Goal: Check status: Check status

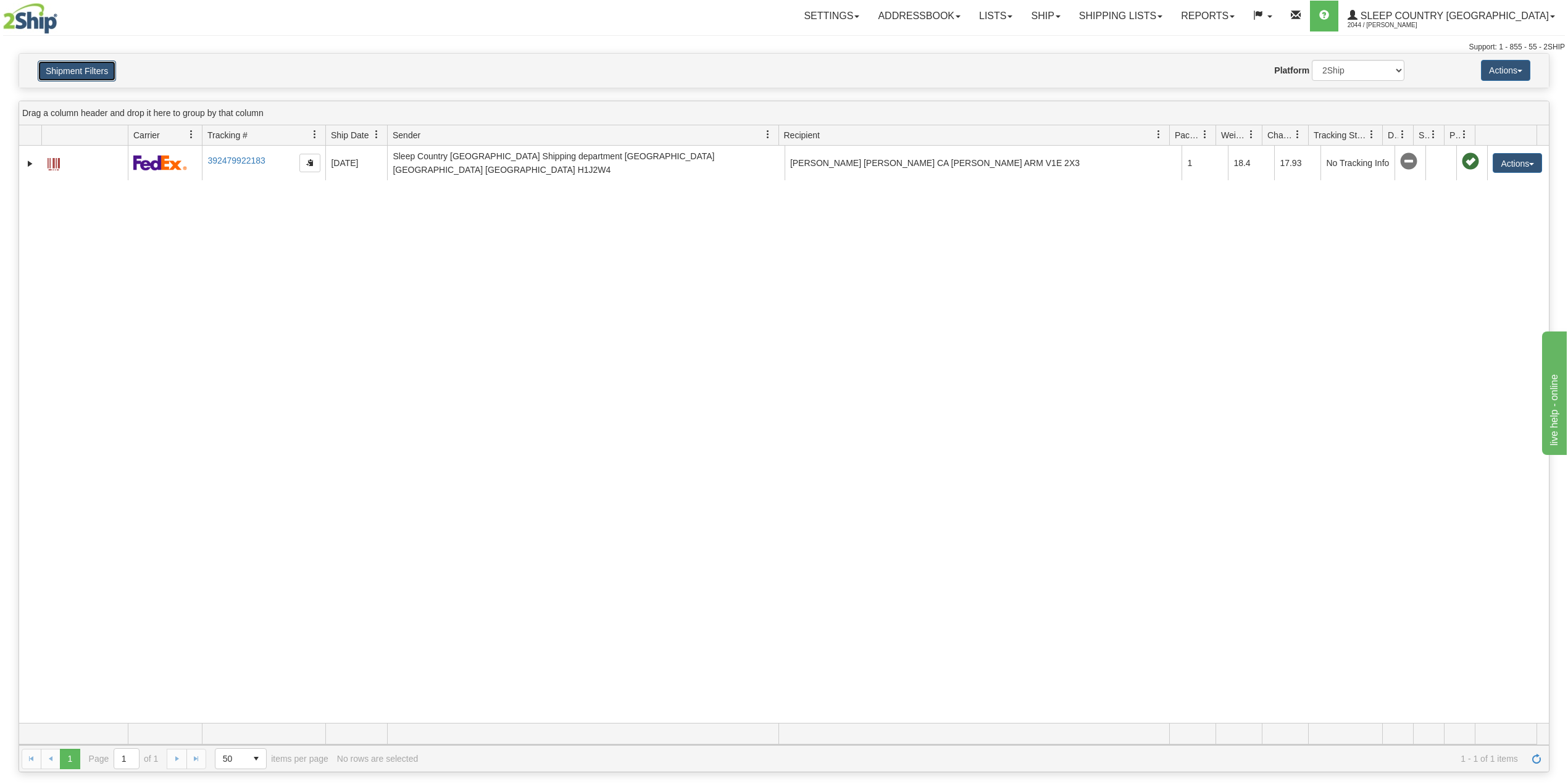
click at [90, 69] on button "Shipment Filters" at bounding box center [77, 71] width 79 height 21
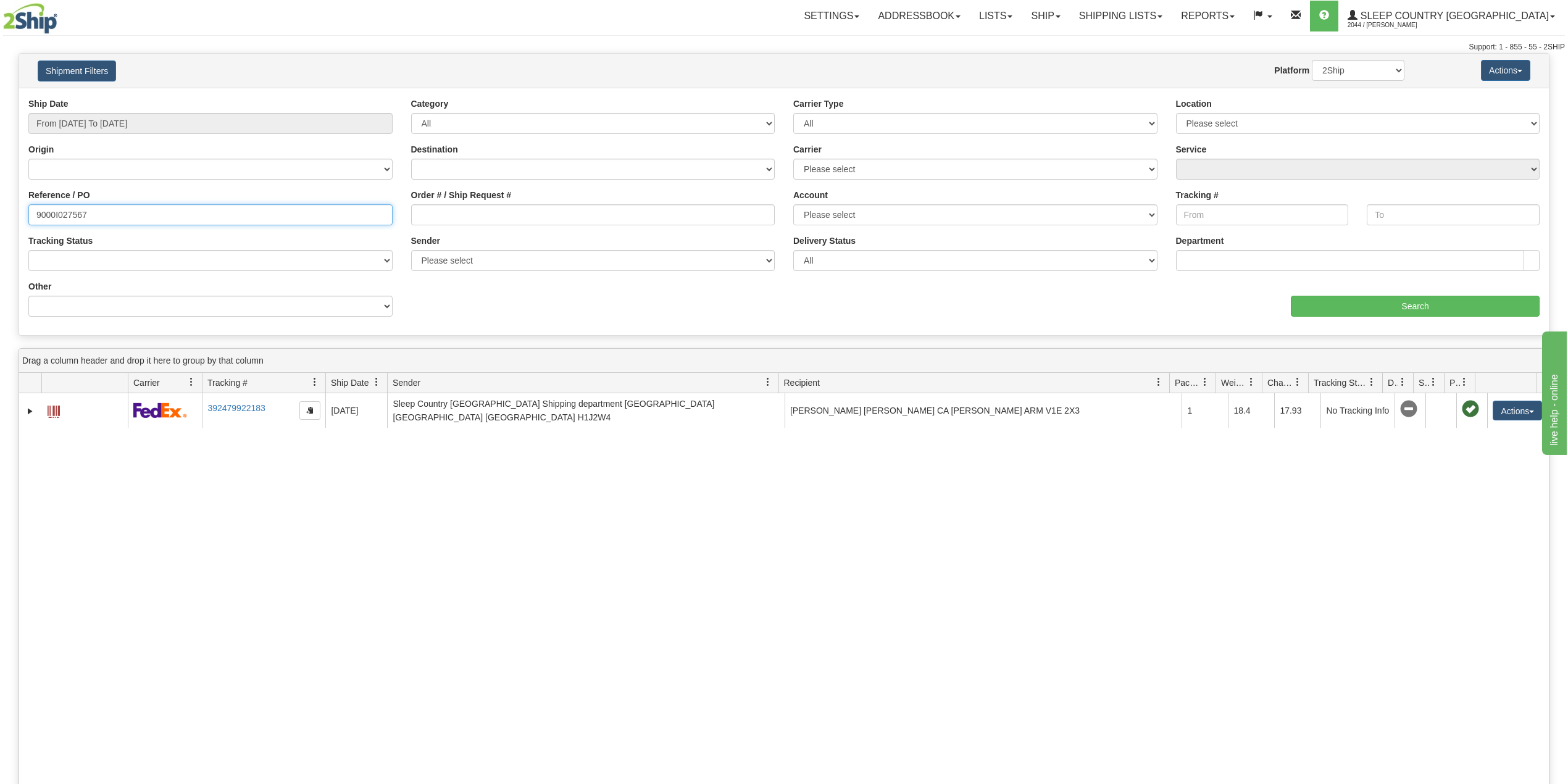
click at [66, 209] on input "9000I027567" at bounding box center [210, 215] width 364 height 21
paste input "H995140"
type input "9000H995140"
click at [169, 125] on input "From 07/31/2025 To 08/29/2025" at bounding box center [210, 123] width 364 height 21
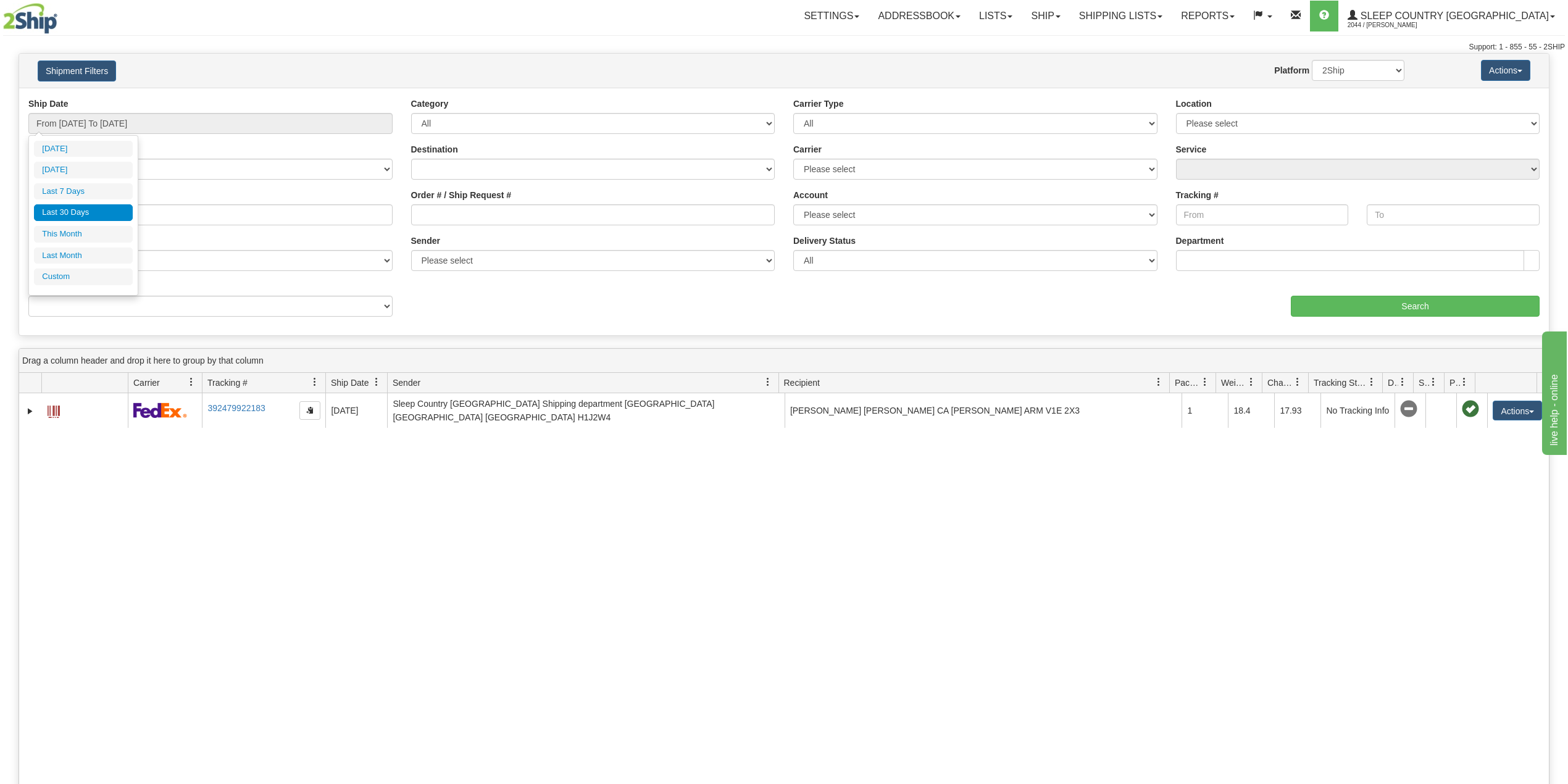
click at [92, 213] on li "Last 30 Days" at bounding box center [83, 213] width 99 height 17
drag, startPoint x: 1373, startPoint y: 68, endPoint x: 1364, endPoint y: 77, distance: 12.7
click at [1373, 68] on select "2Ship Imported" at bounding box center [1358, 70] width 93 height 21
select select "1"
click at [1312, 60] on select "2Ship Imported" at bounding box center [1358, 70] width 93 height 21
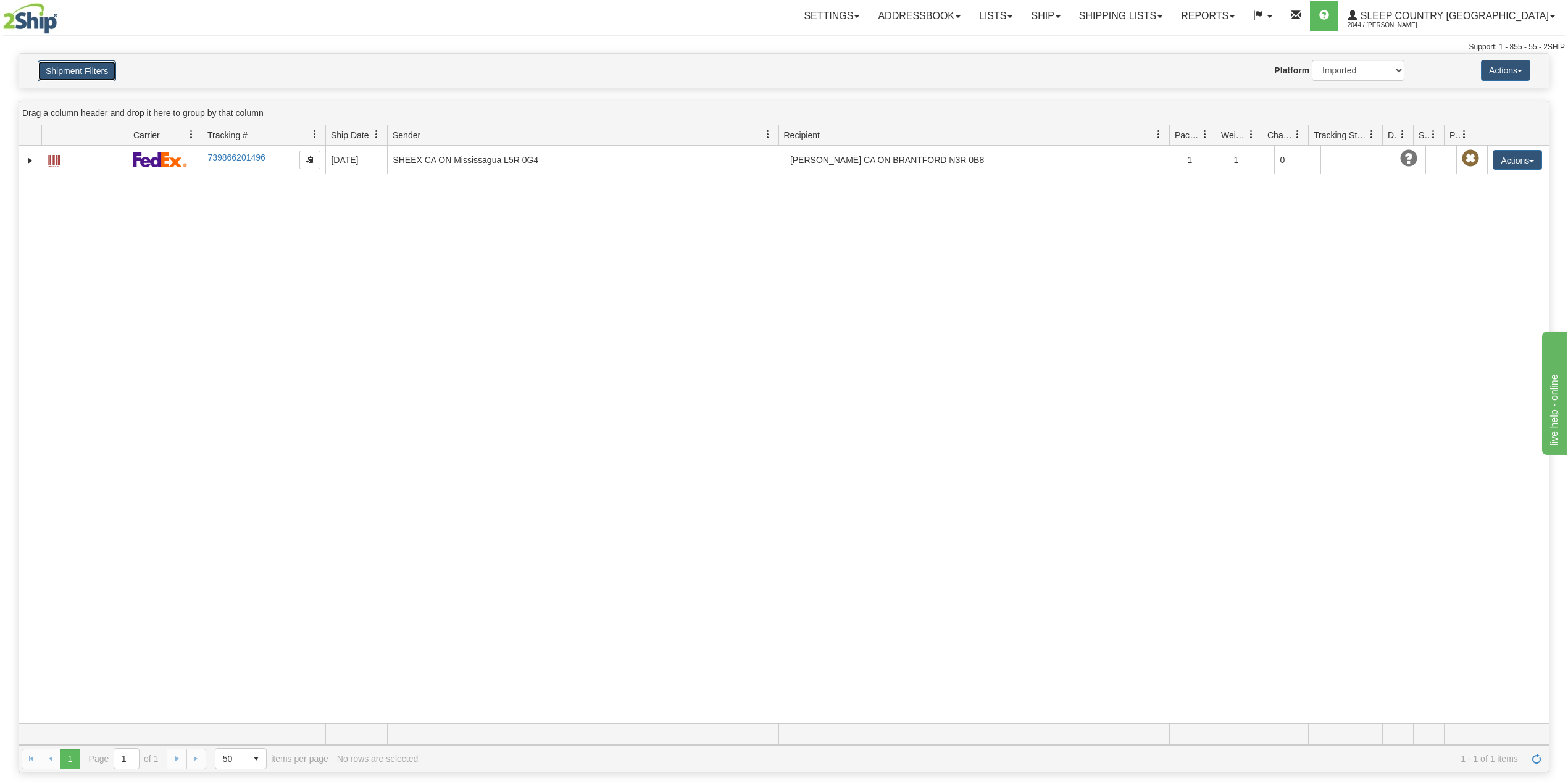
click at [82, 67] on button "Shipment Filters" at bounding box center [77, 71] width 79 height 21
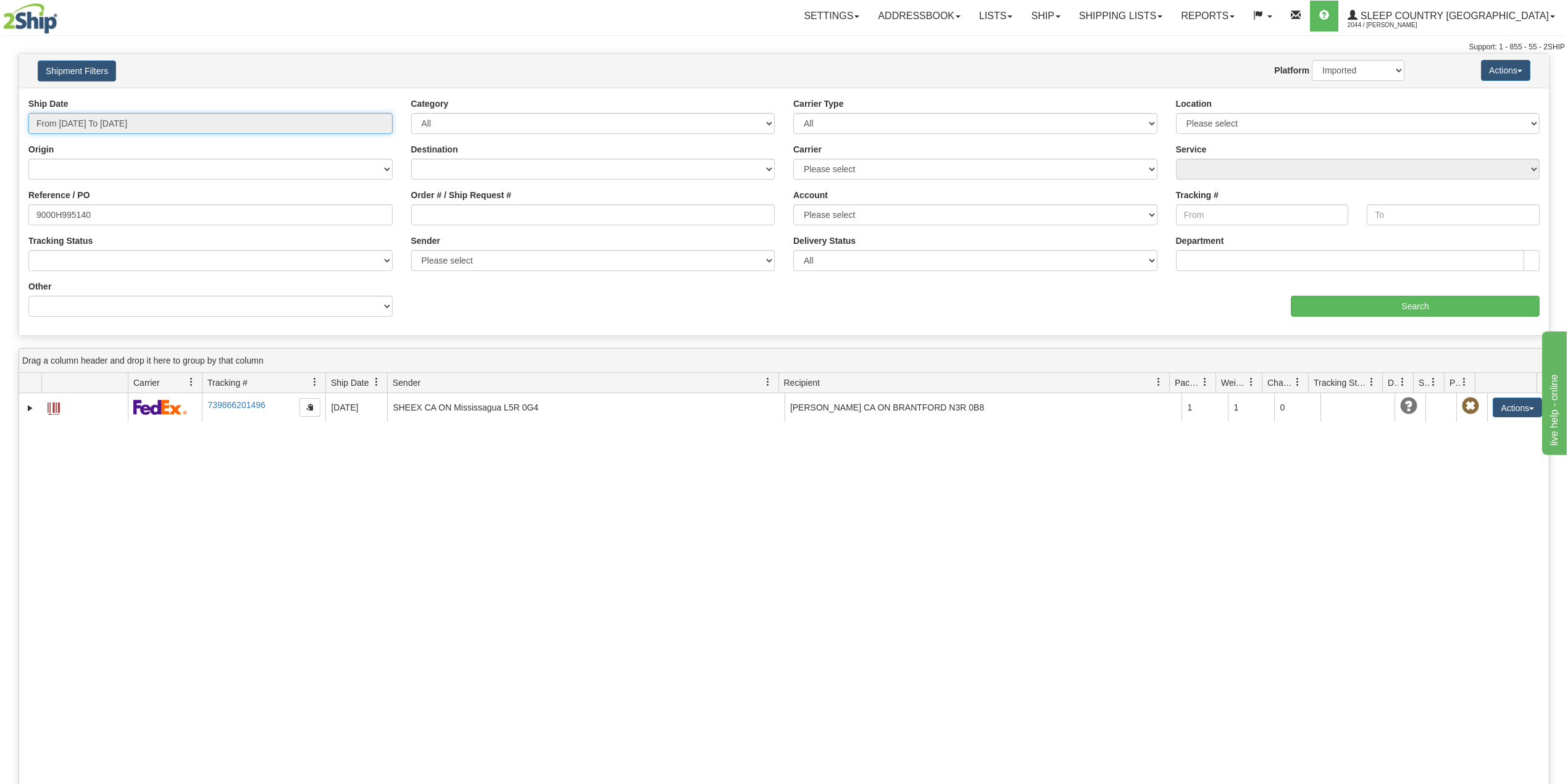
click at [113, 125] on input "From 07/31/2025 To 08/29/2025" at bounding box center [210, 123] width 364 height 21
click at [81, 214] on li "Last 30 Days" at bounding box center [83, 213] width 99 height 17
click at [73, 215] on input "9000H995140" at bounding box center [210, 215] width 364 height 21
click at [73, 214] on input "9000H995140" at bounding box center [210, 215] width 364 height 21
click at [487, 210] on input "Order # / Ship Request #" at bounding box center [593, 215] width 364 height 21
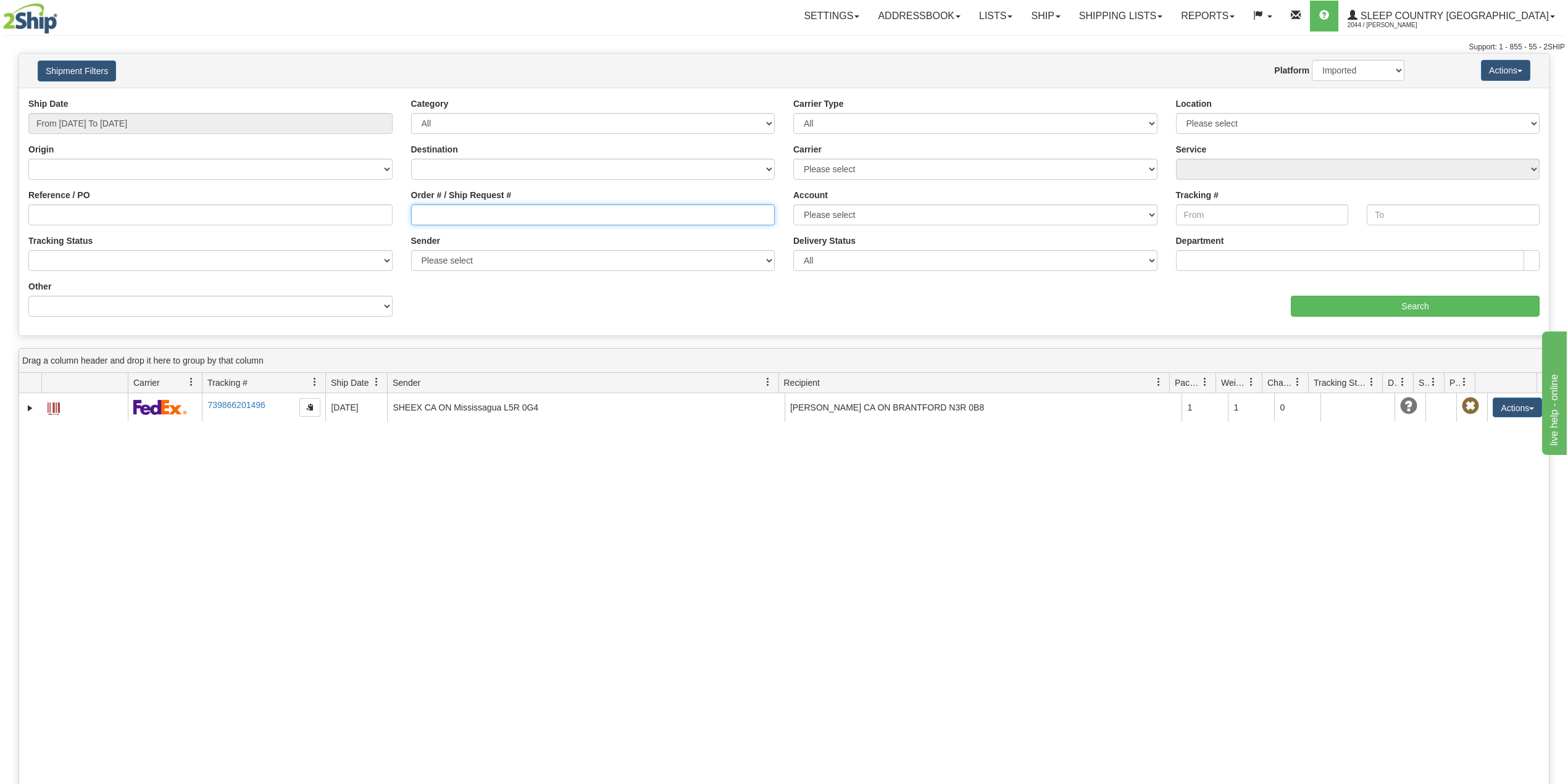
paste input "1053194"
type input "1053194"
click at [1390, 307] on input "Search" at bounding box center [1415, 306] width 249 height 21
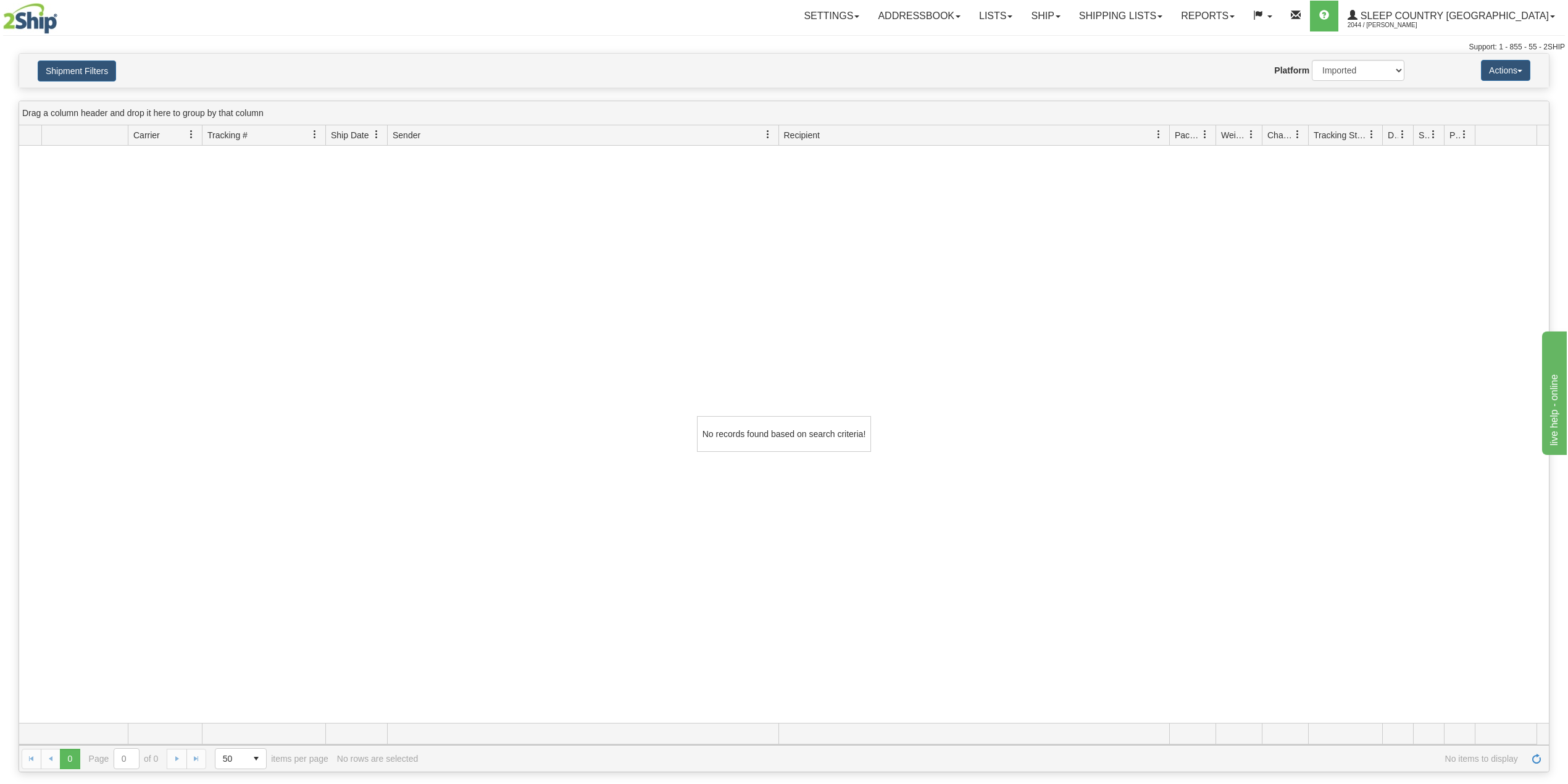
click at [1184, 0] on nav "Toggle navigation Settings Shipping Preferences Fields Preferences New Groups" at bounding box center [919, 16] width 1292 height 32
click at [1172, 20] on link "Shipping lists" at bounding box center [1121, 16] width 102 height 31
click at [1135, 45] on span "Current Shipments" at bounding box center [1099, 43] width 72 height 10
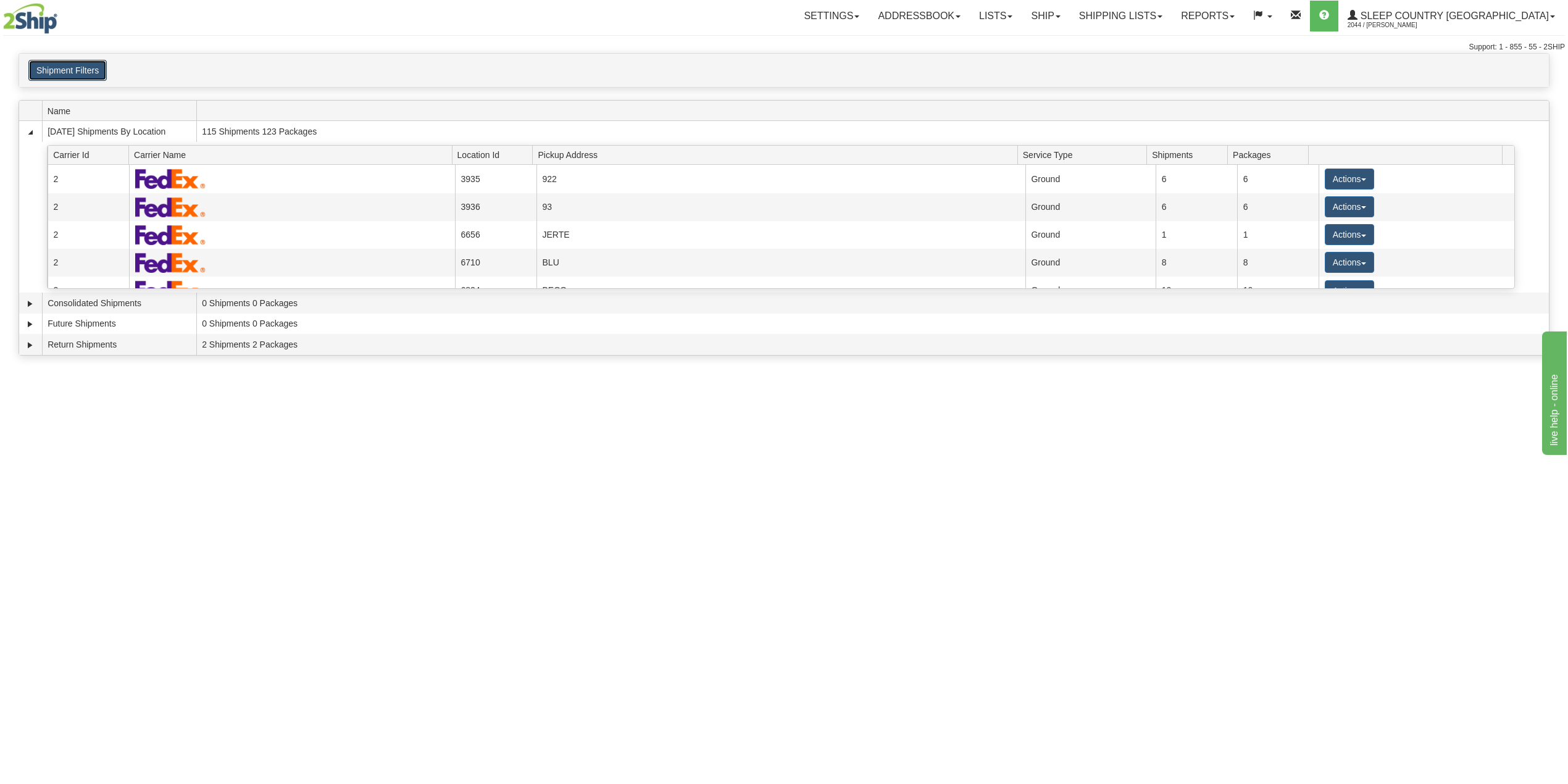
click at [67, 66] on button "Shipment Filters" at bounding box center [68, 70] width 79 height 21
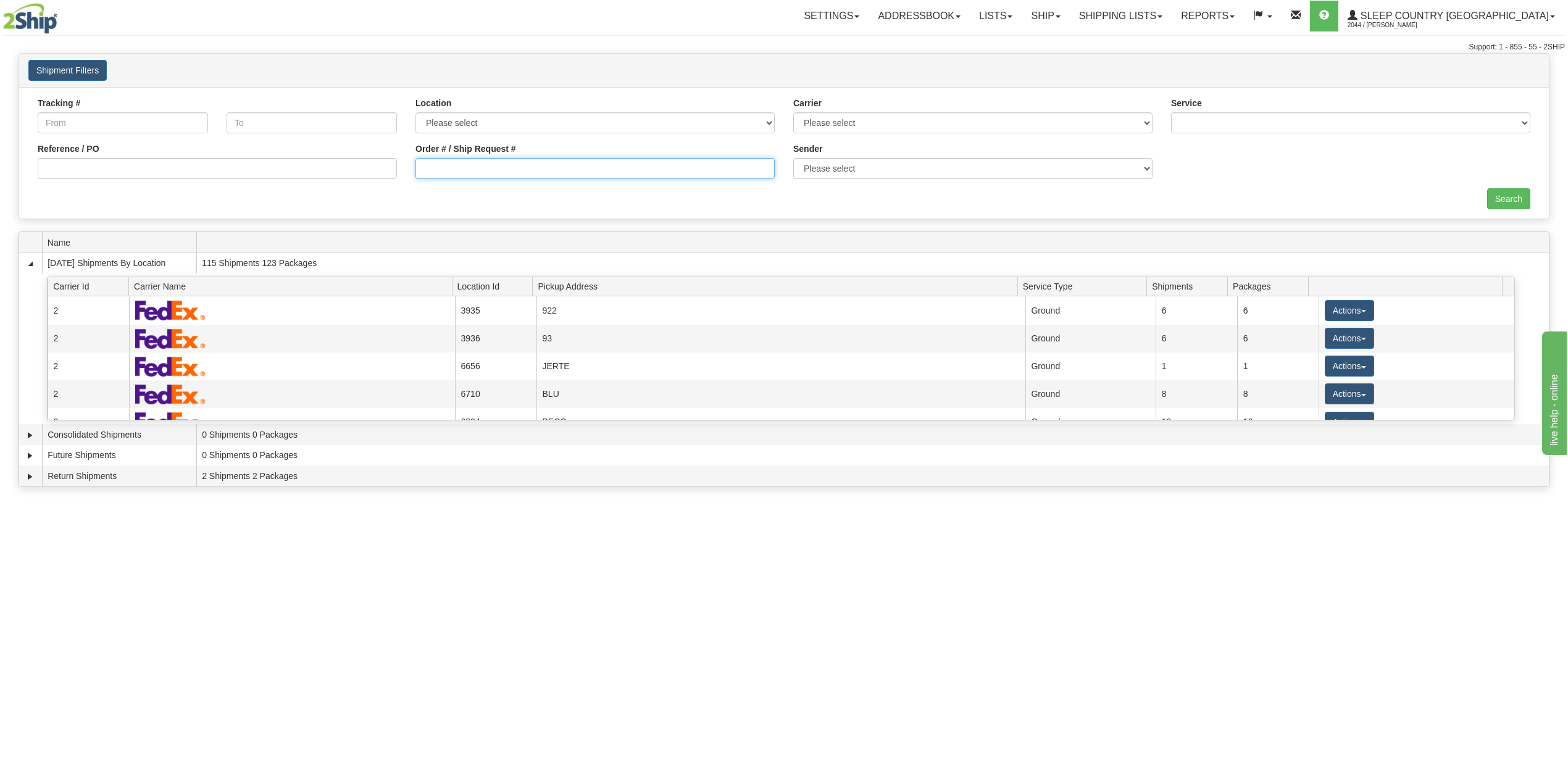
click at [486, 169] on input "Order # / Ship Request #" at bounding box center [595, 168] width 359 height 21
paste input "1053194"
type input "1053194"
click at [1510, 205] on input "Search" at bounding box center [1508, 198] width 43 height 21
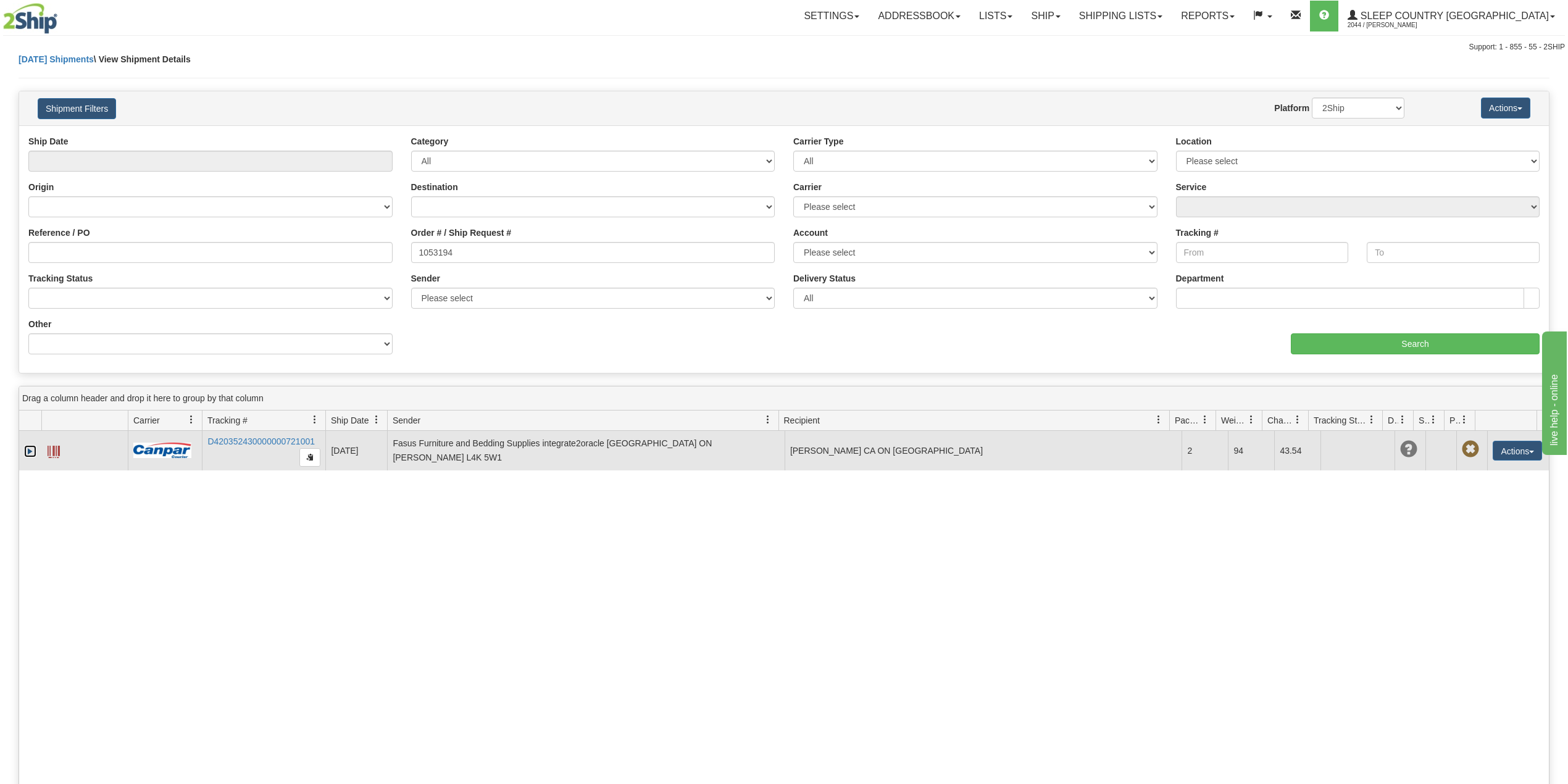
click at [28, 454] on link "Expand" at bounding box center [30, 451] width 12 height 12
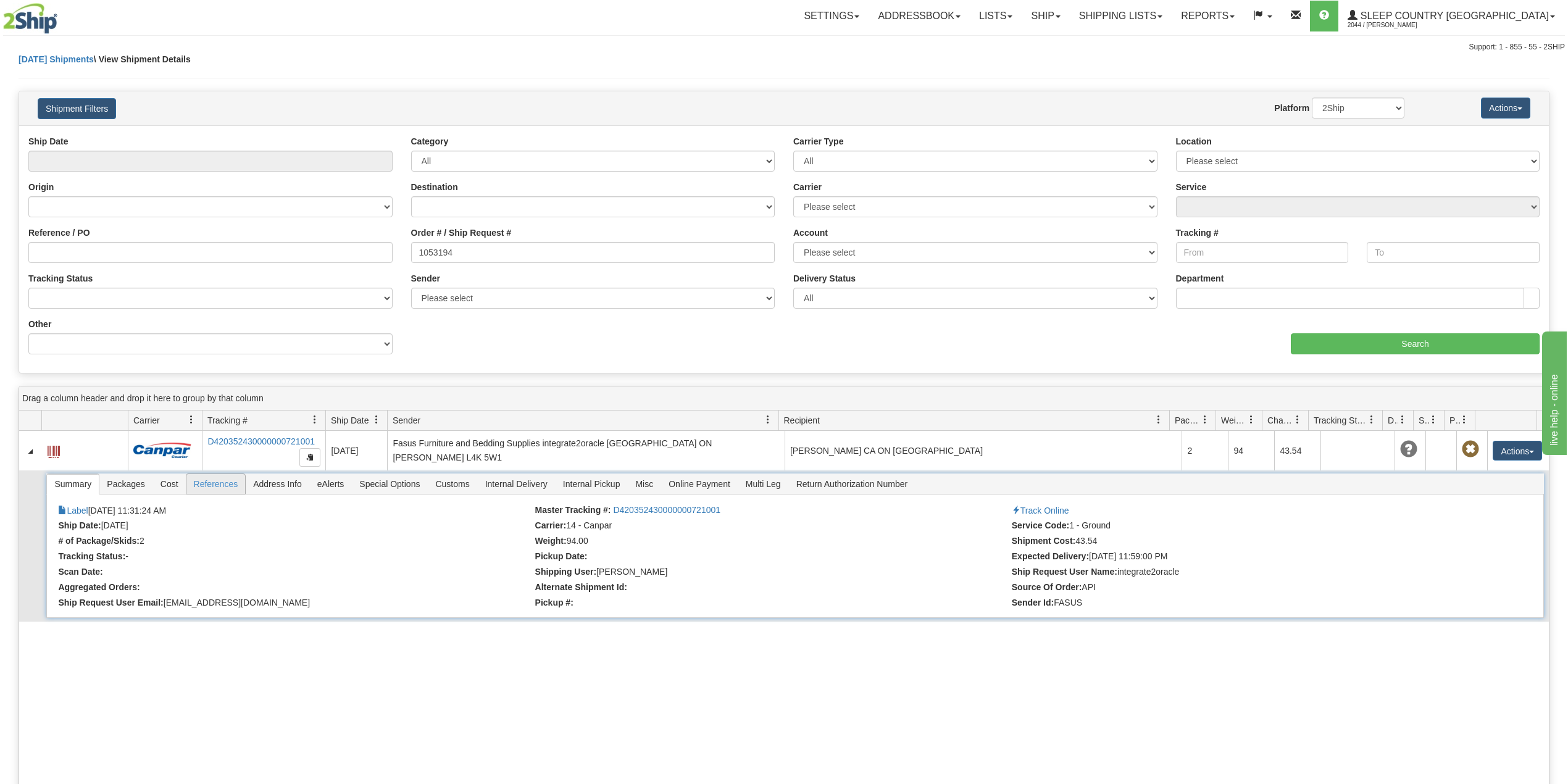
click at [227, 482] on span "References" at bounding box center [216, 484] width 59 height 20
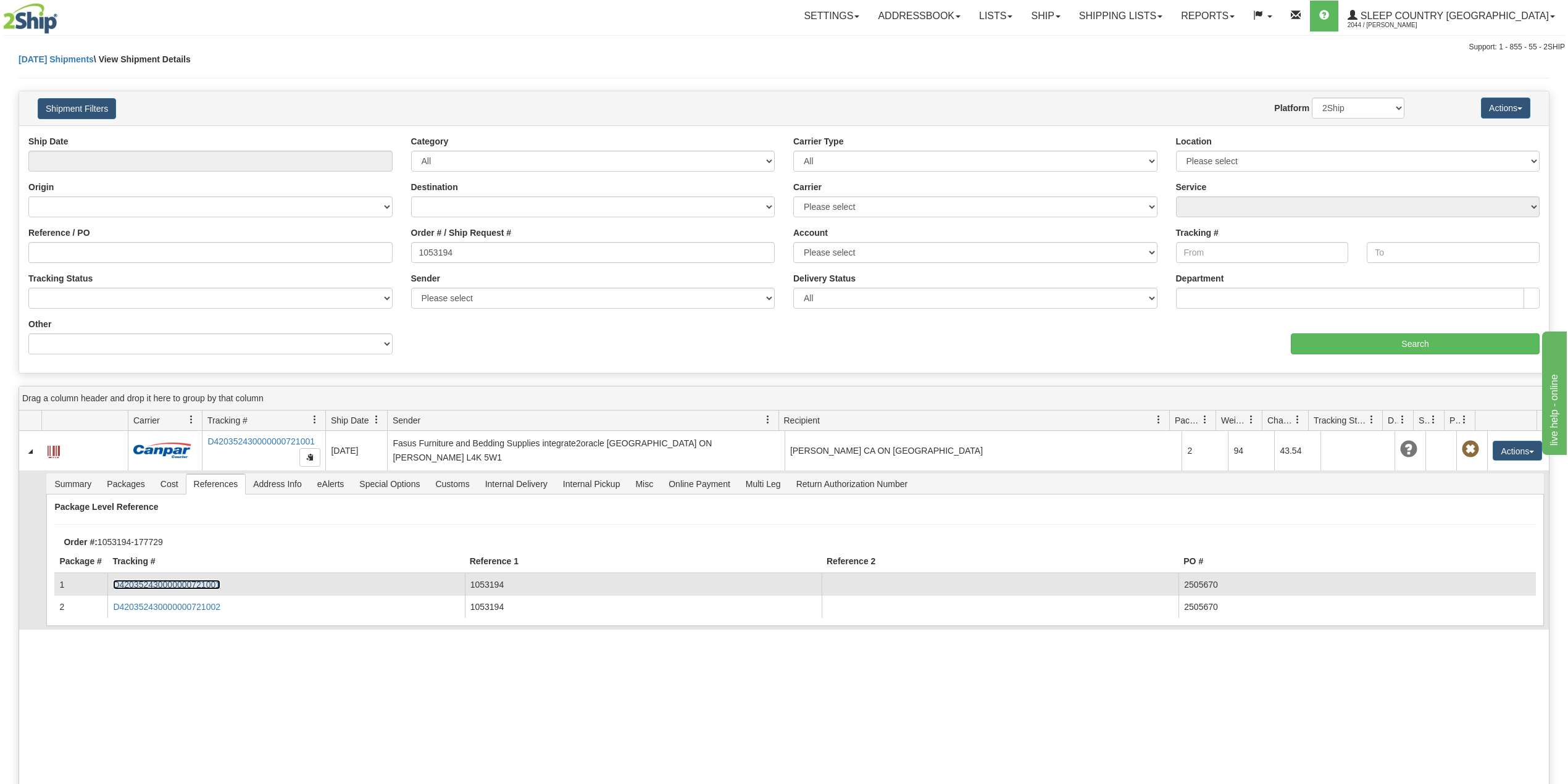
click at [166, 588] on link "D420352430000000721001" at bounding box center [166, 584] width 108 height 10
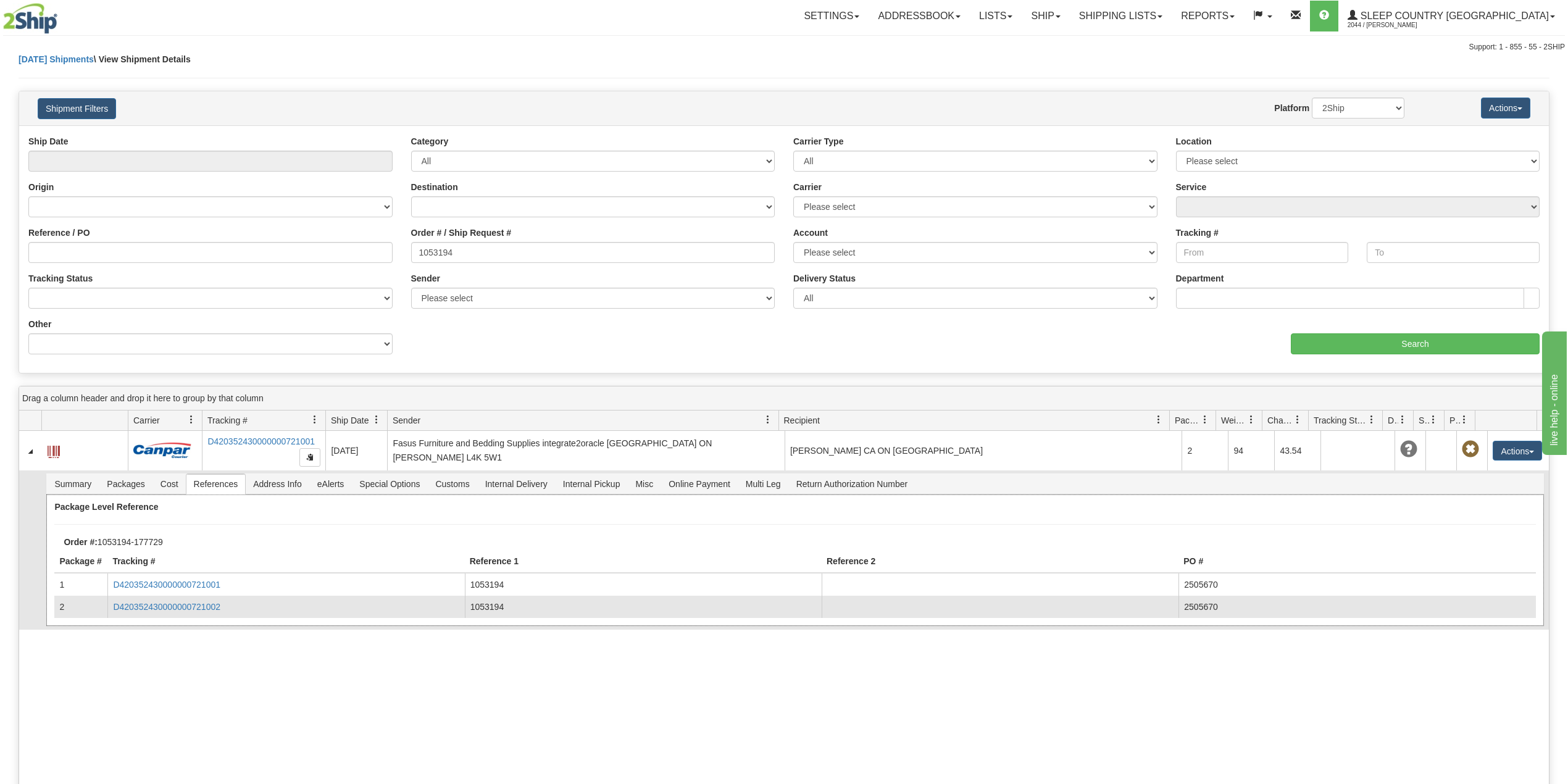
click at [160, 615] on td "D420352430000000721002" at bounding box center [286, 607] width 357 height 22
click at [170, 609] on link "D420352430000000721002" at bounding box center [166, 606] width 108 height 10
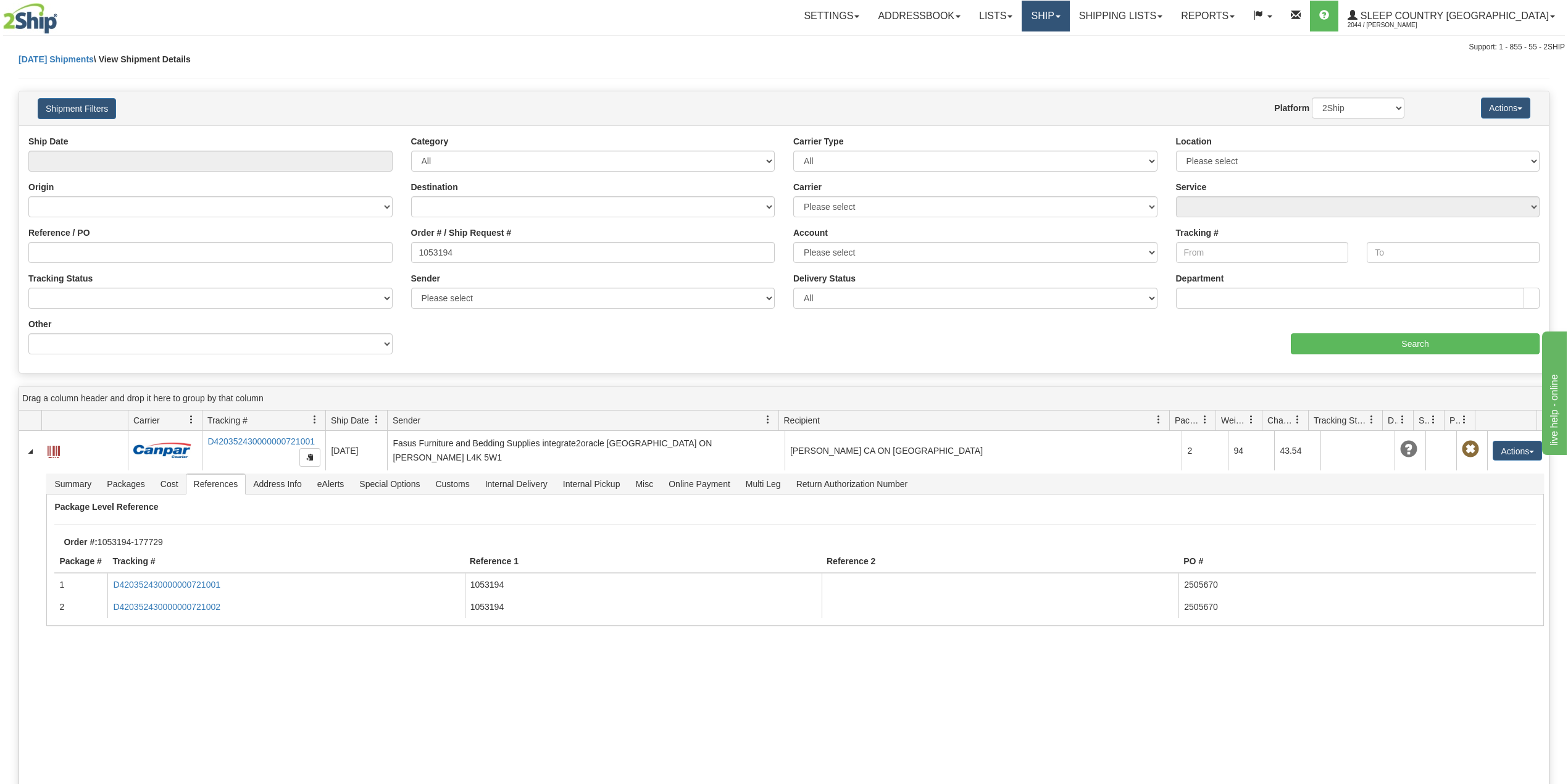
click at [1069, 8] on link "Ship" at bounding box center [1046, 16] width 48 height 31
click at [1069, 53] on link "OnHold / Order Queue" at bounding box center [1013, 59] width 111 height 16
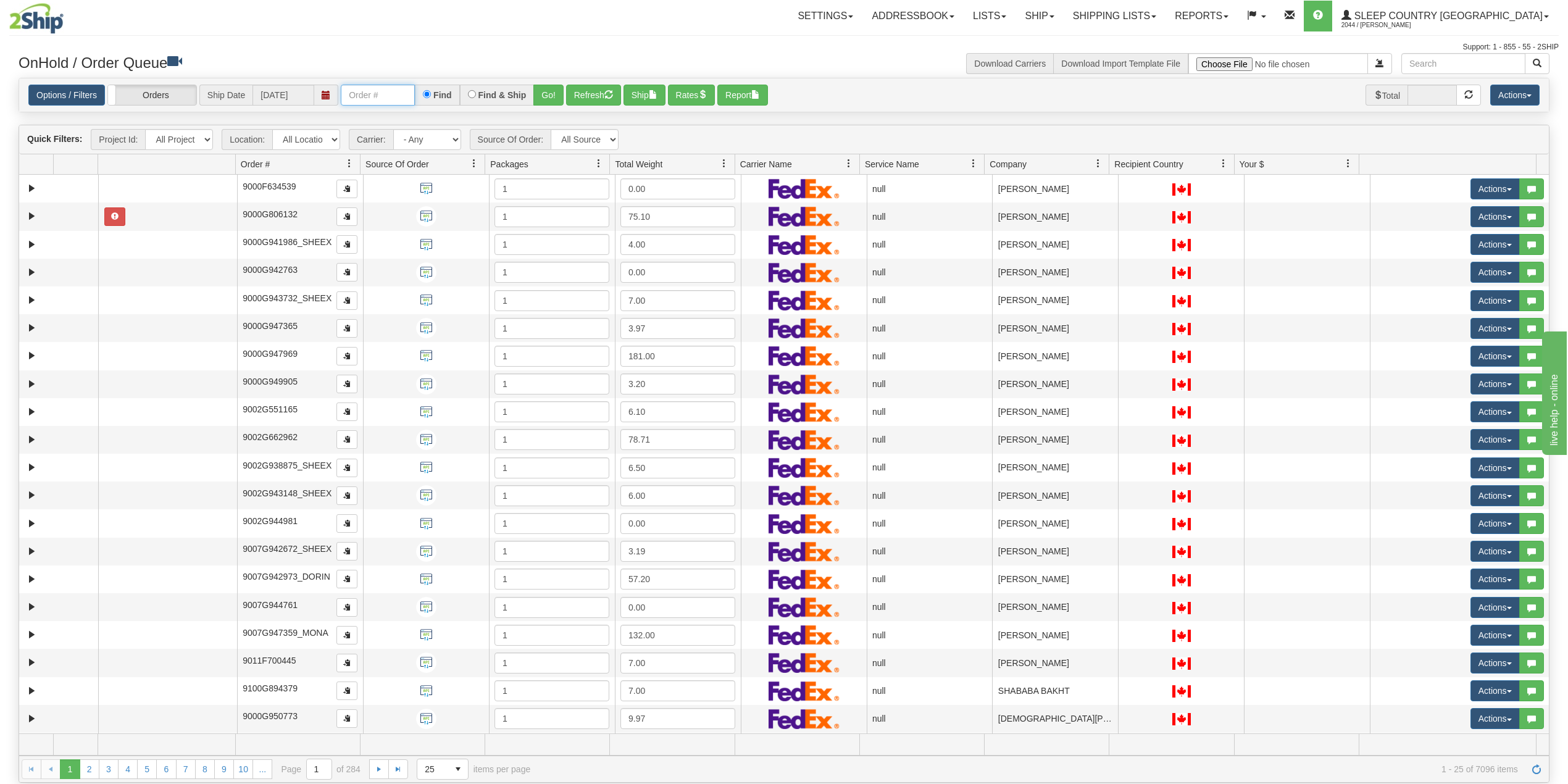
drag, startPoint x: 374, startPoint y: 94, endPoint x: 430, endPoint y: 102, distance: 56.6
click at [374, 93] on input "text" at bounding box center [378, 95] width 74 height 21
paste input "9008I040090"
type input "9008I040090"
click at [549, 97] on button "Go!" at bounding box center [548, 95] width 30 height 21
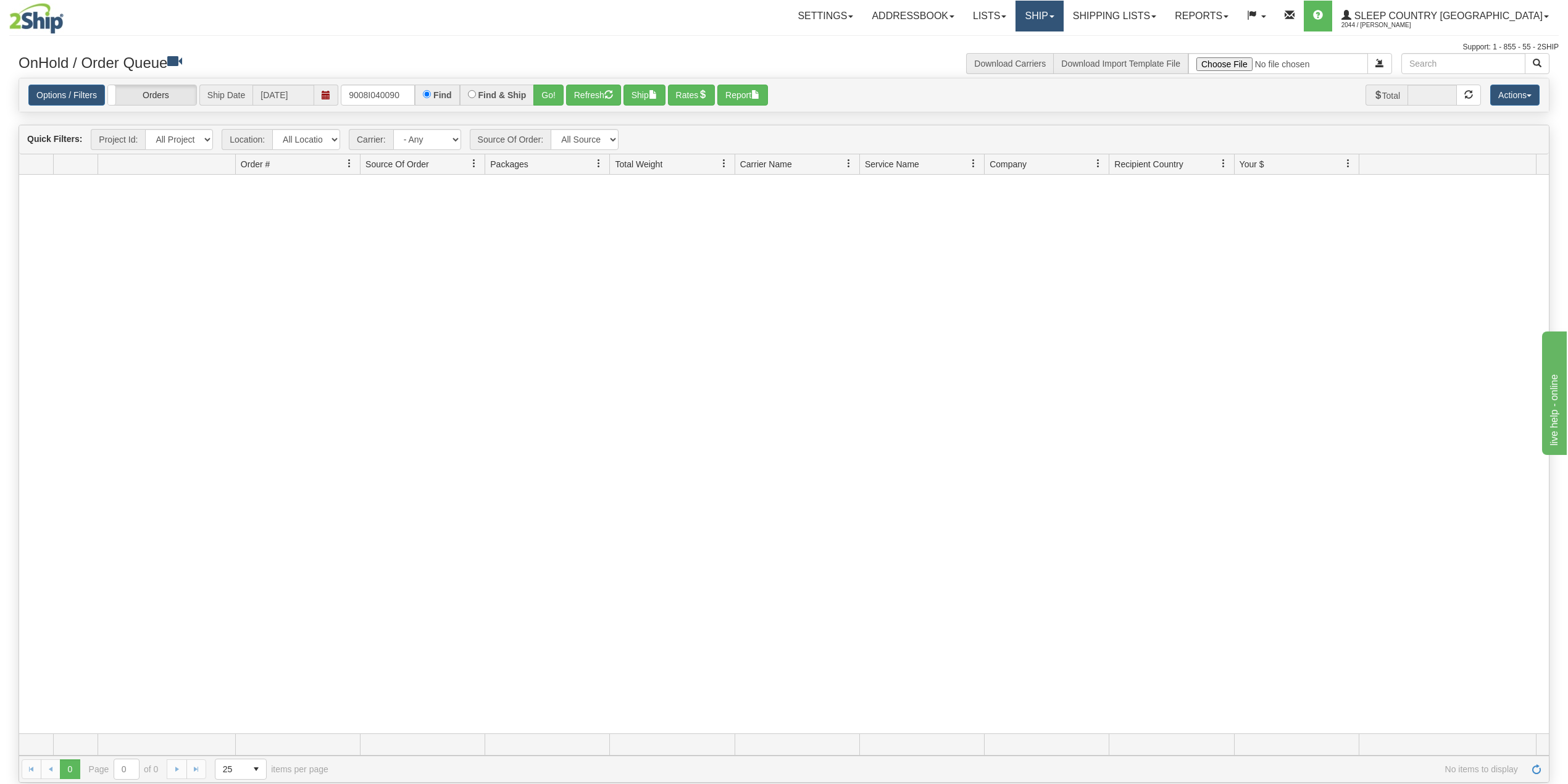
click at [1063, 13] on link "Ship" at bounding box center [1039, 16] width 48 height 31
click at [1154, 14] on link "Shipping lists" at bounding box center [1114, 16] width 102 height 31
drag, startPoint x: 1147, startPoint y: 38, endPoint x: 1154, endPoint y: 39, distance: 7.1
click at [1129, 38] on span "Current Shipments" at bounding box center [1093, 43] width 72 height 10
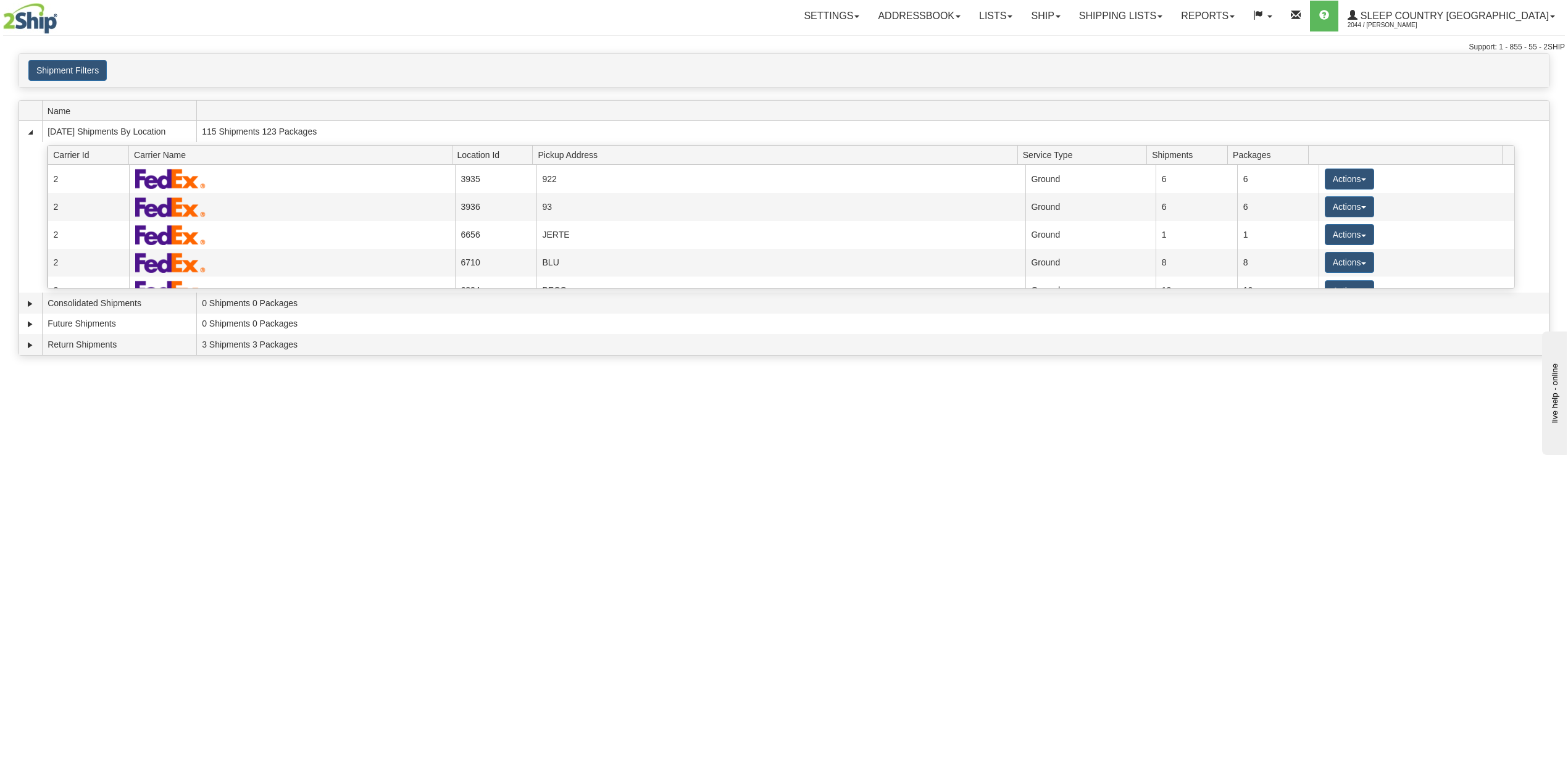
click at [64, 59] on div "Shipment Filters Website Agent Client User" at bounding box center [784, 70] width 1529 height 33
click at [68, 67] on button "Shipment Filters" at bounding box center [68, 70] width 79 height 21
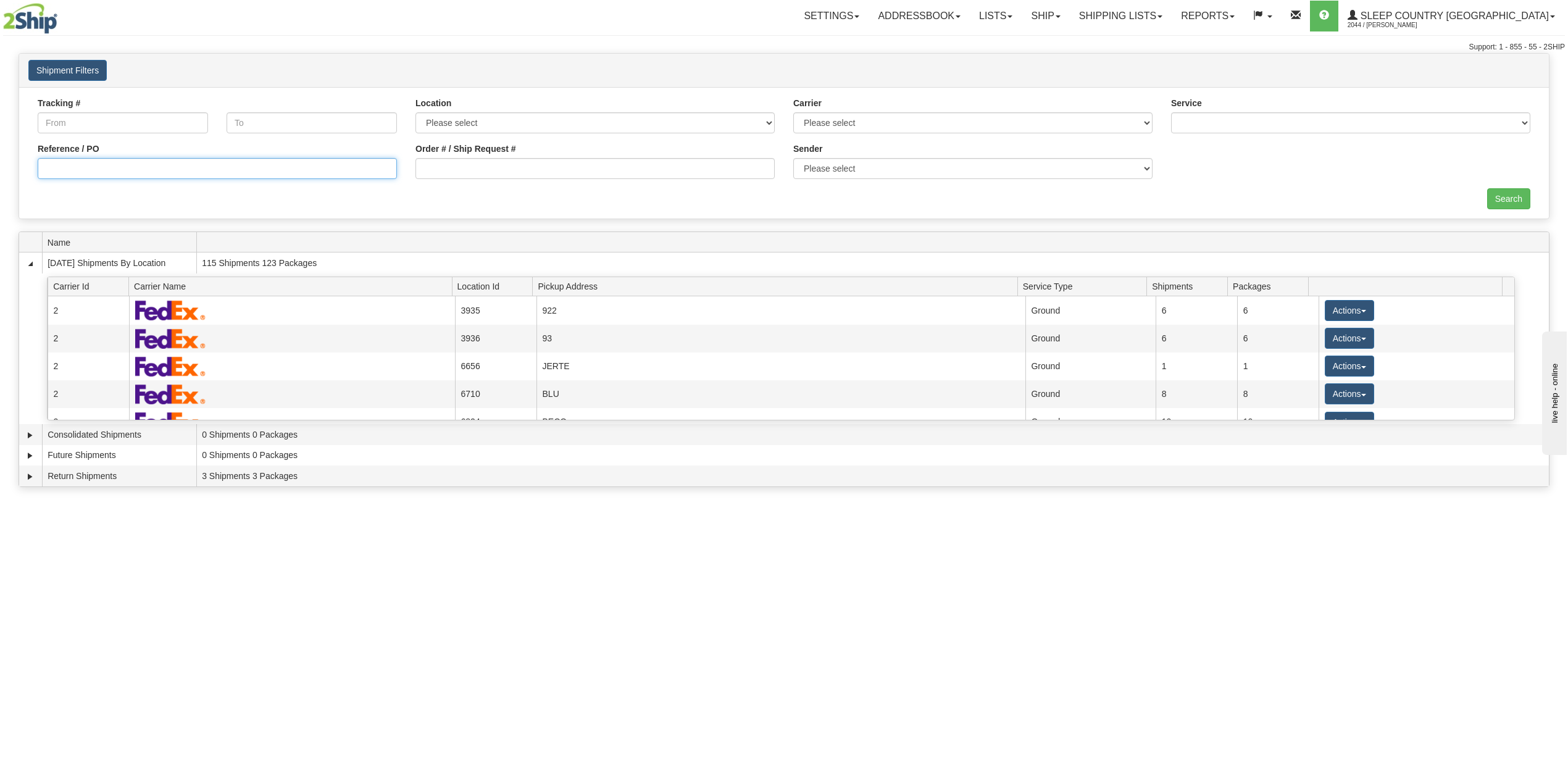
click at [108, 167] on input "Reference / PO" at bounding box center [217, 168] width 359 height 21
paste input "9008I040090"
type input "9008I040090"
click at [1510, 185] on div "Tracking # Tracking To Location Please select Old Toronto DC 921 922 93 94 97 3…" at bounding box center [784, 153] width 1529 height 131
click at [1505, 191] on input "Search" at bounding box center [1508, 198] width 43 height 21
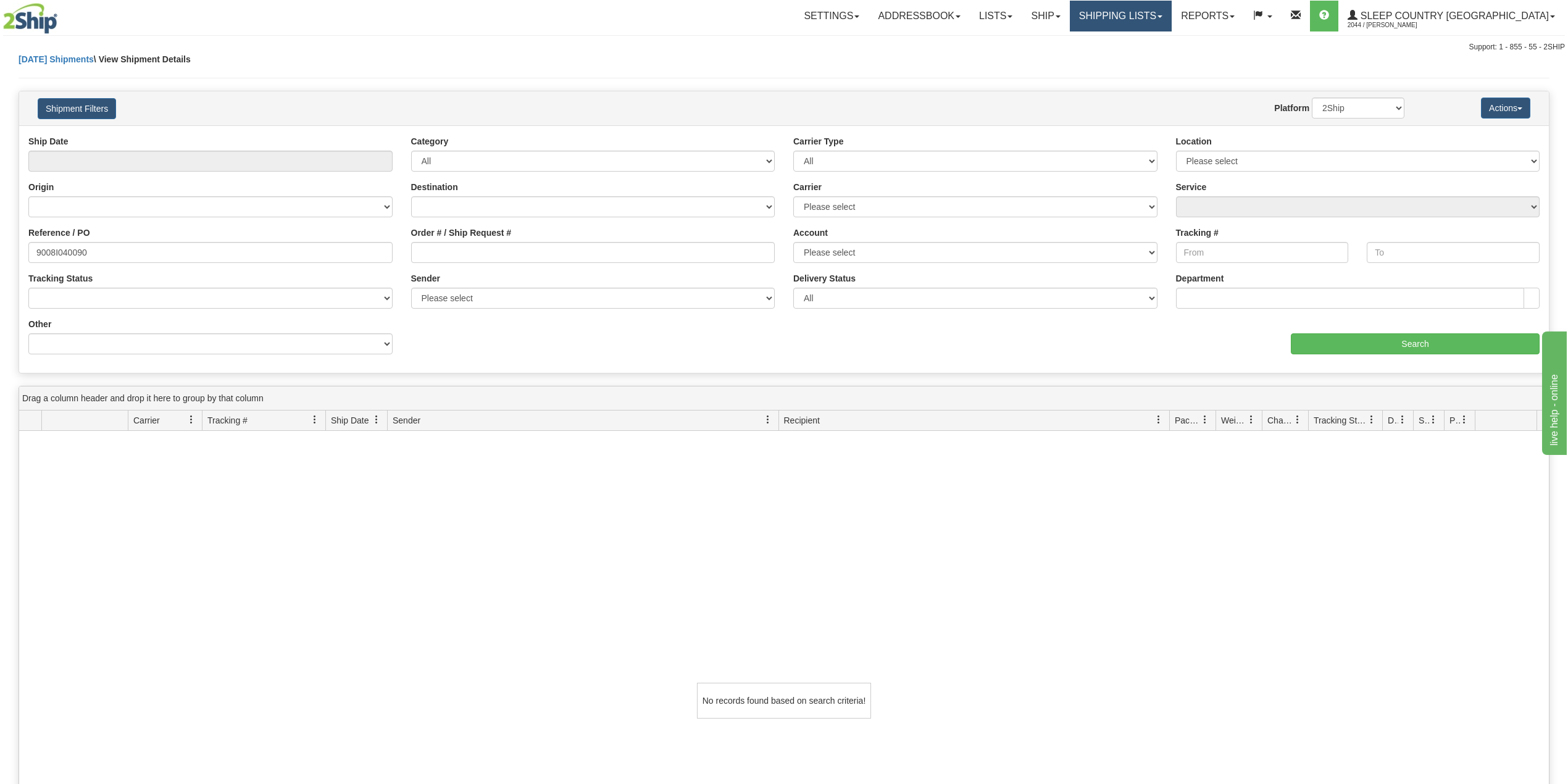
click at [1169, 17] on link "Shipping lists" at bounding box center [1121, 16] width 102 height 31
click at [1149, 55] on span "Search Shipment History" at bounding box center [1111, 59] width 96 height 10
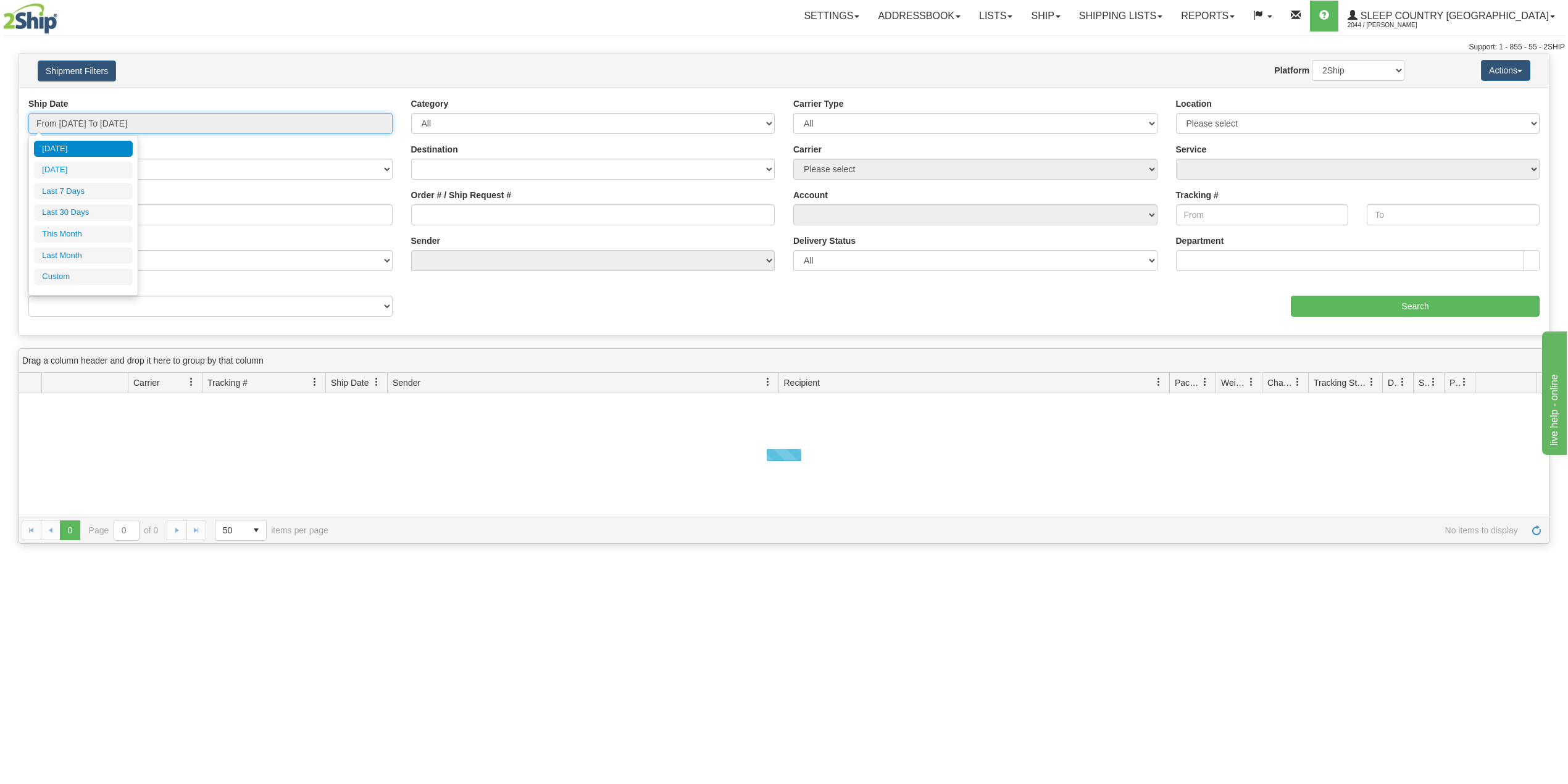
click at [144, 119] on input "From [DATE] To [DATE]" at bounding box center [210, 123] width 364 height 21
click at [69, 211] on li "Last 30 Days" at bounding box center [83, 213] width 99 height 17
type input "From [DATE] To [DATE]"
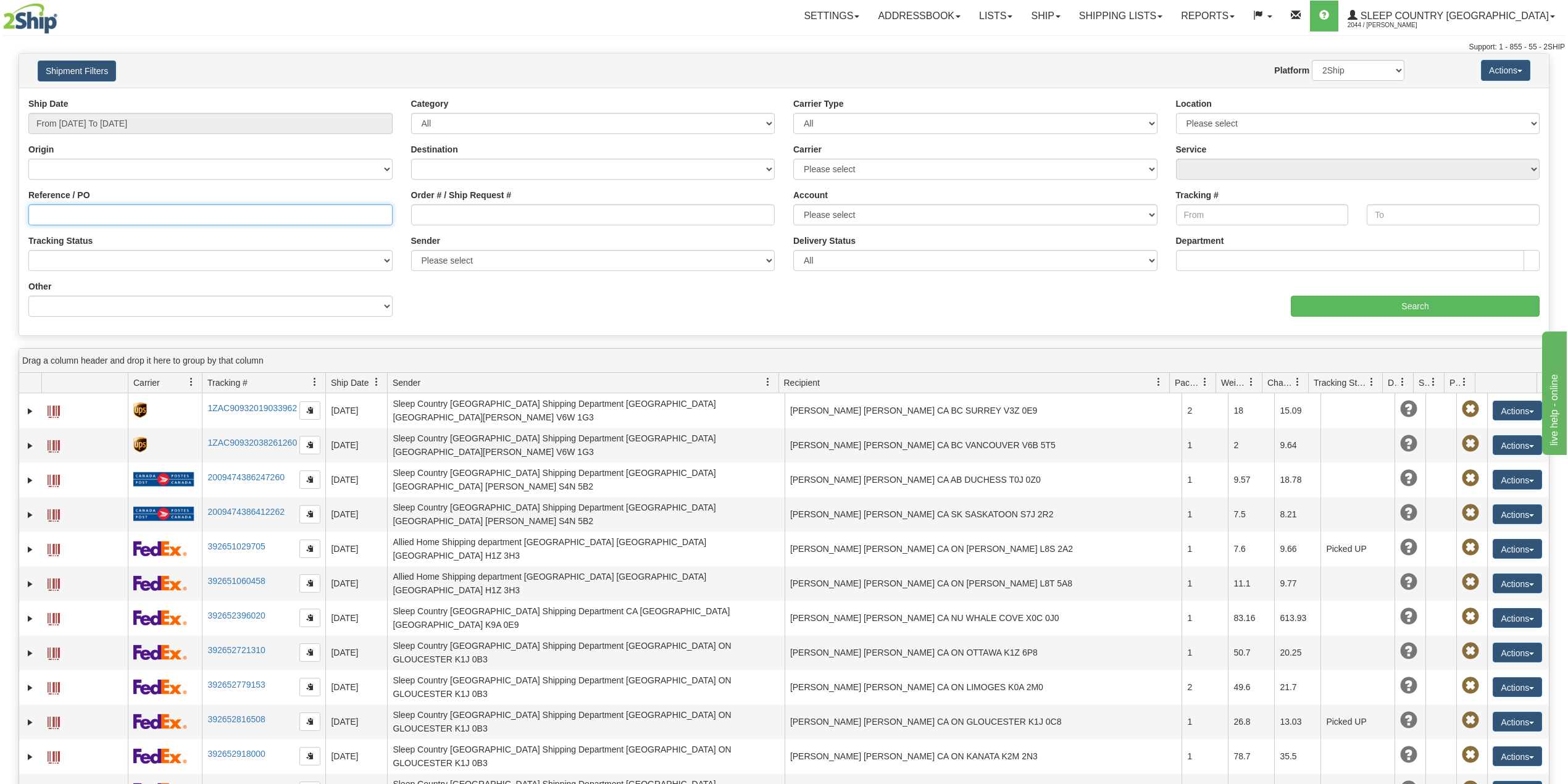
click at [69, 211] on input "Reference / PO" at bounding box center [210, 215] width 364 height 21
paste input "9008I040090"
type input "9008I040090"
click at [1464, 304] on input "Search" at bounding box center [1415, 306] width 249 height 21
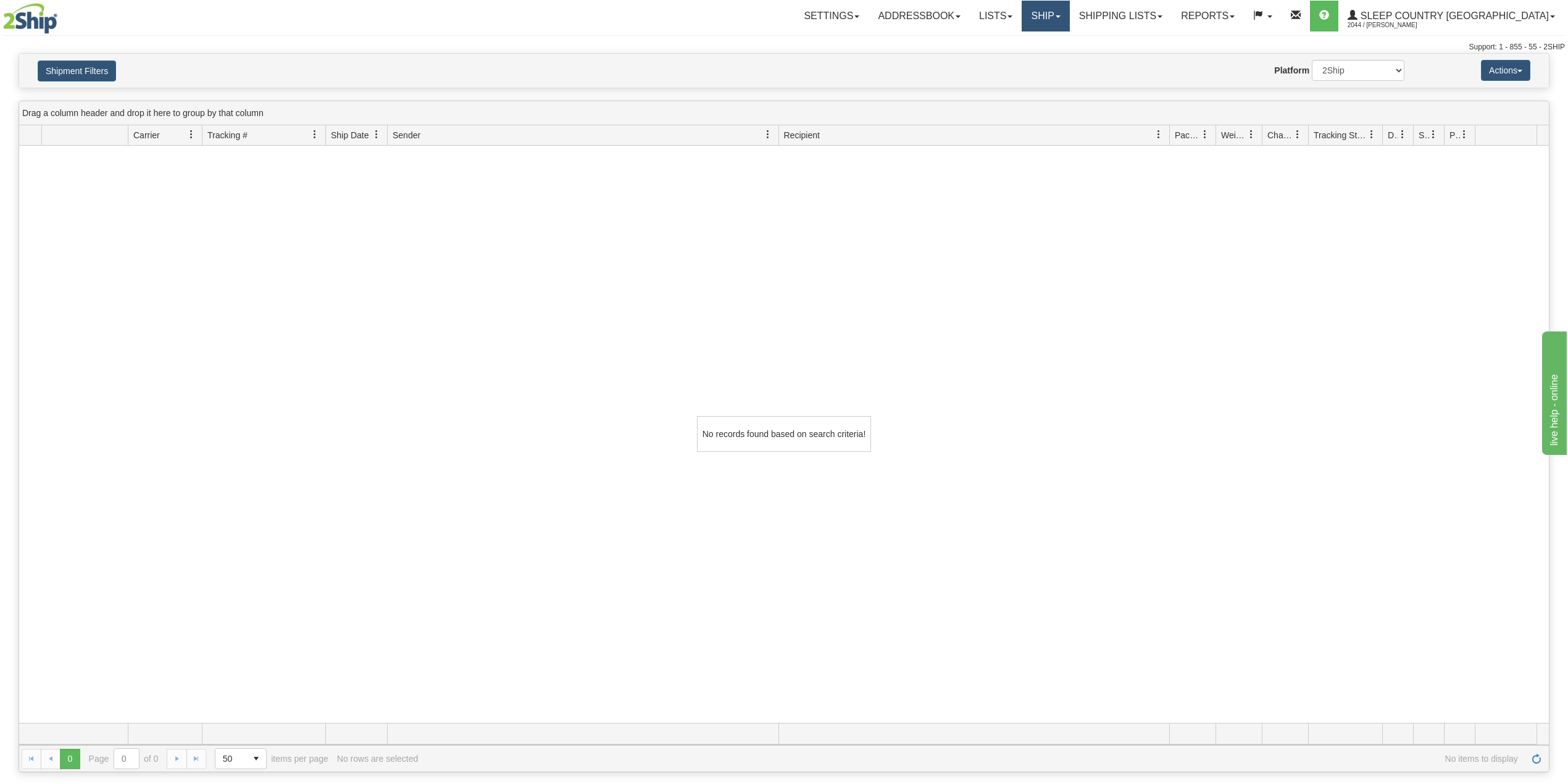
click at [1069, 6] on link "Ship" at bounding box center [1046, 16] width 48 height 31
click at [1056, 59] on span "OnHold / Order Queue" at bounding box center [1013, 59] width 87 height 10
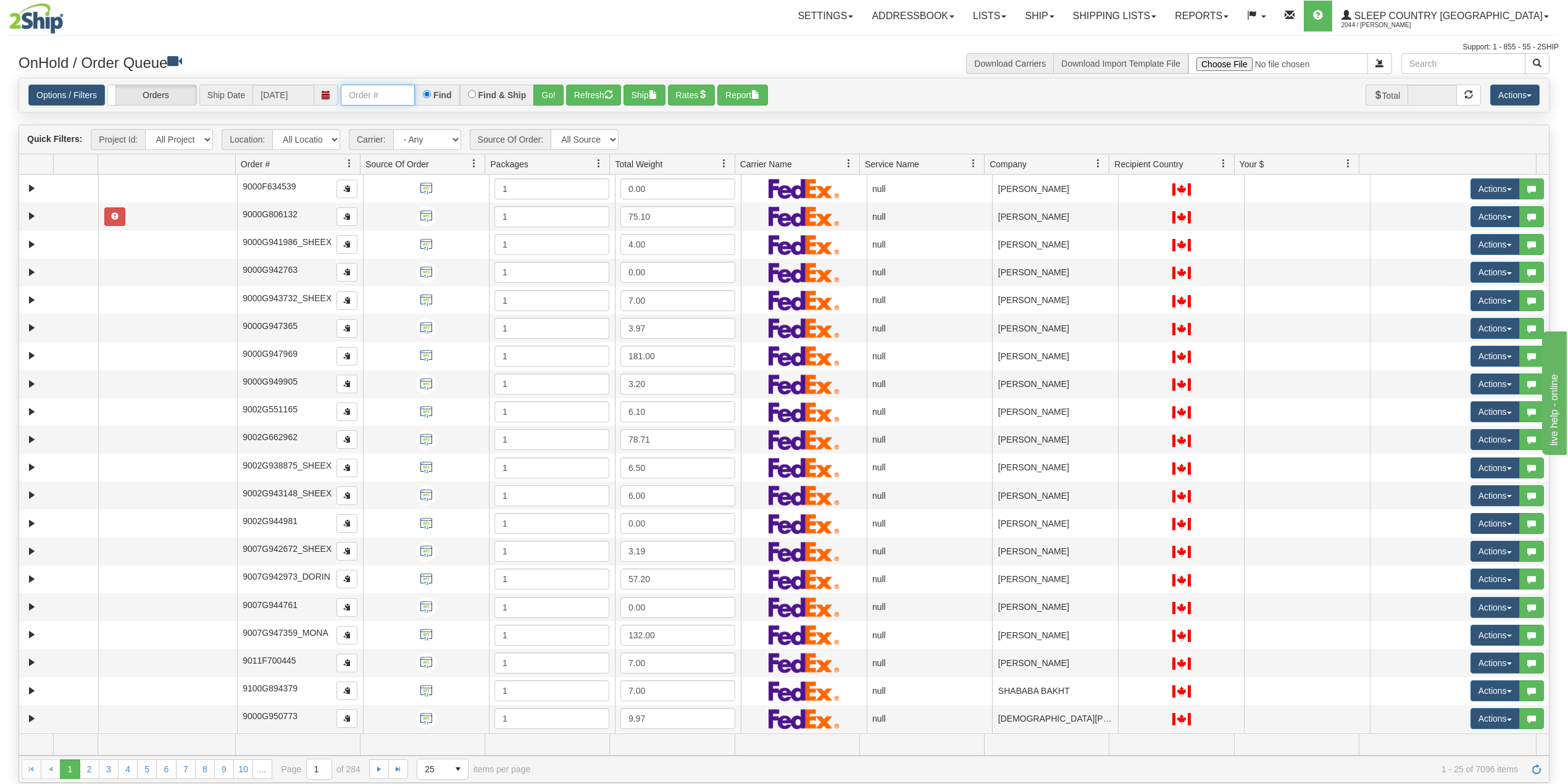
click at [362, 99] on input "text" at bounding box center [378, 95] width 74 height 21
paste input "9008I040090"
type input "9008I040090"
click at [554, 95] on button "Go!" at bounding box center [548, 95] width 30 height 21
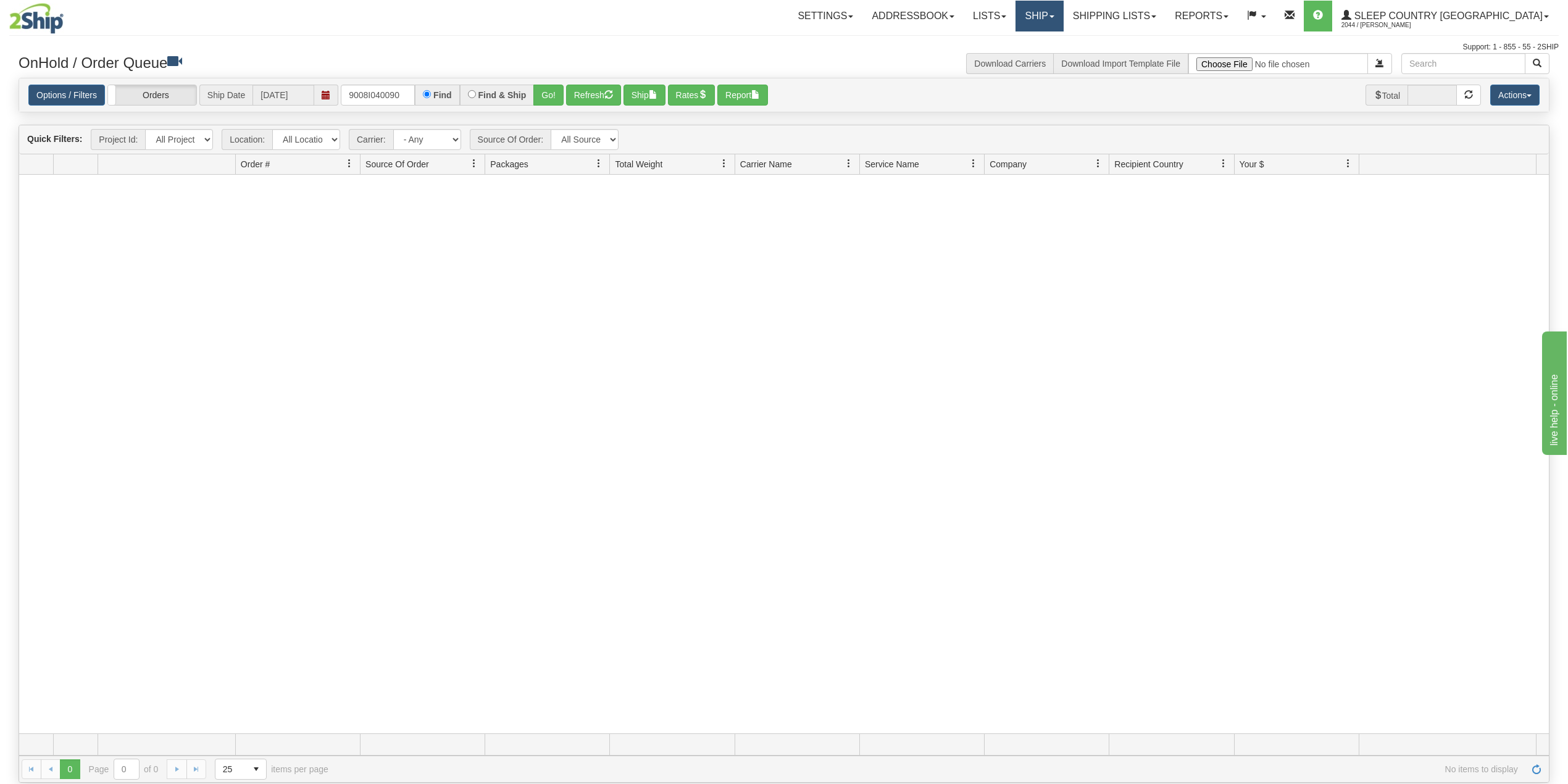
click at [1063, 18] on link "Ship" at bounding box center [1039, 16] width 48 height 31
click at [1165, 17] on link "Shipping lists" at bounding box center [1114, 16] width 102 height 31
click at [1165, 33] on ul "Current Shipments Search Shipment History Pickup List End of Day Reports" at bounding box center [1104, 67] width 122 height 72
click at [1165, 14] on link "Shipping lists" at bounding box center [1114, 16] width 102 height 31
click at [1129, 41] on span "Current Shipments" at bounding box center [1093, 43] width 72 height 10
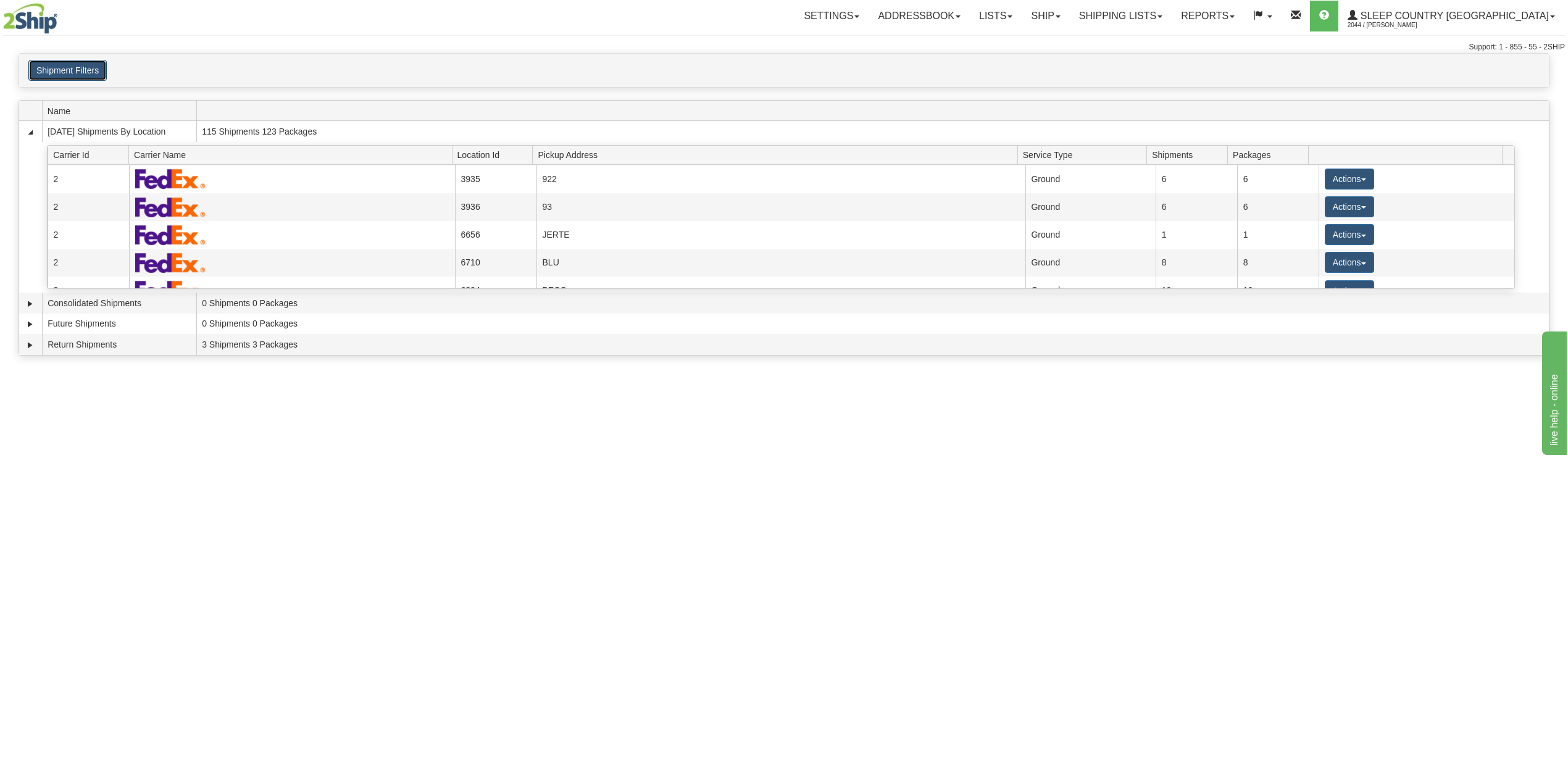
click at [80, 70] on button "Shipment Filters" at bounding box center [68, 70] width 79 height 21
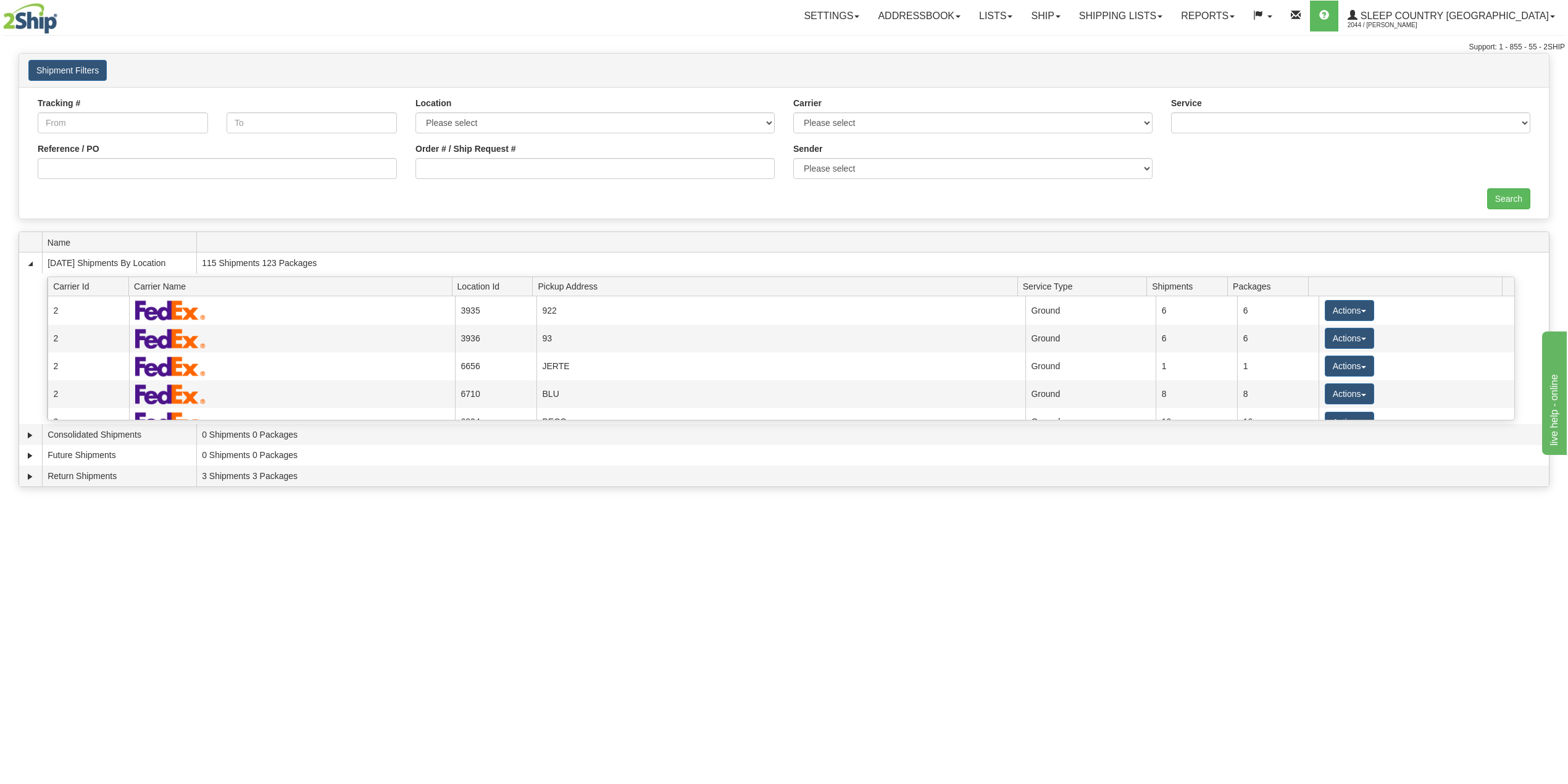
click at [357, 153] on div "Reference / PO" at bounding box center [217, 160] width 359 height 37
click at [357, 167] on input "Reference / PO" at bounding box center [217, 168] width 359 height 21
paste input "9008I040090"
type input "9008I040090"
click at [1516, 191] on input "Search" at bounding box center [1508, 198] width 43 height 21
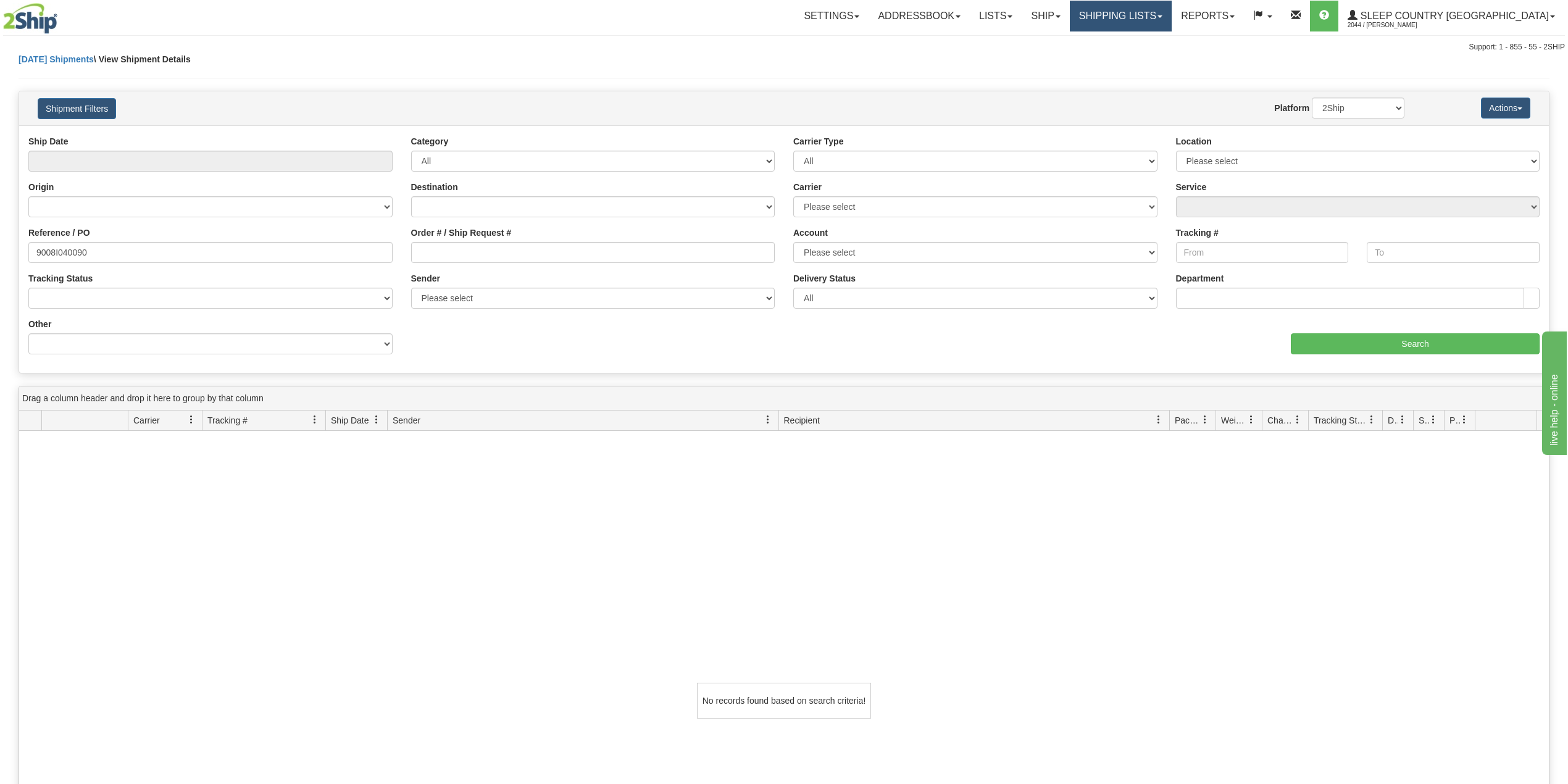
click at [1172, 16] on link "Shipping lists" at bounding box center [1121, 16] width 102 height 31
click at [1159, 59] on span "Search Shipment History" at bounding box center [1111, 59] width 96 height 10
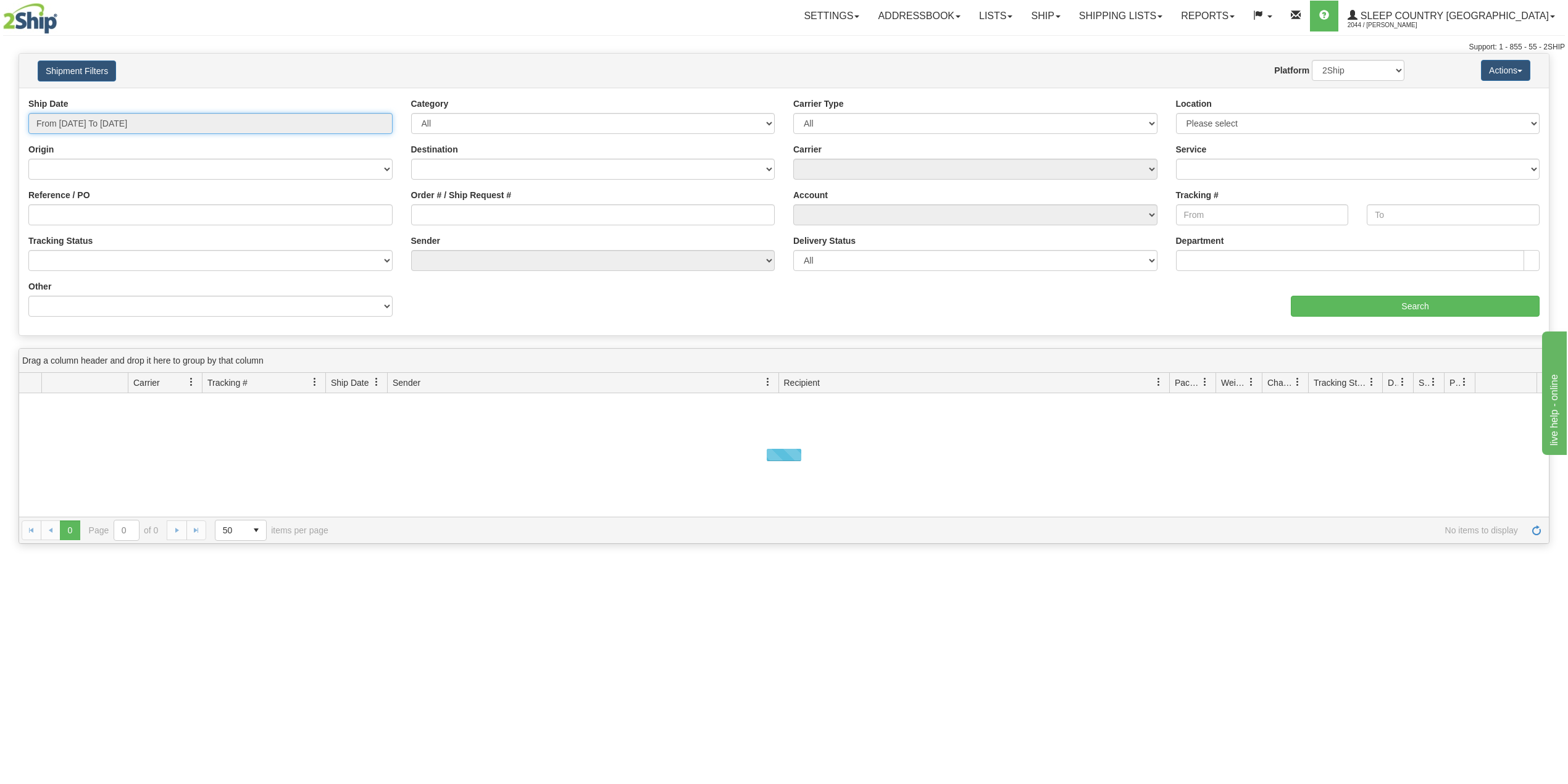
click at [91, 124] on input "From [DATE] To [DATE]" at bounding box center [210, 123] width 364 height 21
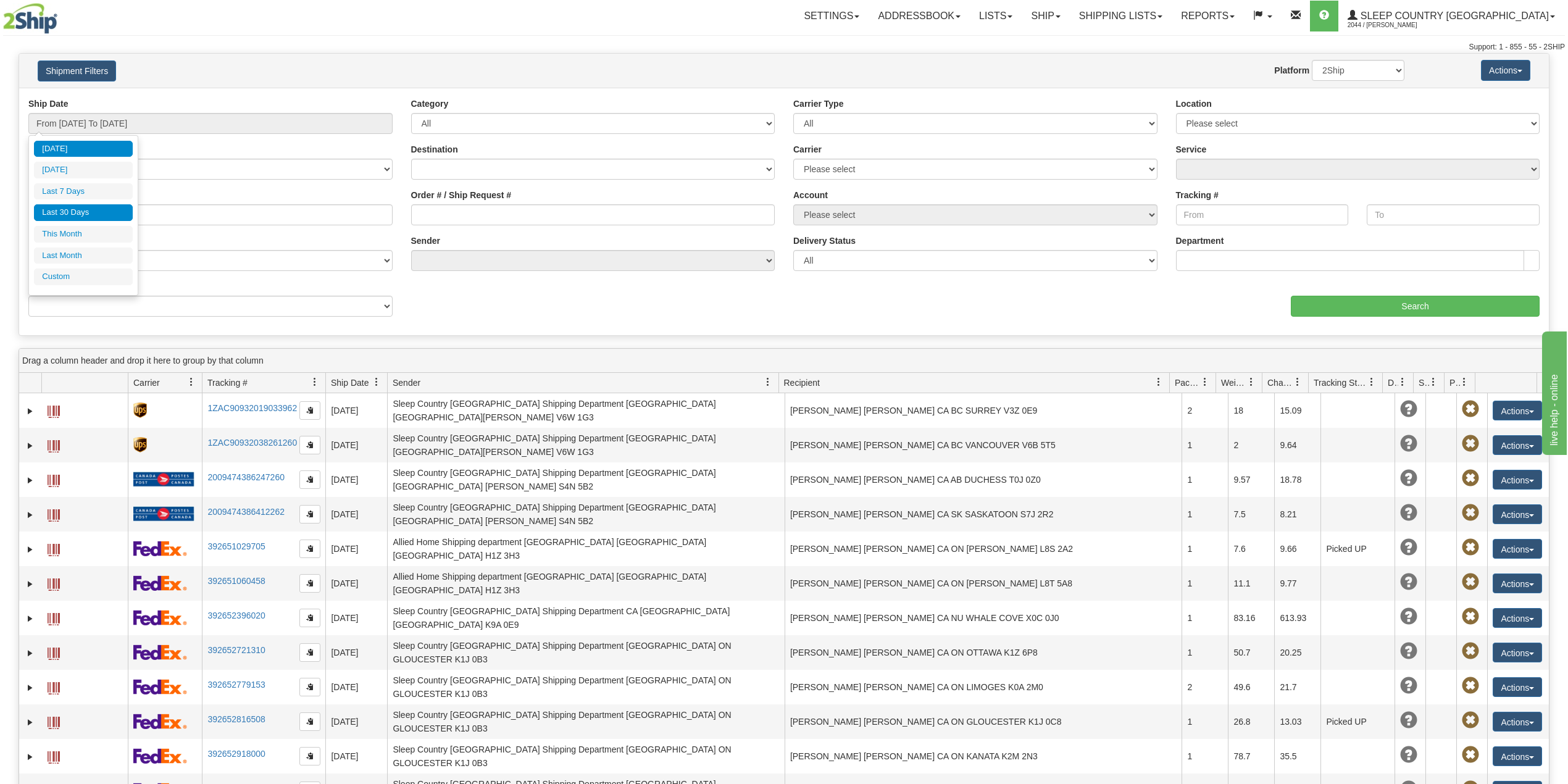
click at [72, 216] on li "Last 30 Days" at bounding box center [83, 213] width 99 height 17
type input "From 07/31/2025 To 08/29/2025"
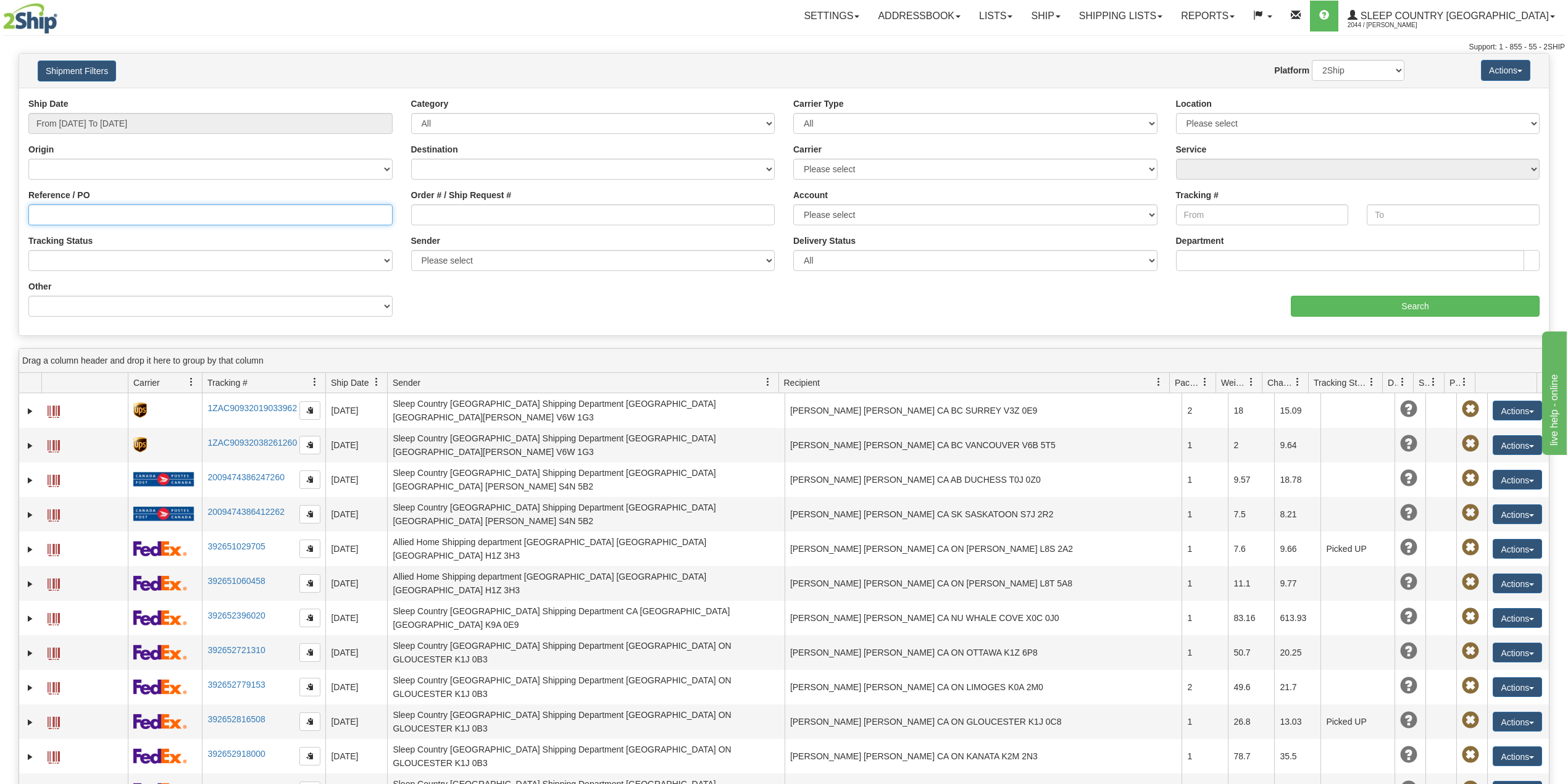
click at [77, 215] on input "Reference / PO" at bounding box center [210, 215] width 364 height 21
paste input "9008I040090"
type input "9008I040090"
click at [1363, 307] on input "Search" at bounding box center [1415, 306] width 249 height 21
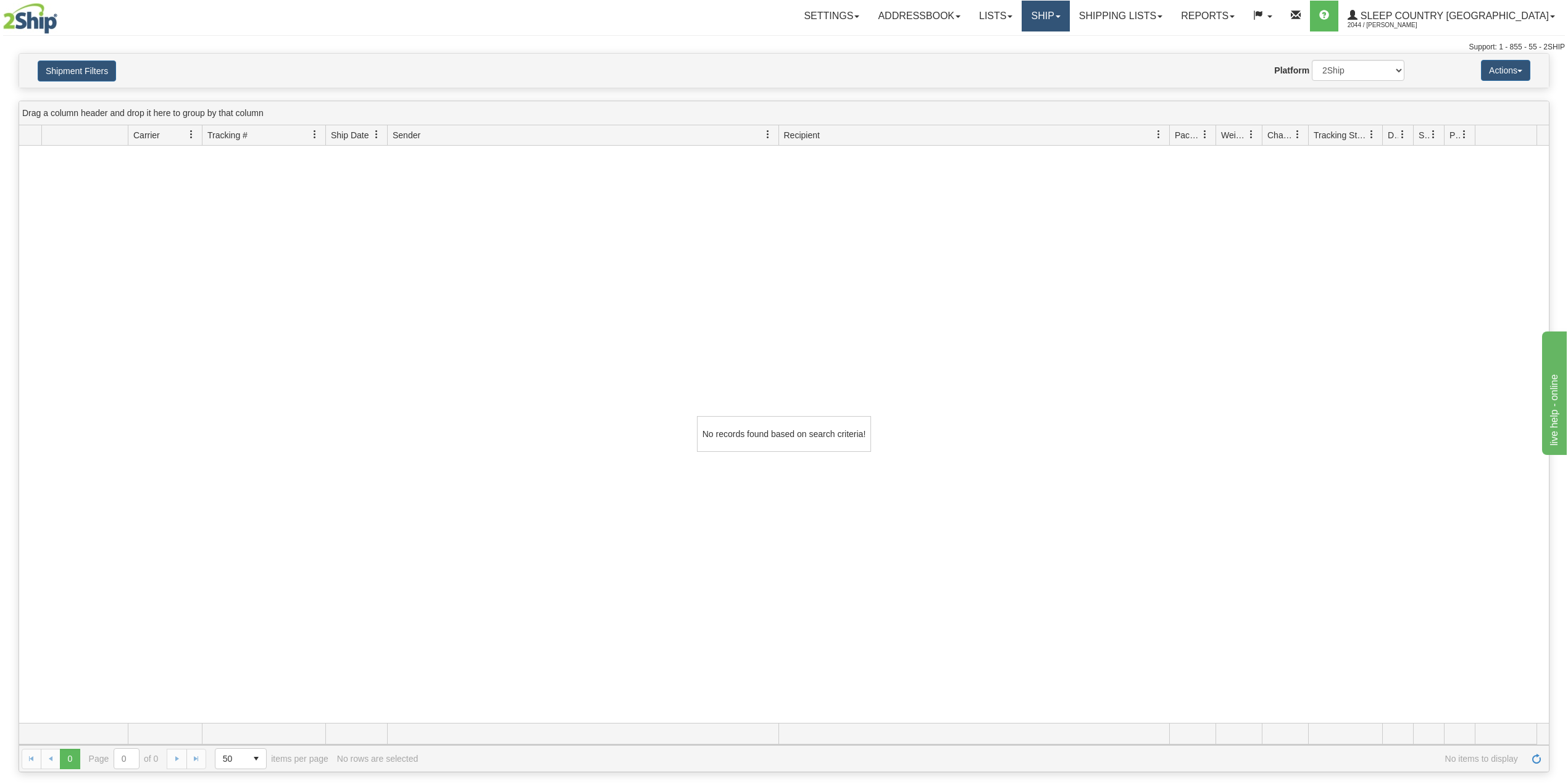
click at [1069, 17] on link "Ship" at bounding box center [1046, 16] width 48 height 31
click at [1056, 55] on span "OnHold / Order Queue" at bounding box center [1013, 59] width 87 height 10
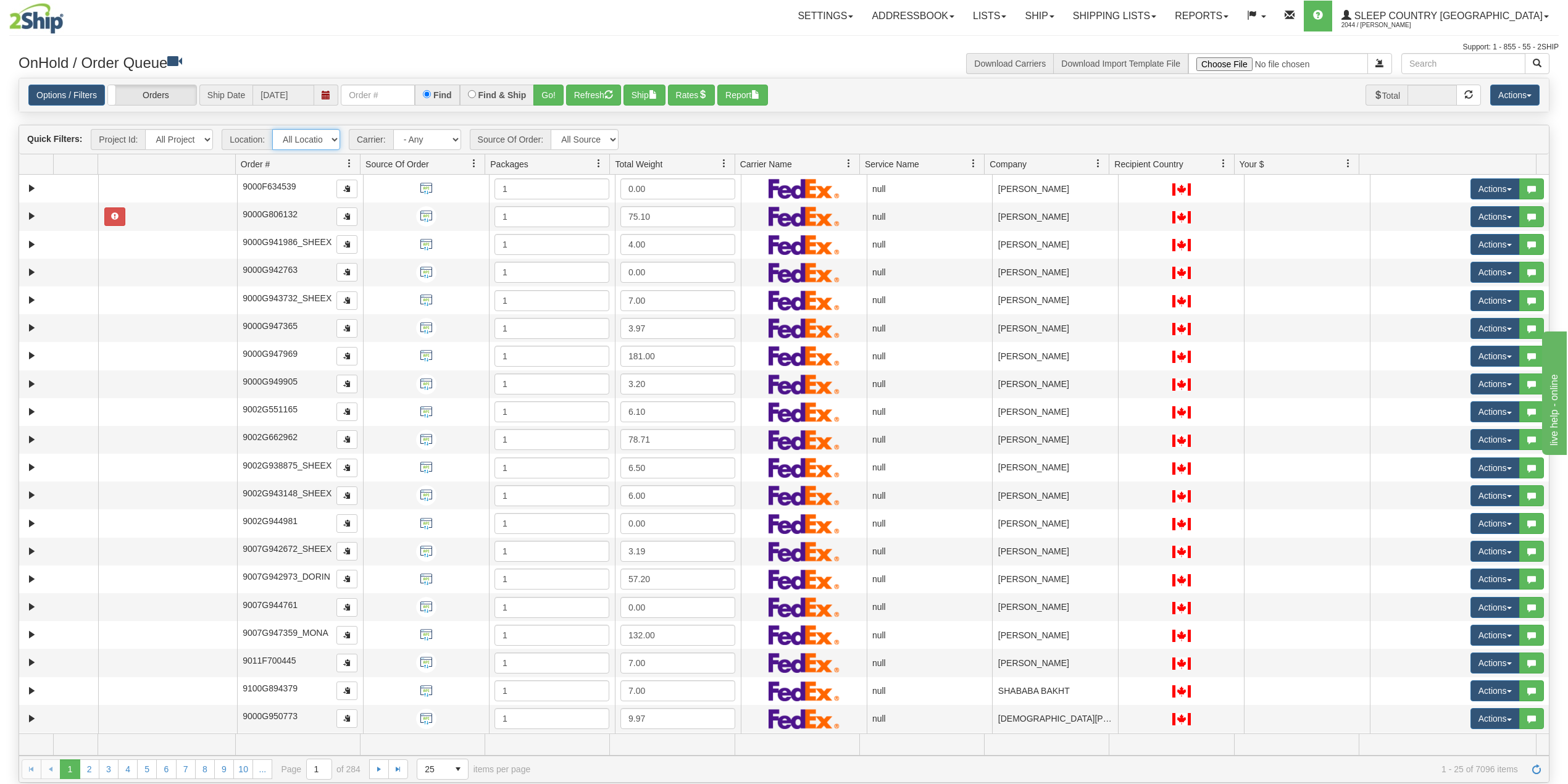
click at [318, 140] on select "All Locations [GEOGRAPHIC_DATA] 921 922 93 94 97 390 915 916 98 902 95 96 90 91…" at bounding box center [306, 139] width 68 height 21
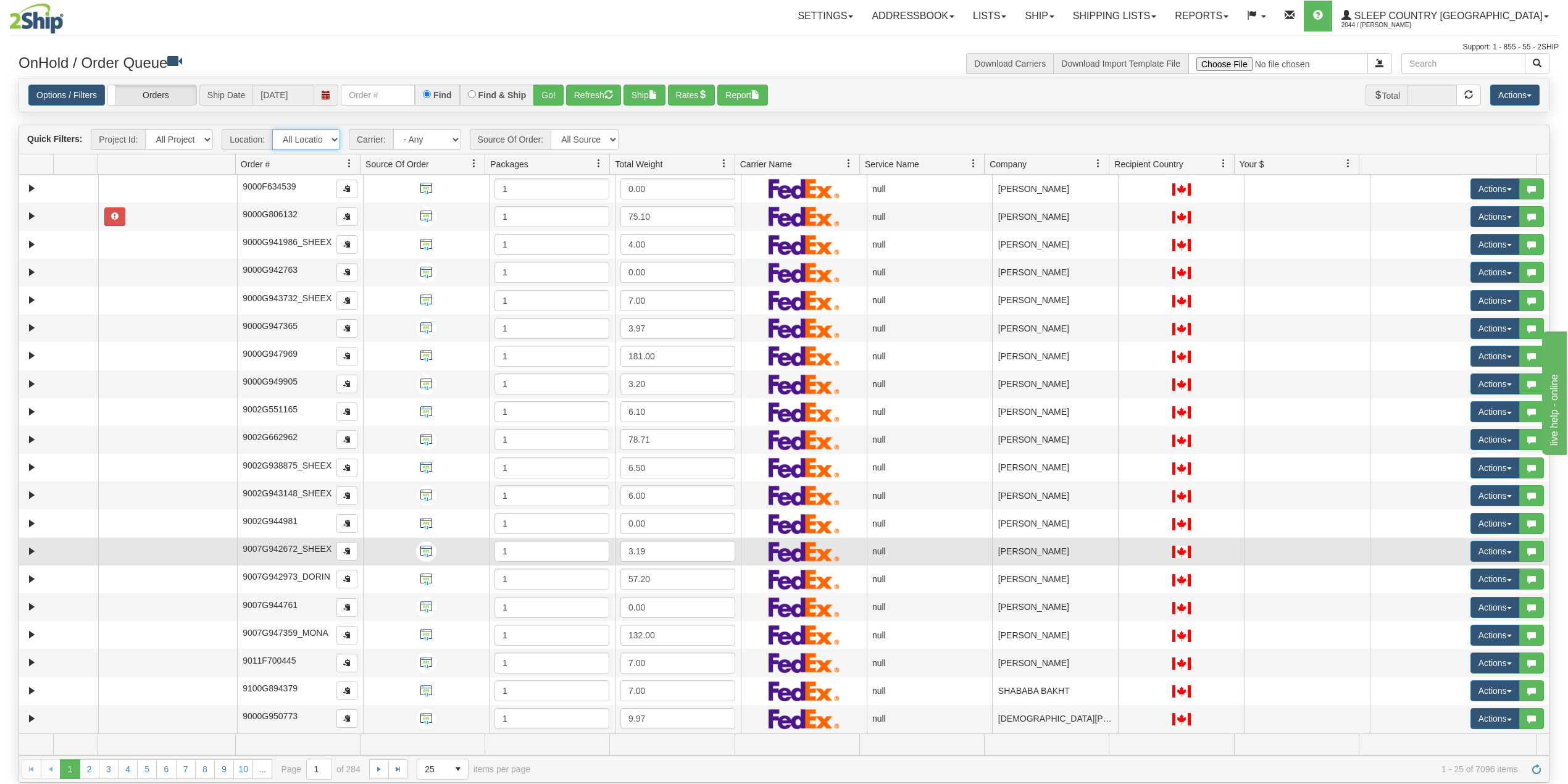
select select "7641"
click at [273, 130] on select "All Locations [GEOGRAPHIC_DATA] 921 922 93 94 97 390 915 916 98 902 95 96 90 91…" at bounding box center [306, 139] width 68 height 21
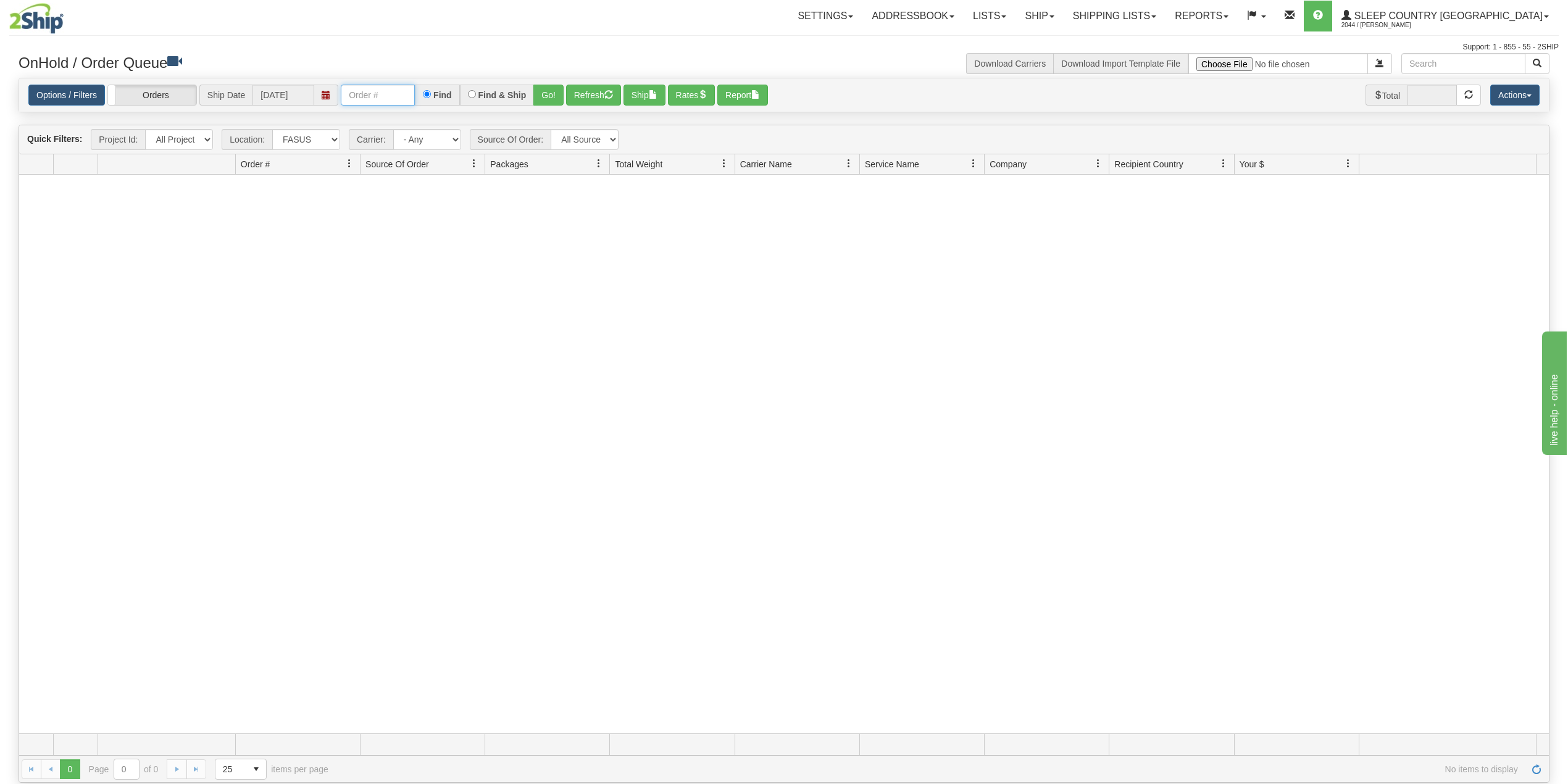
click at [381, 91] on input "text" at bounding box center [378, 95] width 74 height 21
click at [445, 40] on div "Toggle navigation Settings Shipping Preferences Fields Preferences New Recipien…" at bounding box center [783, 26] width 1549 height 53
click at [1149, 17] on link "Shipping lists" at bounding box center [1114, 16] width 102 height 31
click at [1165, 52] on link "Search Shipment History" at bounding box center [1104, 59] width 120 height 16
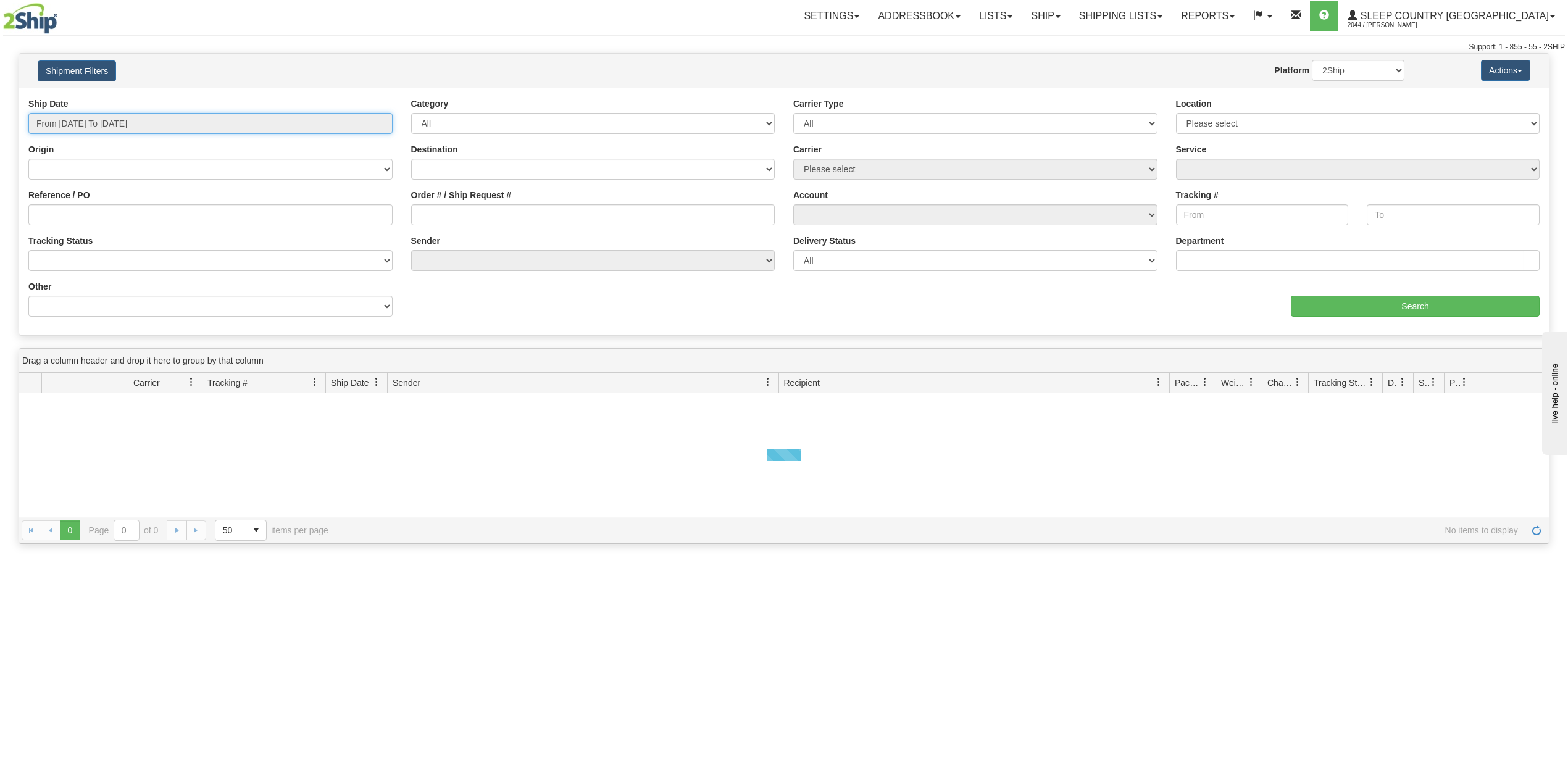
click at [143, 132] on input "From [DATE] To [DATE]" at bounding box center [210, 123] width 364 height 21
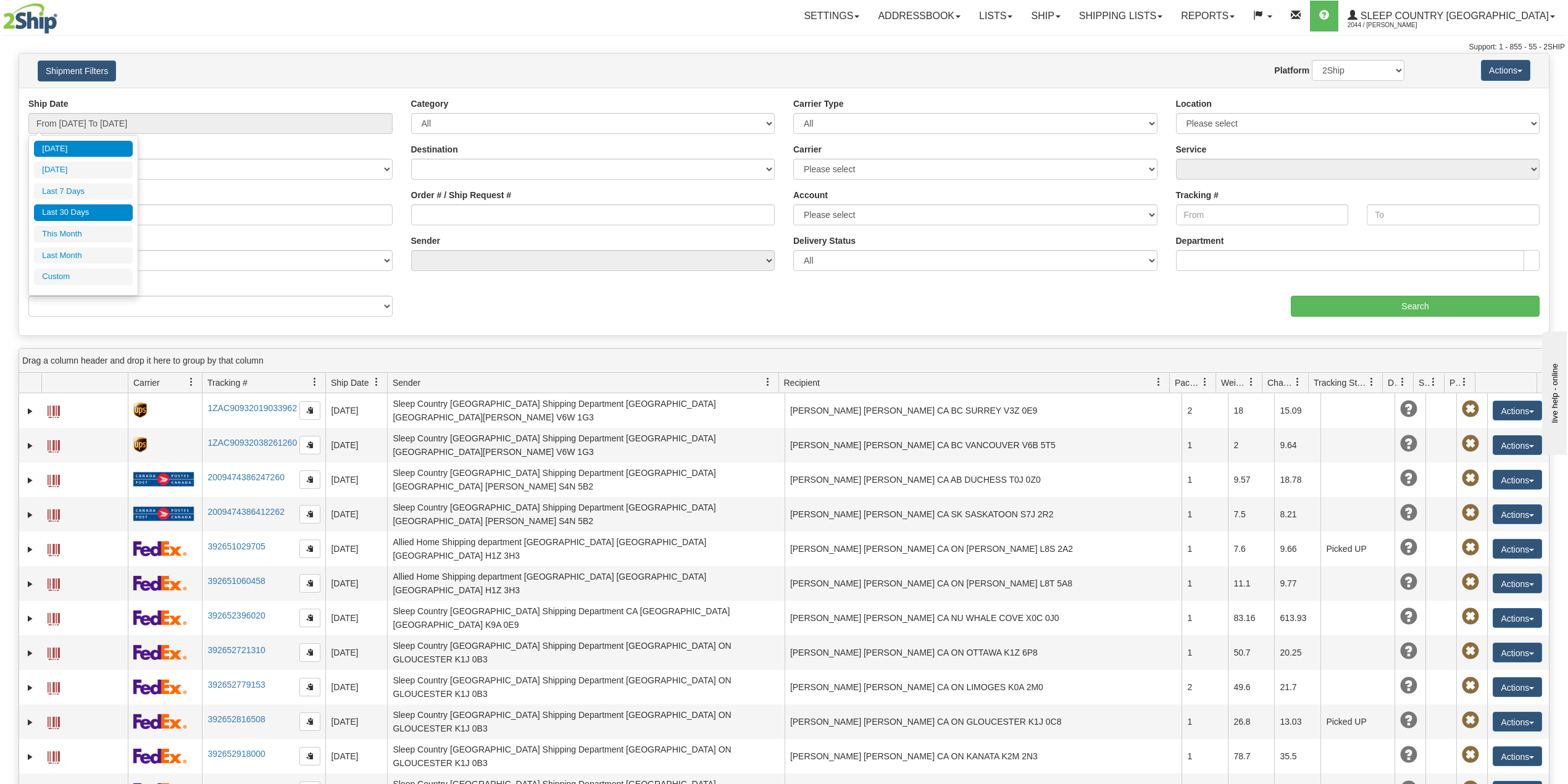
click at [82, 216] on li "Last 30 Days" at bounding box center [83, 213] width 99 height 17
type input "From [DATE] To [DATE]"
click at [126, 128] on input "From [DATE] To [DATE]" at bounding box center [210, 123] width 364 height 21
click at [89, 210] on li "Last 30 Days" at bounding box center [83, 213] width 99 height 17
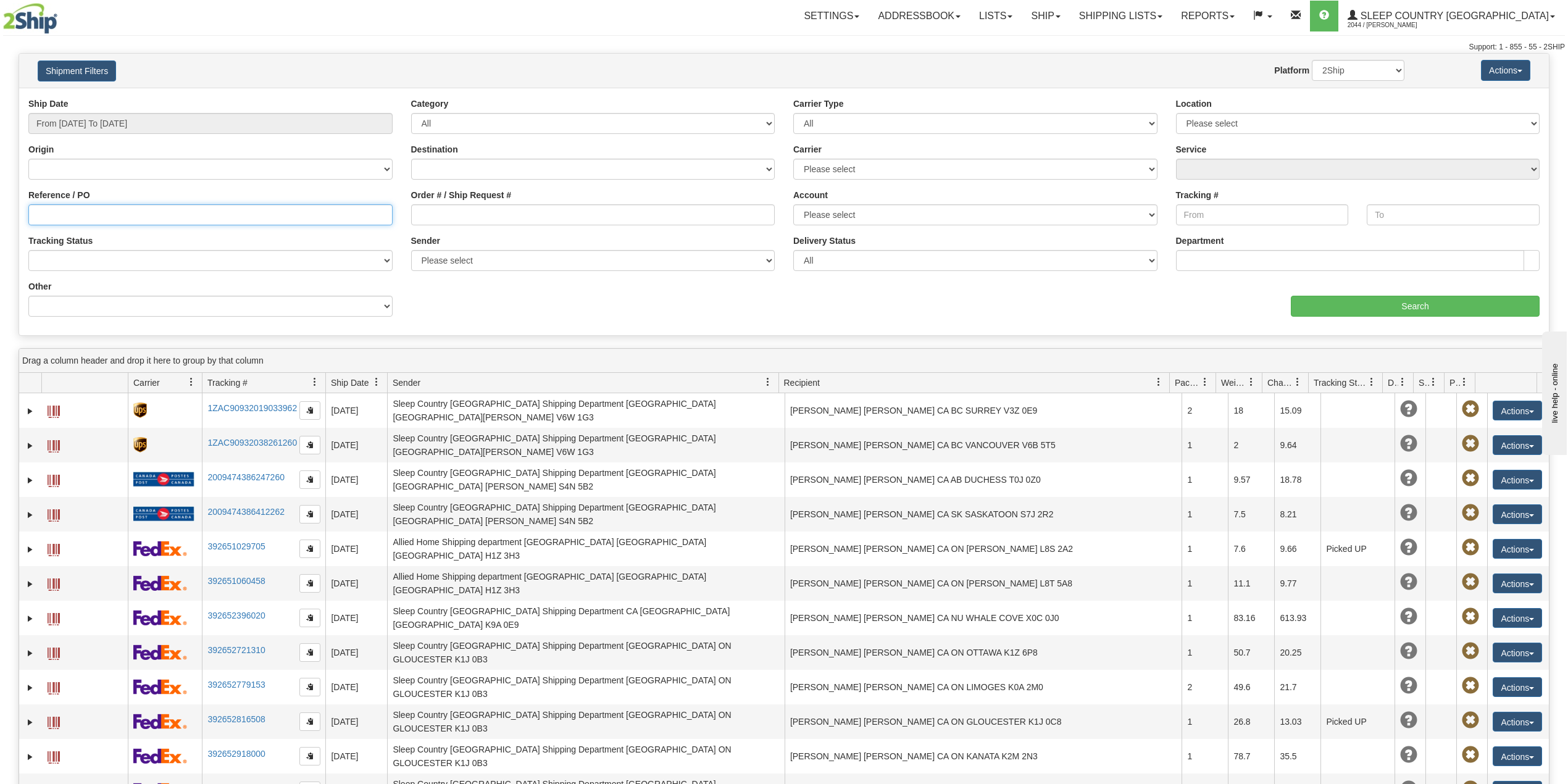
click at [96, 216] on input "Reference / PO" at bounding box center [210, 215] width 364 height 21
paste input "9002H954036"
type input "9002H954036"
click at [1373, 307] on input "Search" at bounding box center [1415, 306] width 249 height 21
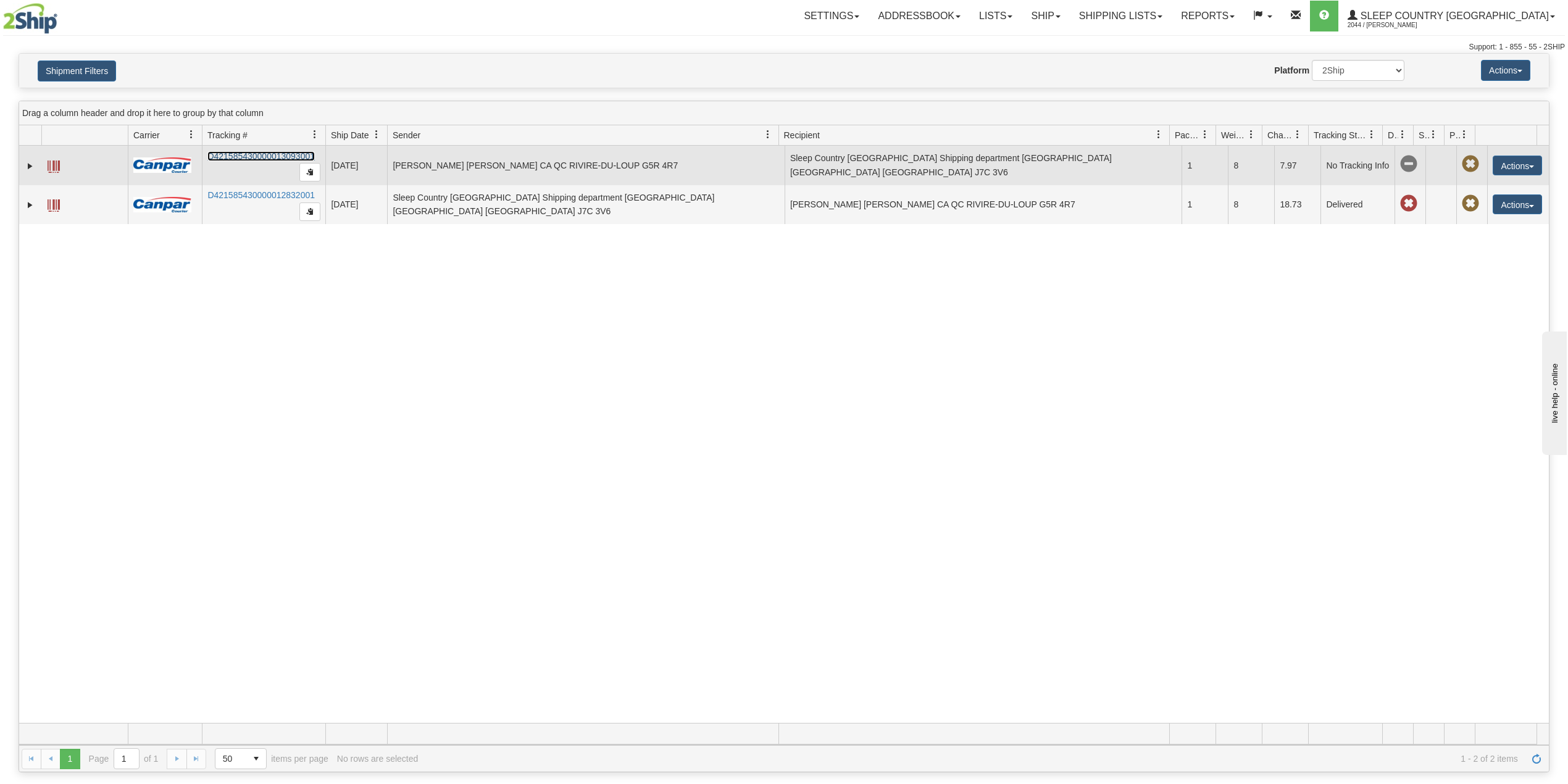
click at [265, 156] on link "D421585430000013093001" at bounding box center [261, 156] width 108 height 10
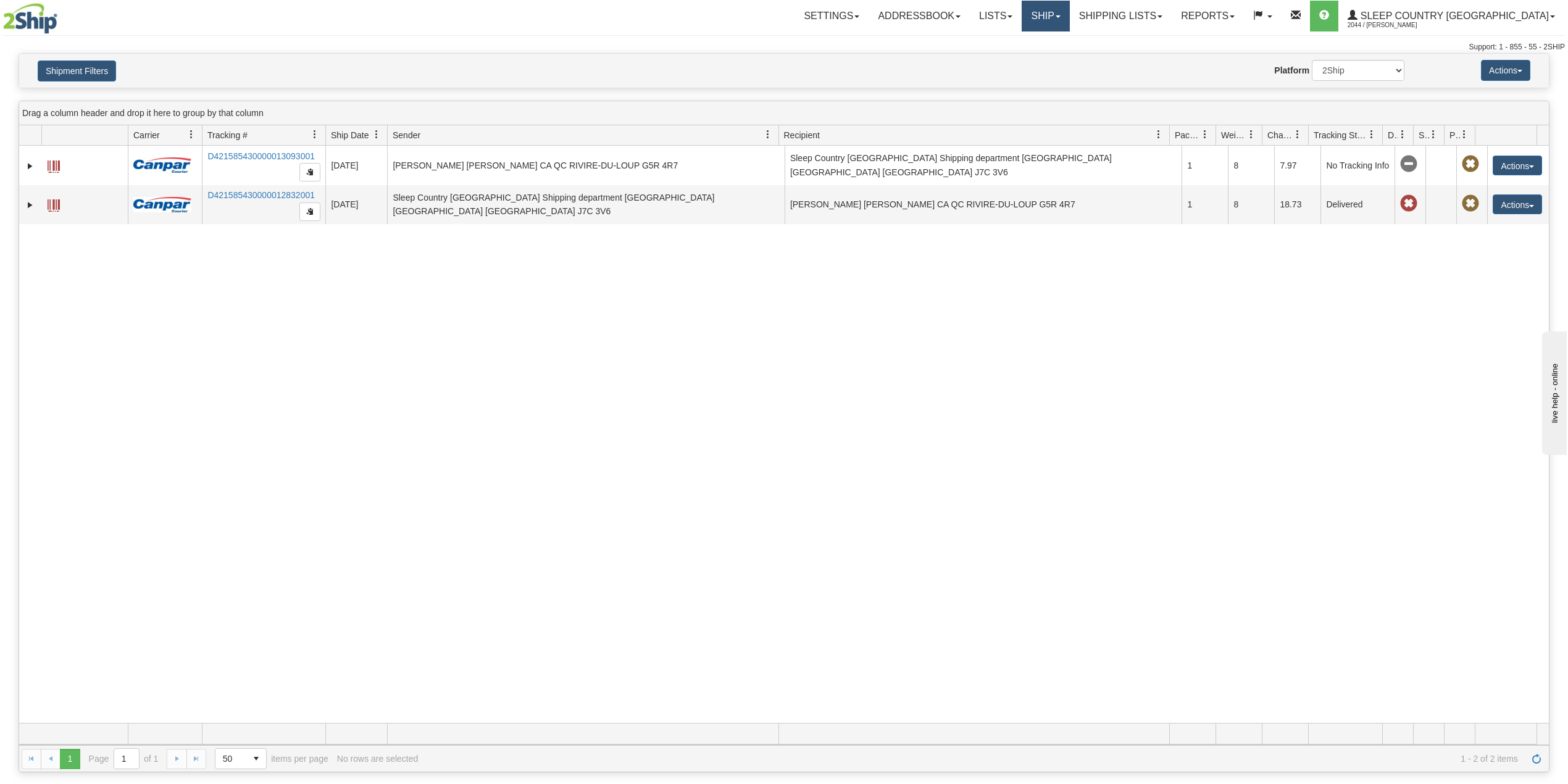
click at [1069, 19] on link "Ship" at bounding box center [1046, 16] width 48 height 31
click at [1056, 54] on span "OnHold / Order Queue" at bounding box center [1013, 59] width 87 height 10
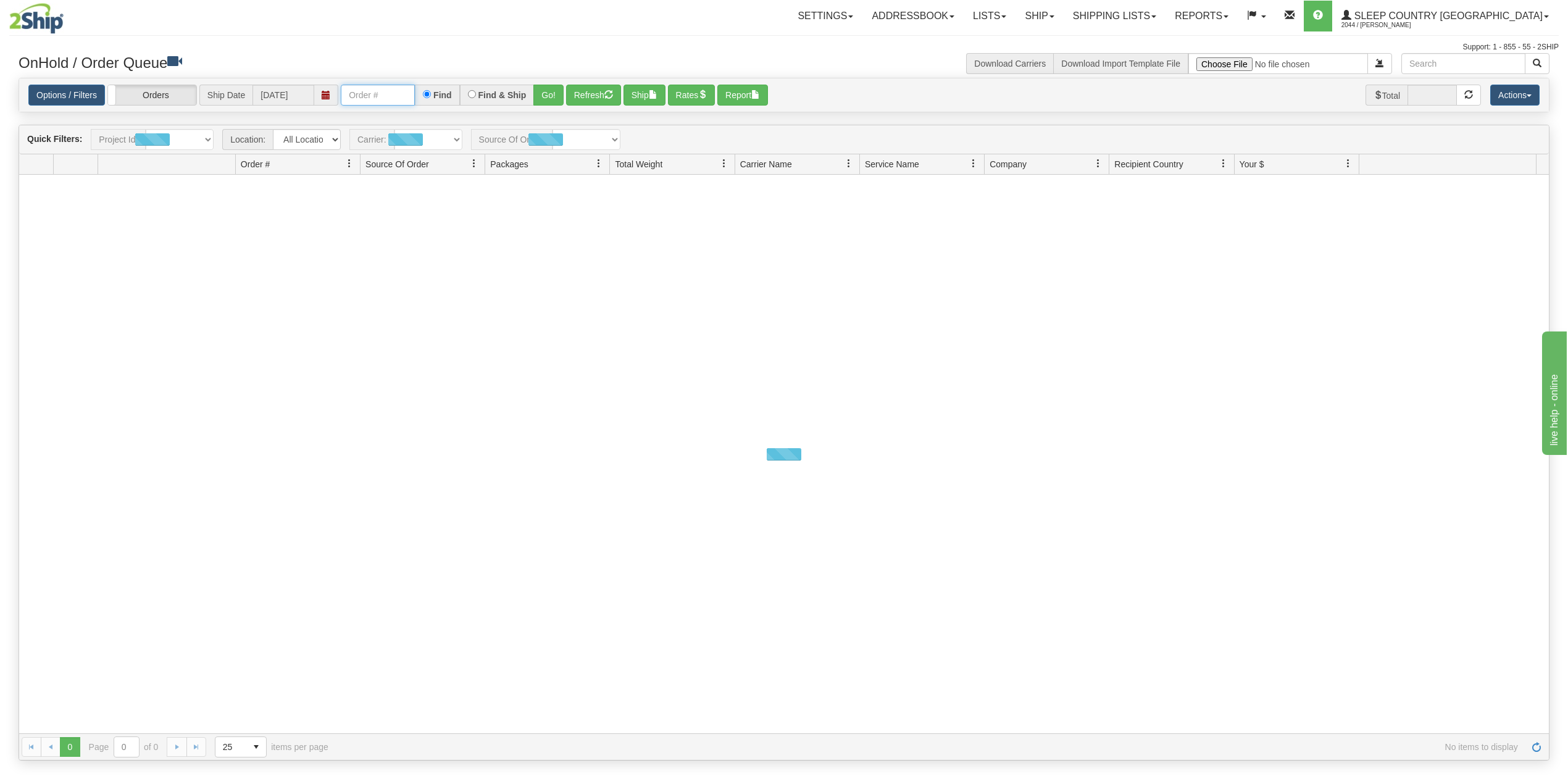
click at [378, 99] on input "text" at bounding box center [378, 95] width 74 height 21
paste input "9000H950650"
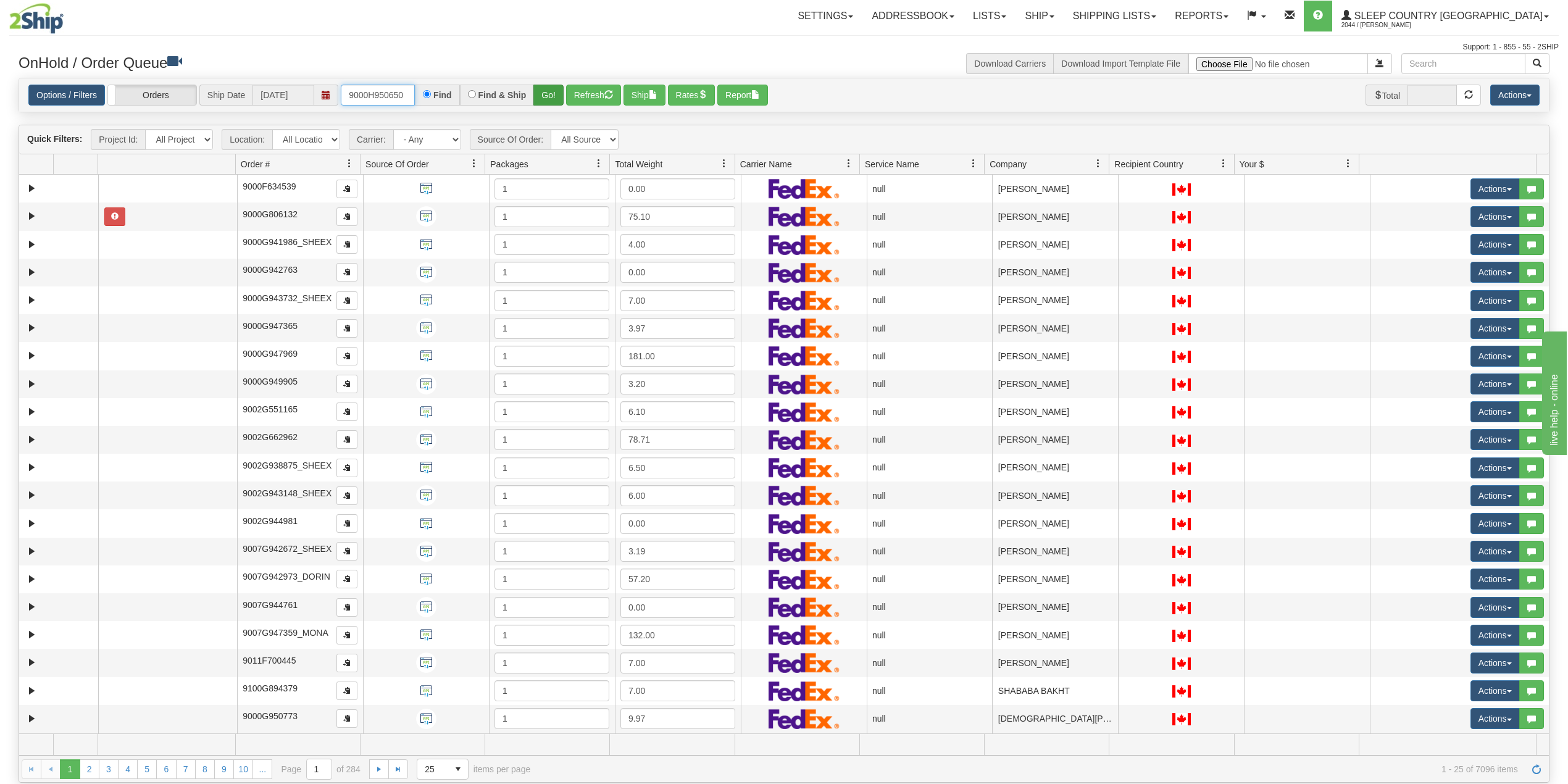
type input "9000H950650"
click at [557, 96] on button "Go!" at bounding box center [548, 95] width 30 height 21
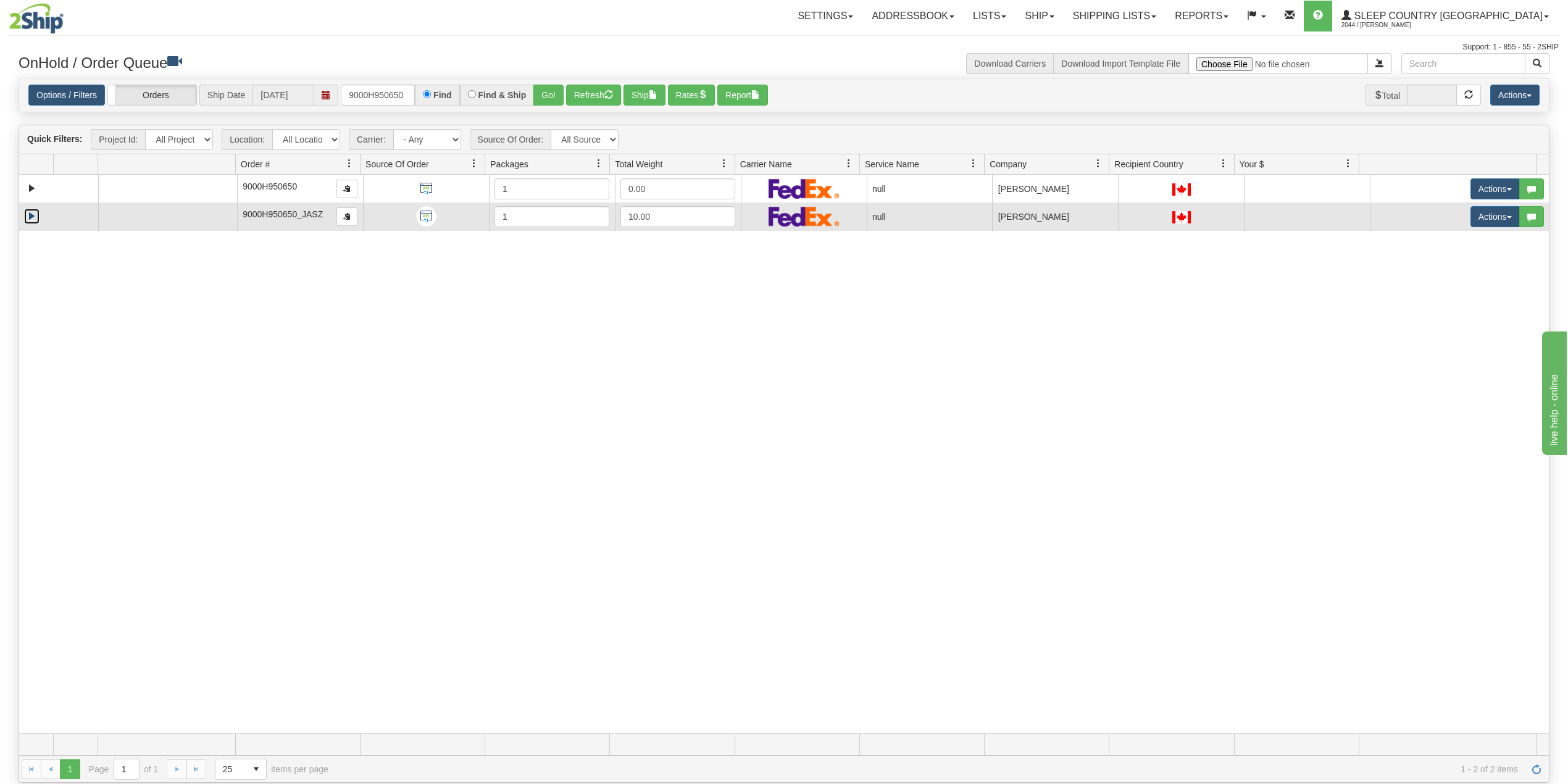
click at [31, 215] on link "Expand" at bounding box center [32, 216] width 15 height 15
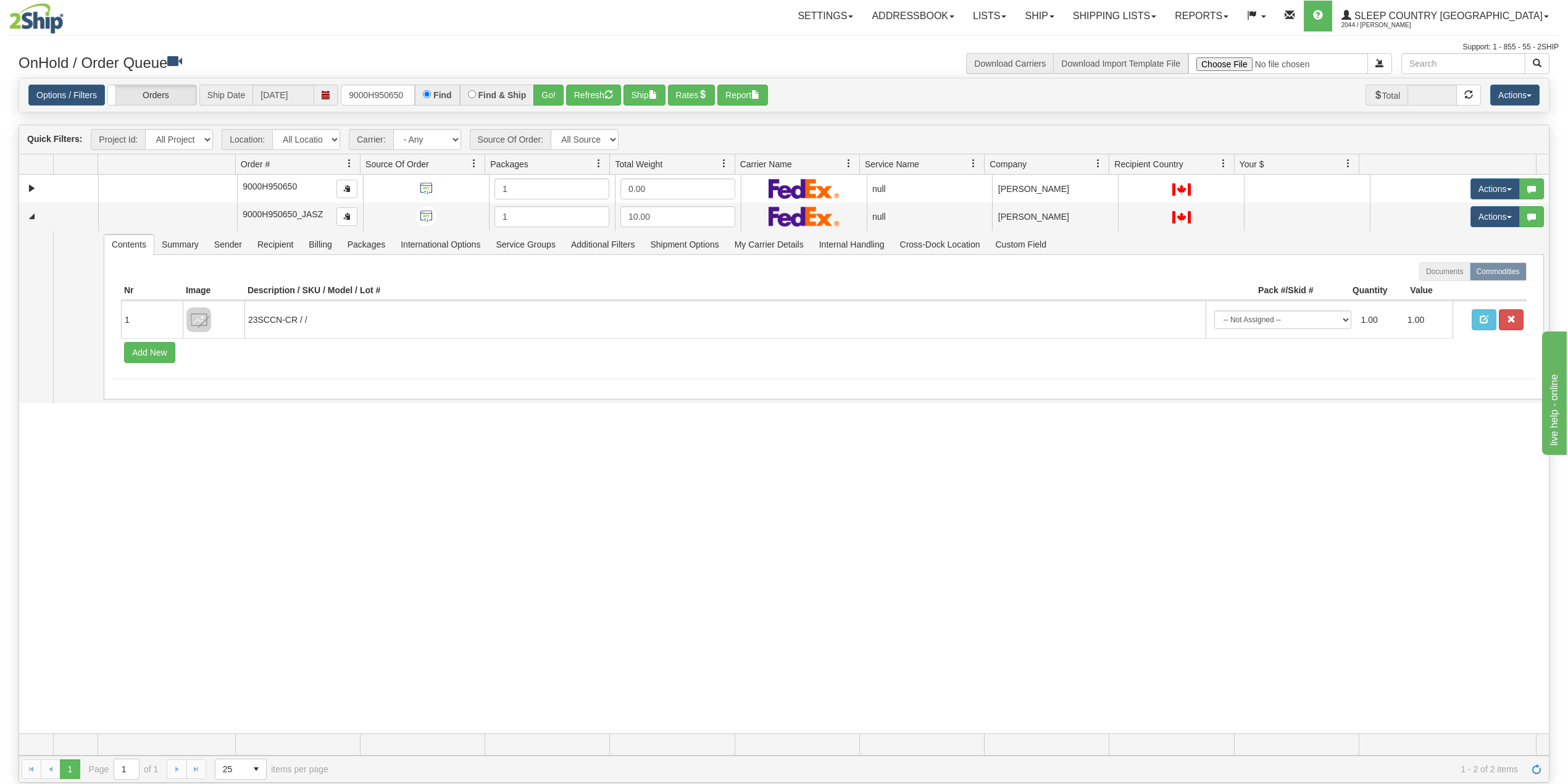
click at [280, 470] on div "31499647 901 90890844 0 9000H950650 1 0.00 null Shipping department Sleep Count…" at bounding box center [784, 454] width 1529 height 559
click at [334, 475] on div "31499647 901 90890844 0 9000H950650 1 0.00 null Shipping department Sleep Count…" at bounding box center [784, 454] width 1529 height 559
click at [1162, 20] on link "Shipping lists" at bounding box center [1114, 16] width 102 height 31
click at [401, 5] on div "Settings Shipping Preferences Fields Preferences New Addressbook Recipients" at bounding box center [917, 16] width 1281 height 31
drag, startPoint x: 1106, startPoint y: 15, endPoint x: 1105, endPoint y: 25, distance: 10.0
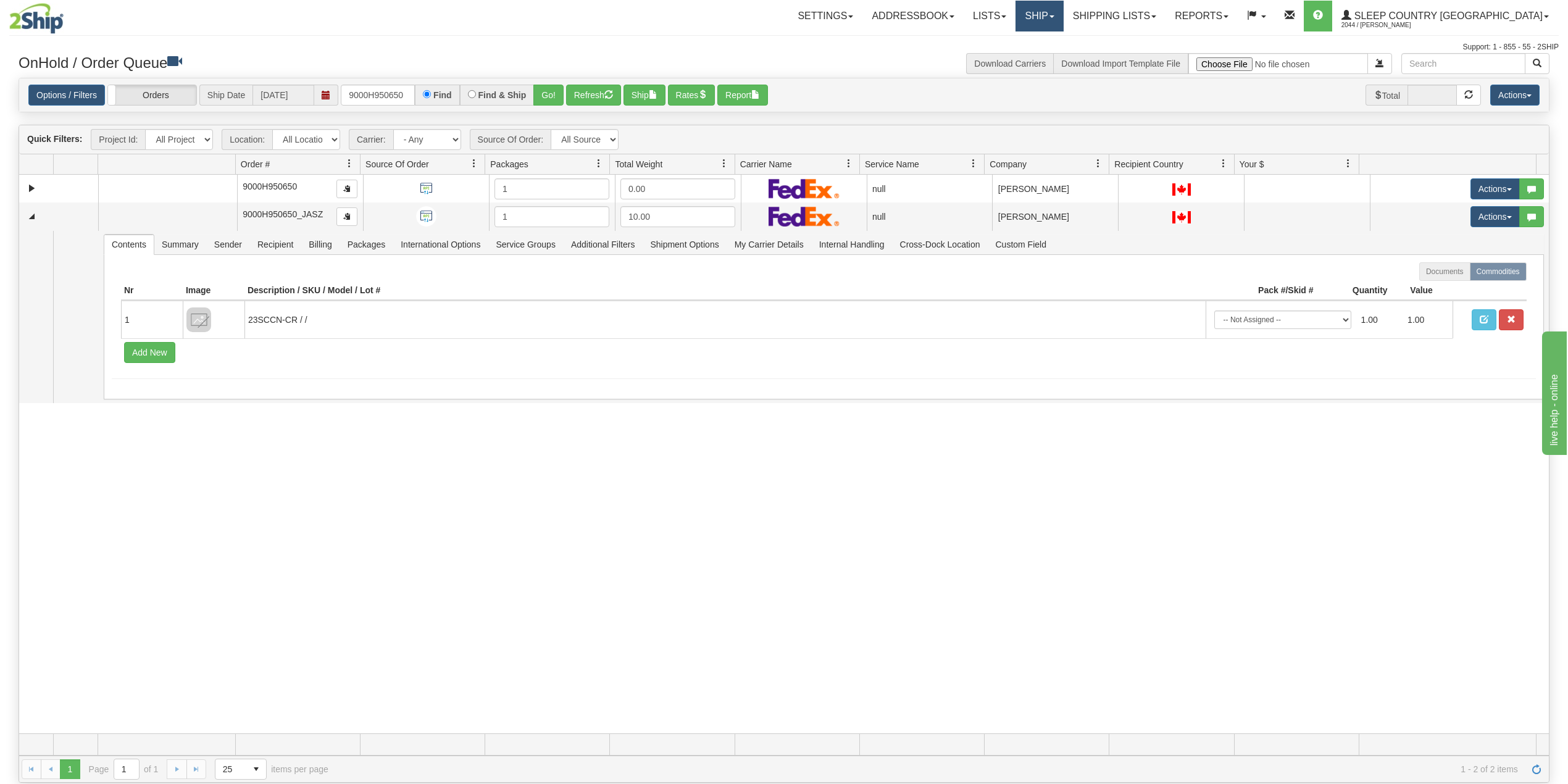
click at [1063, 14] on link "Ship" at bounding box center [1039, 16] width 48 height 31
click at [140, 530] on div "31499647 901 90890844 0 9000H950650 1 0.00 null Shipping department Sleep Count…" at bounding box center [784, 454] width 1529 height 559
click at [1063, 10] on link "Ship" at bounding box center [1039, 16] width 48 height 31
click at [1149, 14] on link "Shipping lists" at bounding box center [1114, 16] width 102 height 31
click at [1144, 52] on link "Search Shipment History" at bounding box center [1104, 59] width 120 height 16
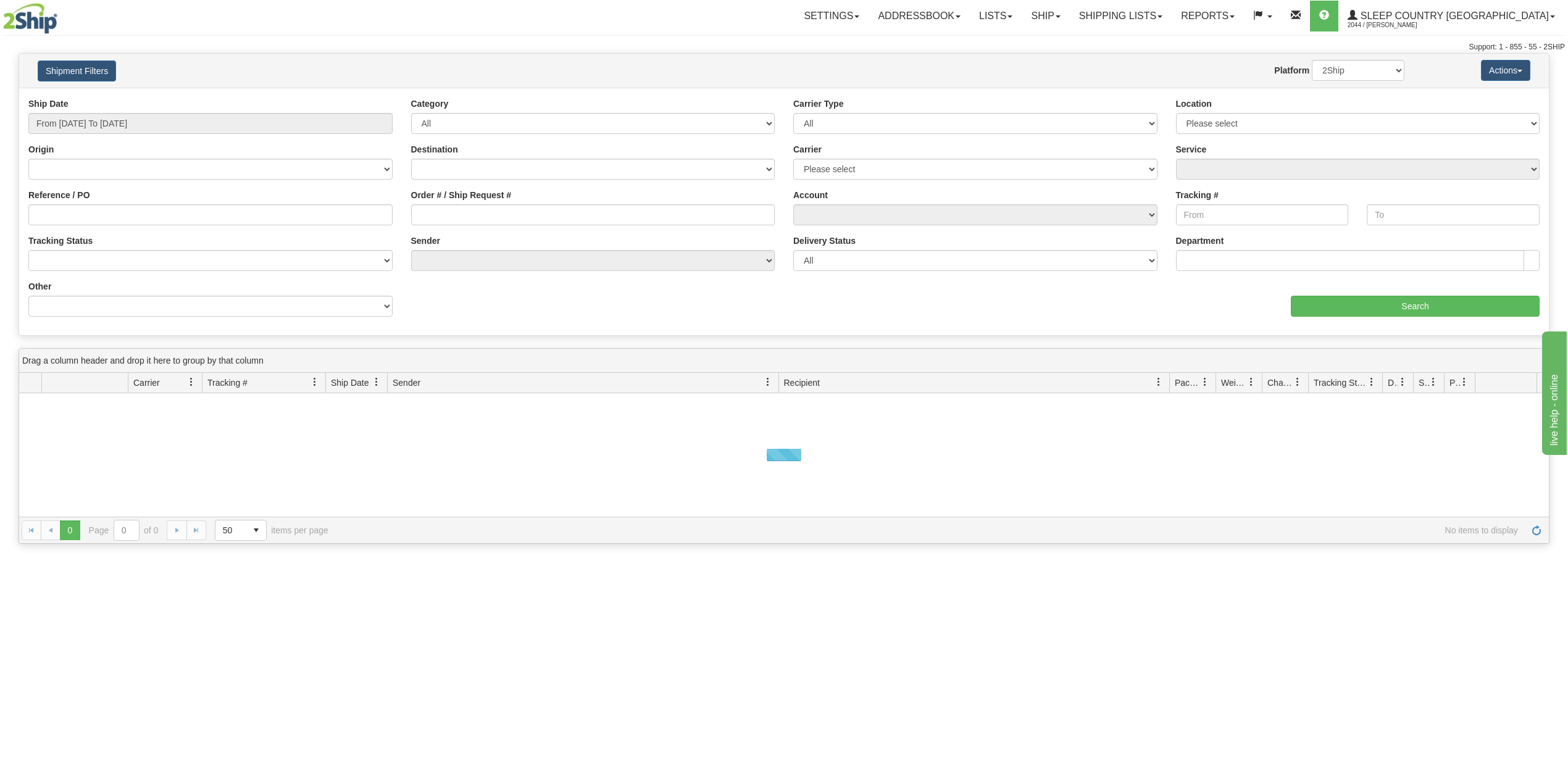
drag, startPoint x: 124, startPoint y: 111, endPoint x: 116, endPoint y: 169, distance: 58.5
click at [124, 114] on div "Ship Date From [DATE] To [DATE]" at bounding box center [210, 115] width 364 height 37
click at [114, 131] on input "From [DATE] To [DATE]" at bounding box center [210, 123] width 364 height 21
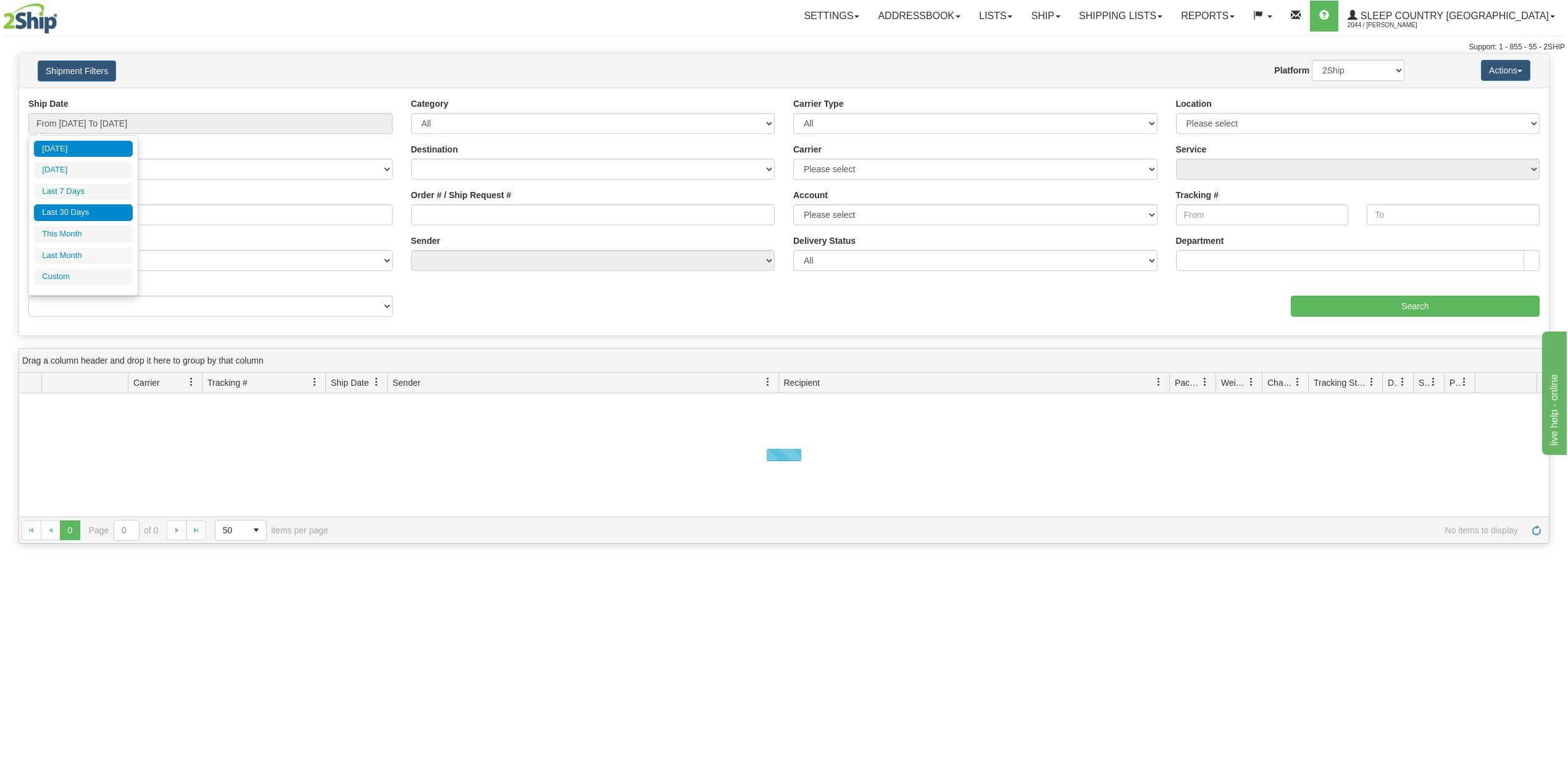
click at [87, 220] on li "Last 30 Days" at bounding box center [83, 213] width 99 height 17
type input "From [DATE] To [DATE]"
click at [89, 218] on input "Reference / PO" at bounding box center [210, 215] width 364 height 21
paste input "9000H950650"
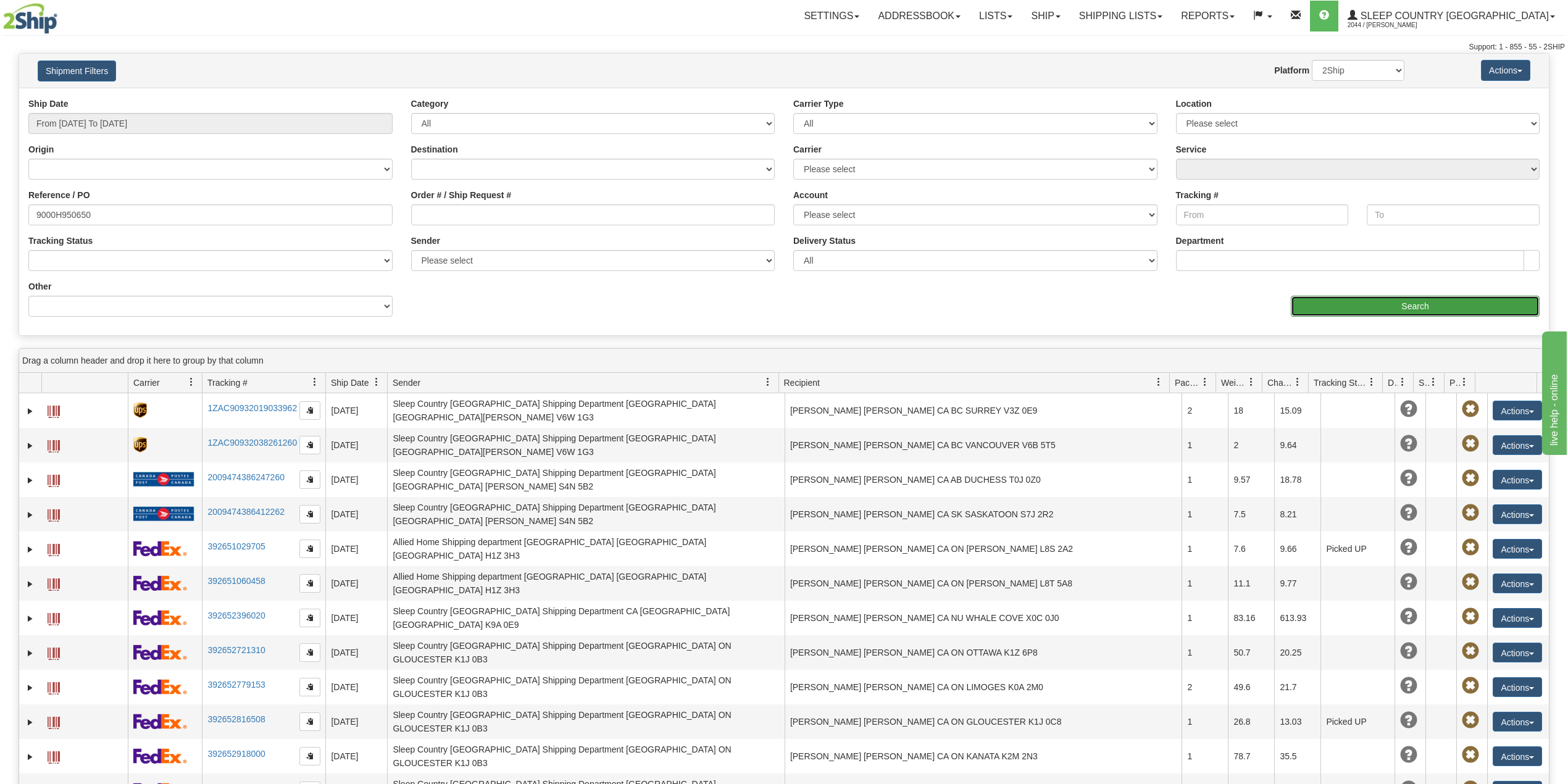
click at [1339, 296] on input "Search" at bounding box center [1415, 306] width 249 height 21
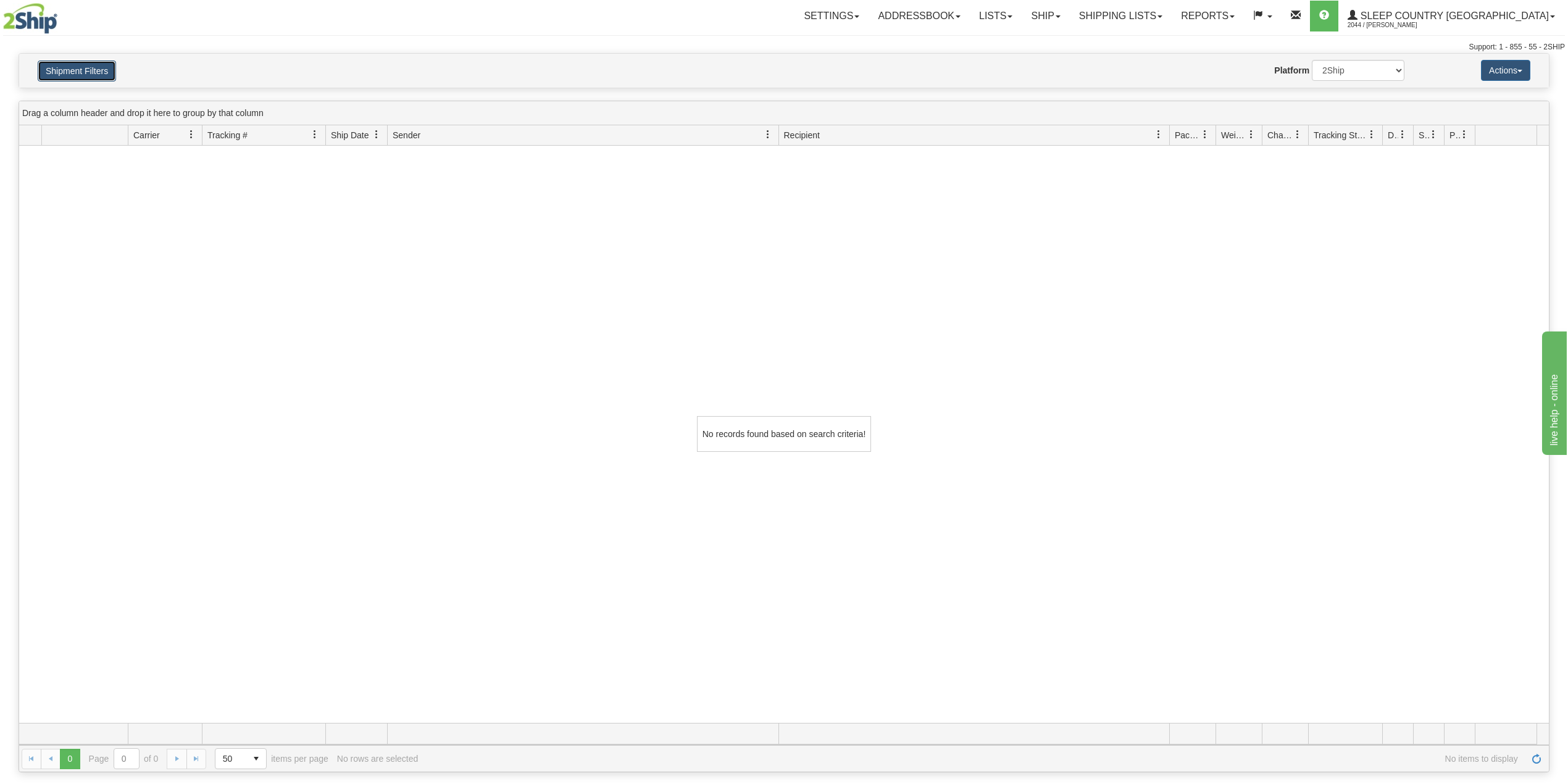
click at [84, 64] on button "Shipment Filters" at bounding box center [77, 71] width 79 height 21
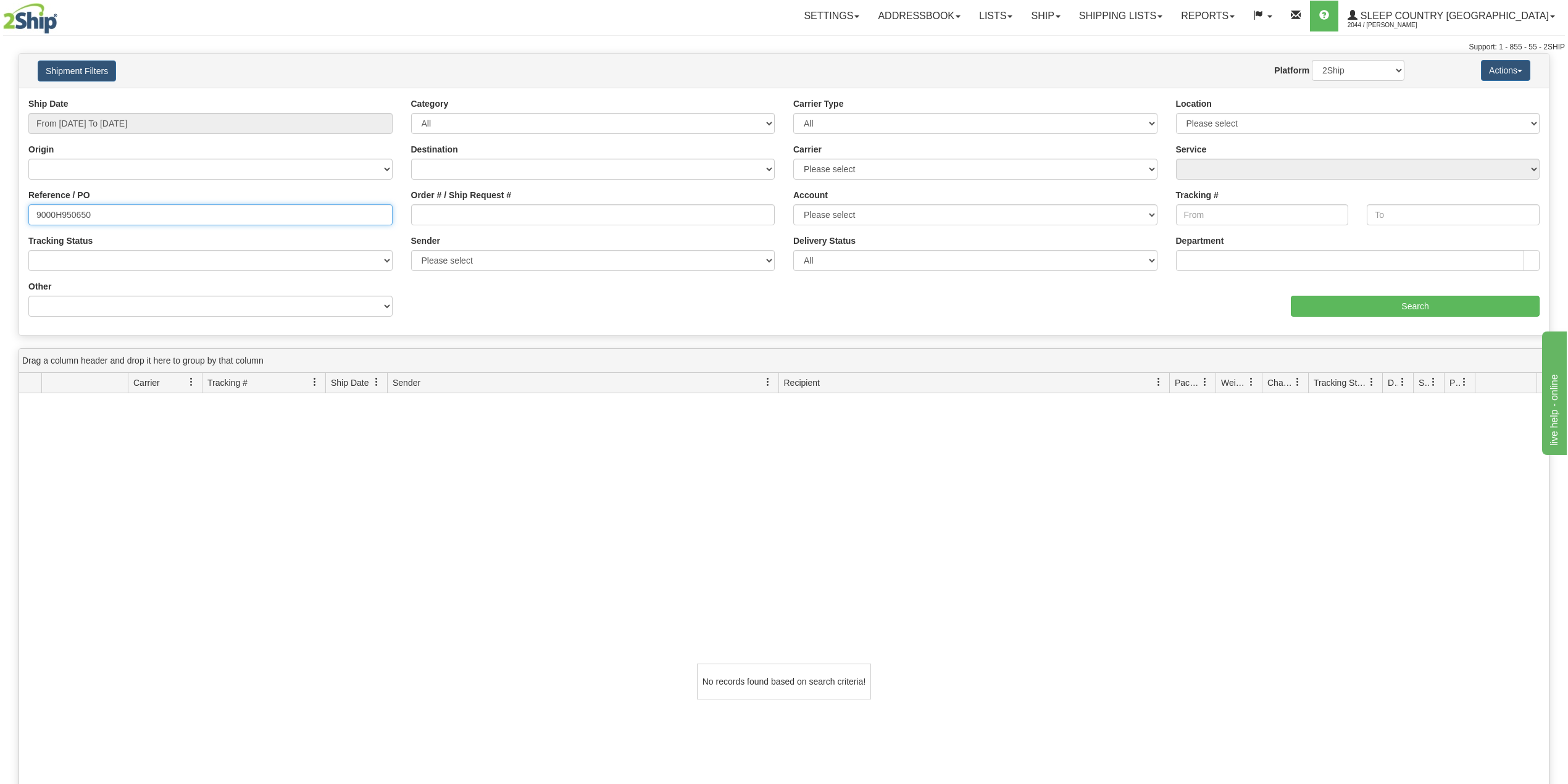
click at [70, 210] on input "9000H950650" at bounding box center [210, 215] width 364 height 21
paste input "I024903"
click at [1356, 309] on input "Search" at bounding box center [1415, 306] width 249 height 21
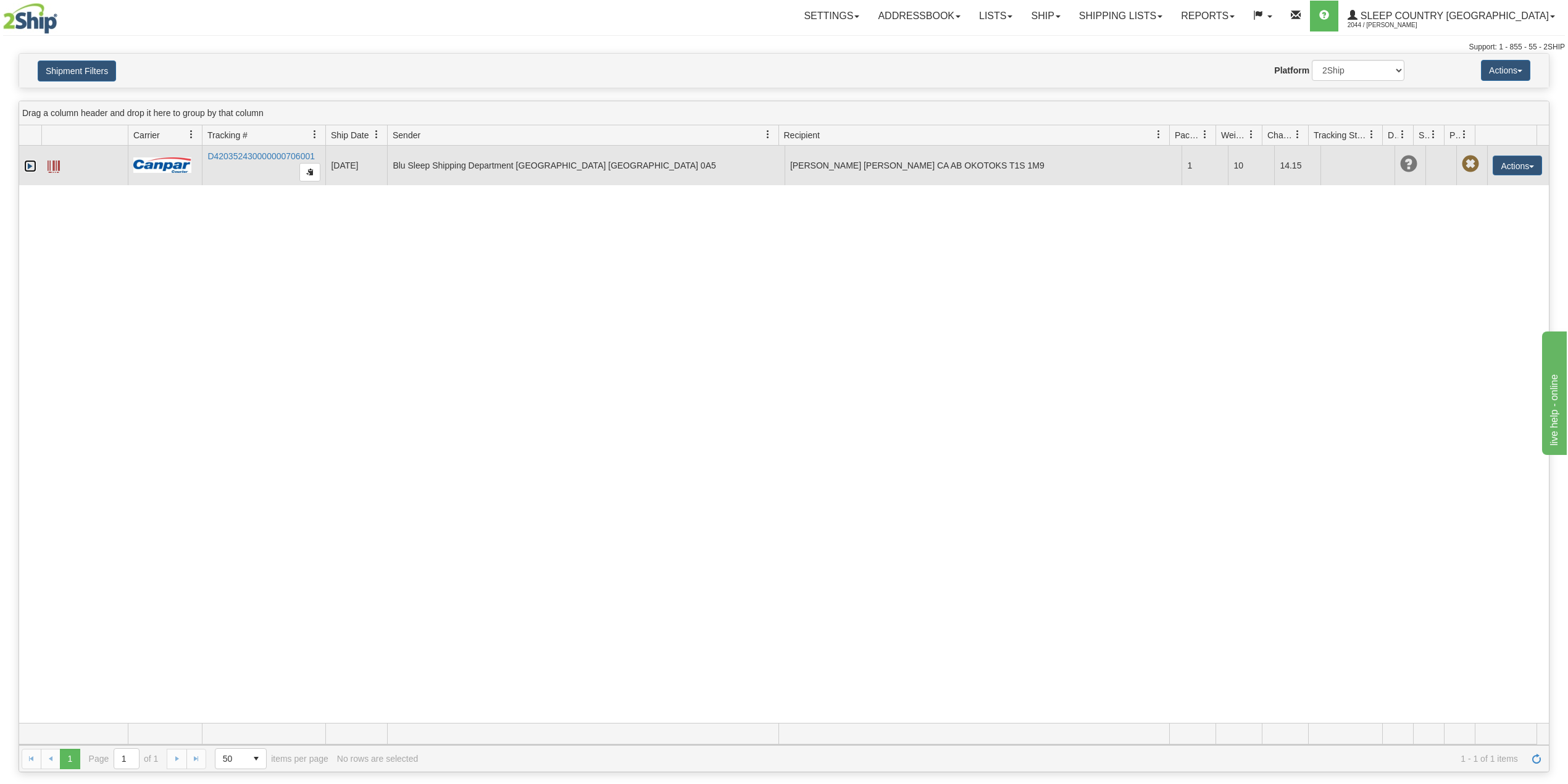
click at [28, 169] on link "Expand" at bounding box center [30, 166] width 12 height 12
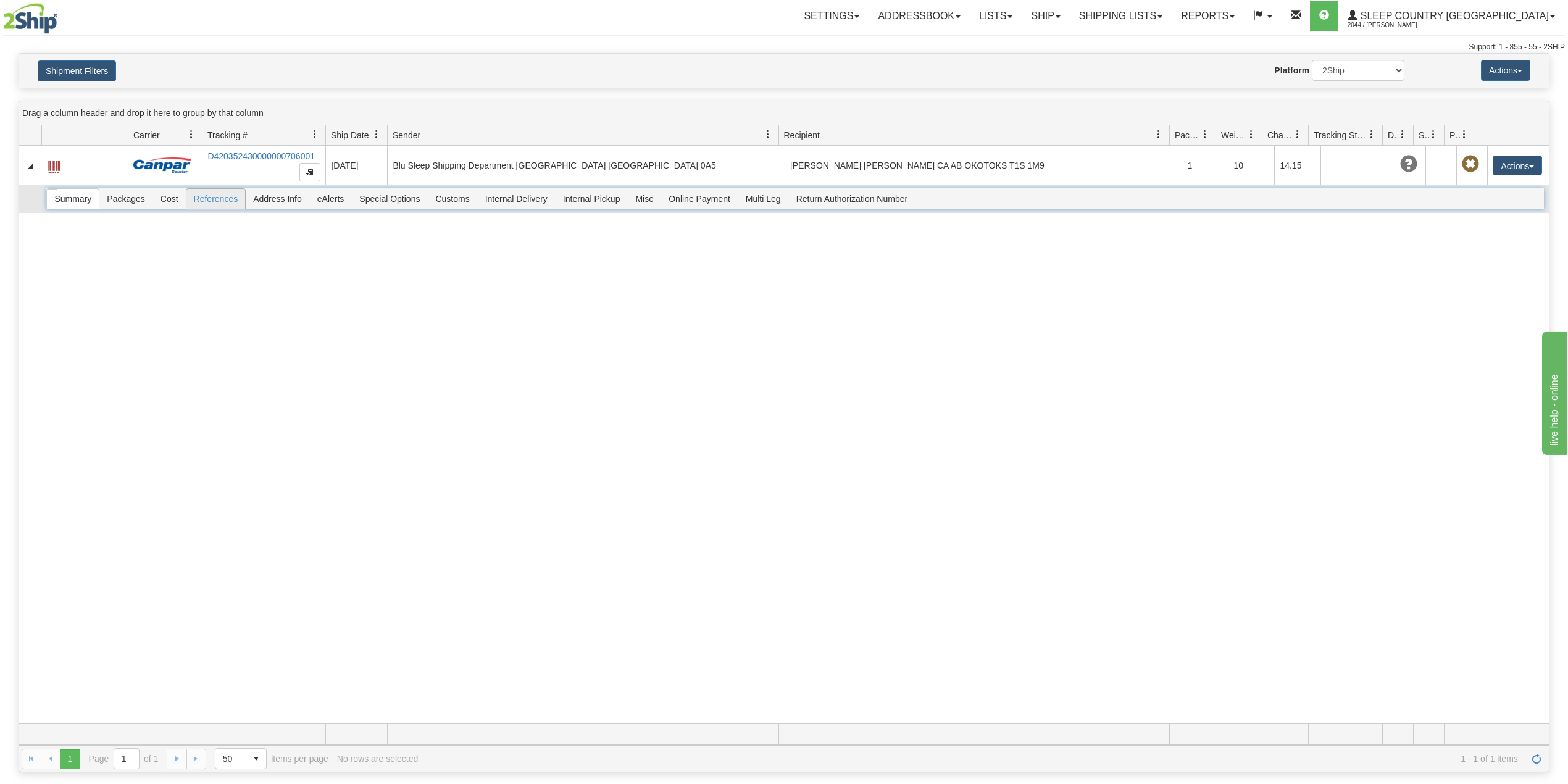
click at [220, 206] on span "References" at bounding box center [216, 198] width 59 height 20
click at [463, 200] on div at bounding box center [795, 198] width 1497 height 21
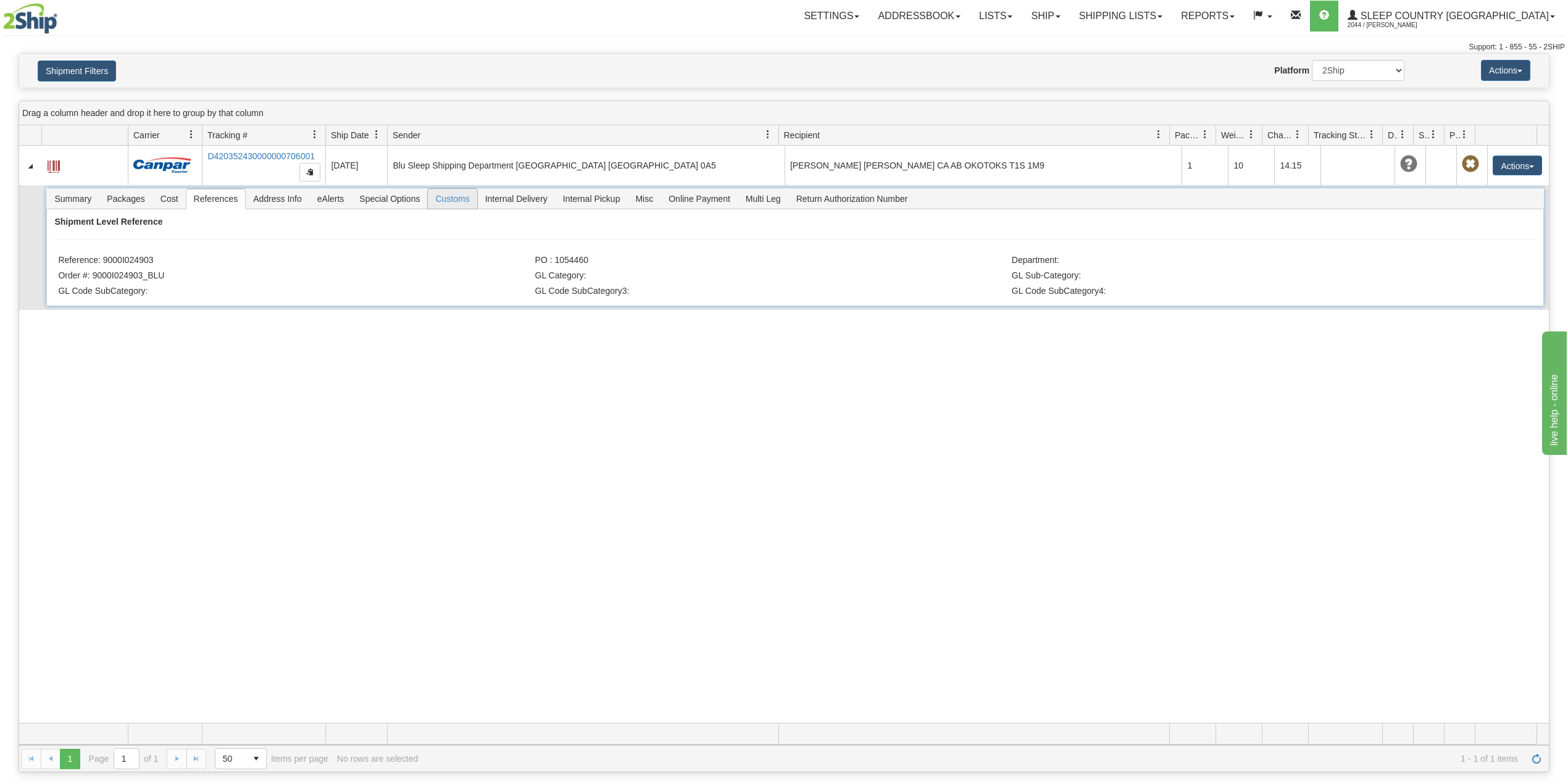
click at [463, 200] on span "Customs" at bounding box center [452, 198] width 49 height 20
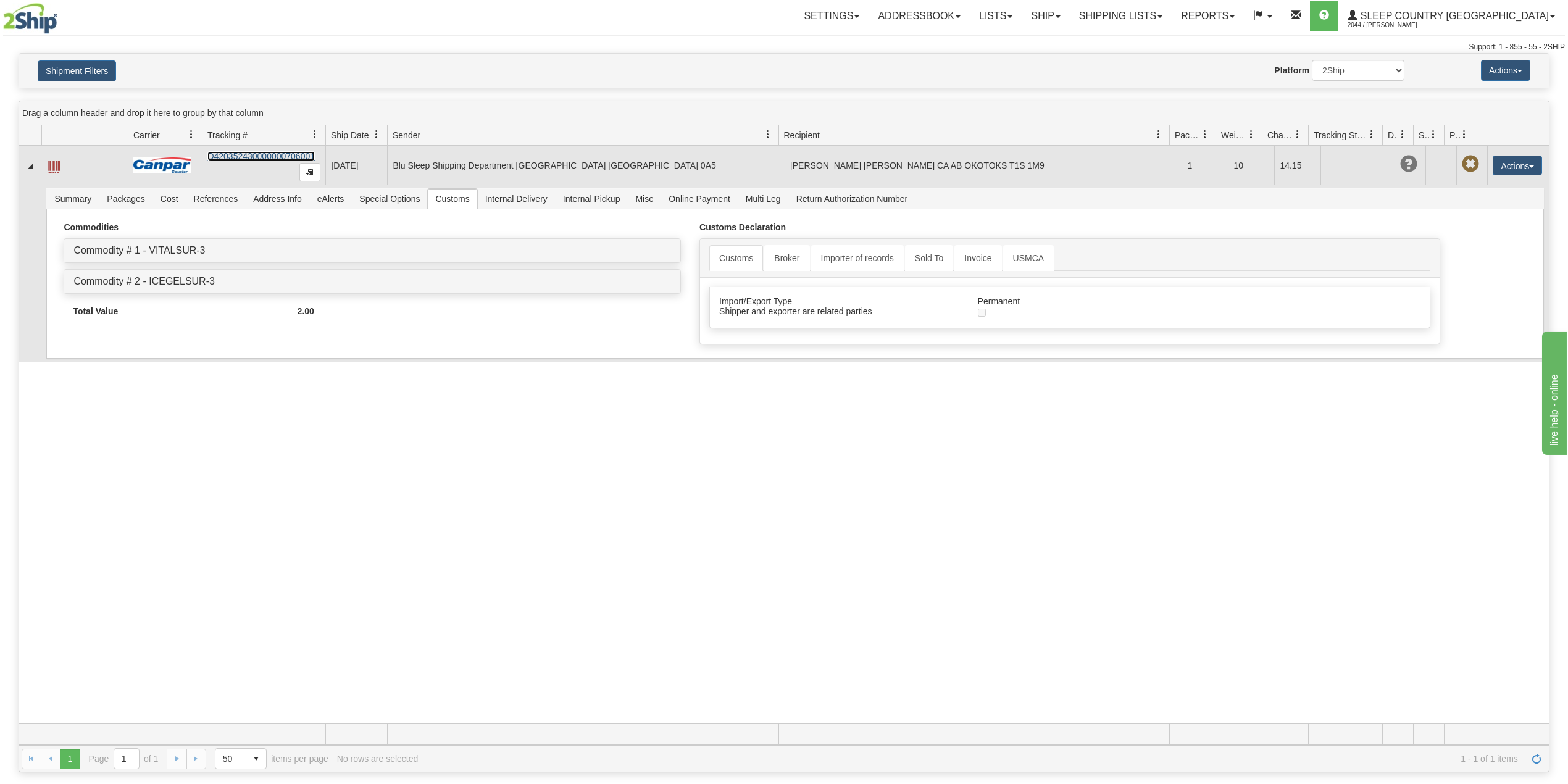
click at [268, 156] on link "D420352430000000706001" at bounding box center [261, 156] width 108 height 10
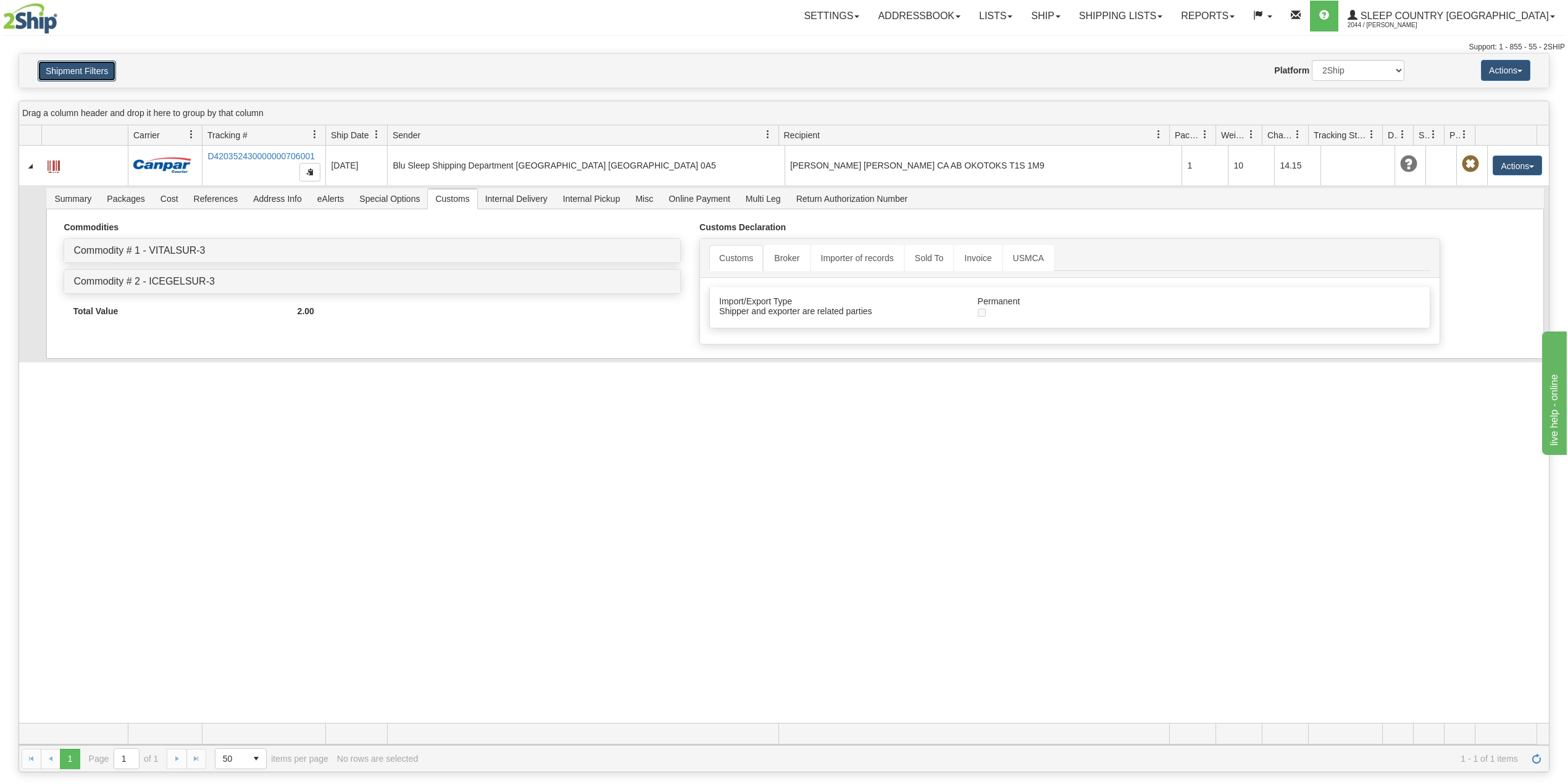
click at [87, 72] on button "Shipment Filters" at bounding box center [77, 71] width 79 height 21
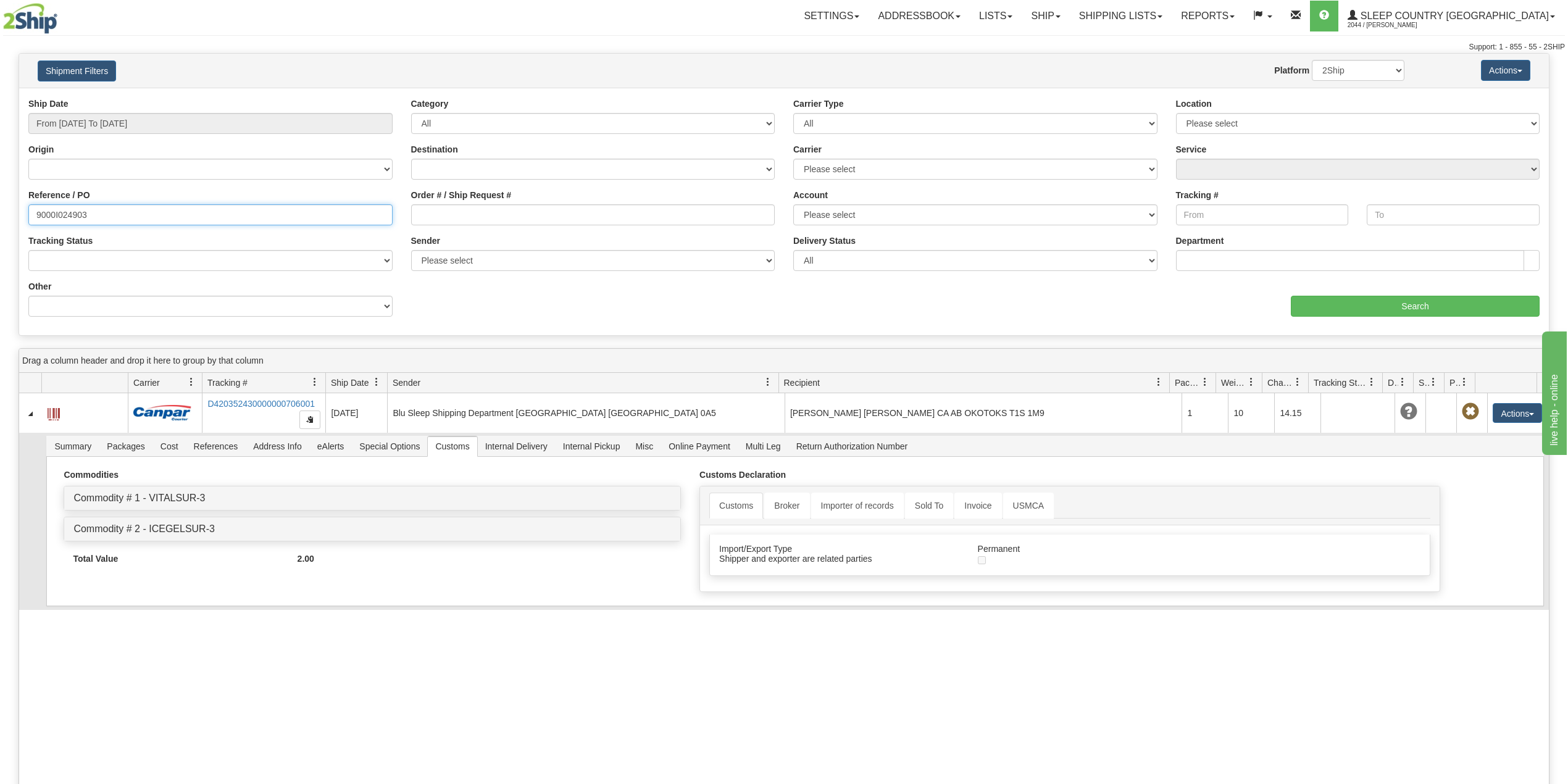
click at [70, 221] on input "9000I024903" at bounding box center [210, 215] width 364 height 21
paste input "7I042269"
type input "9007I042269"
click at [1362, 298] on input "Search" at bounding box center [1415, 306] width 249 height 21
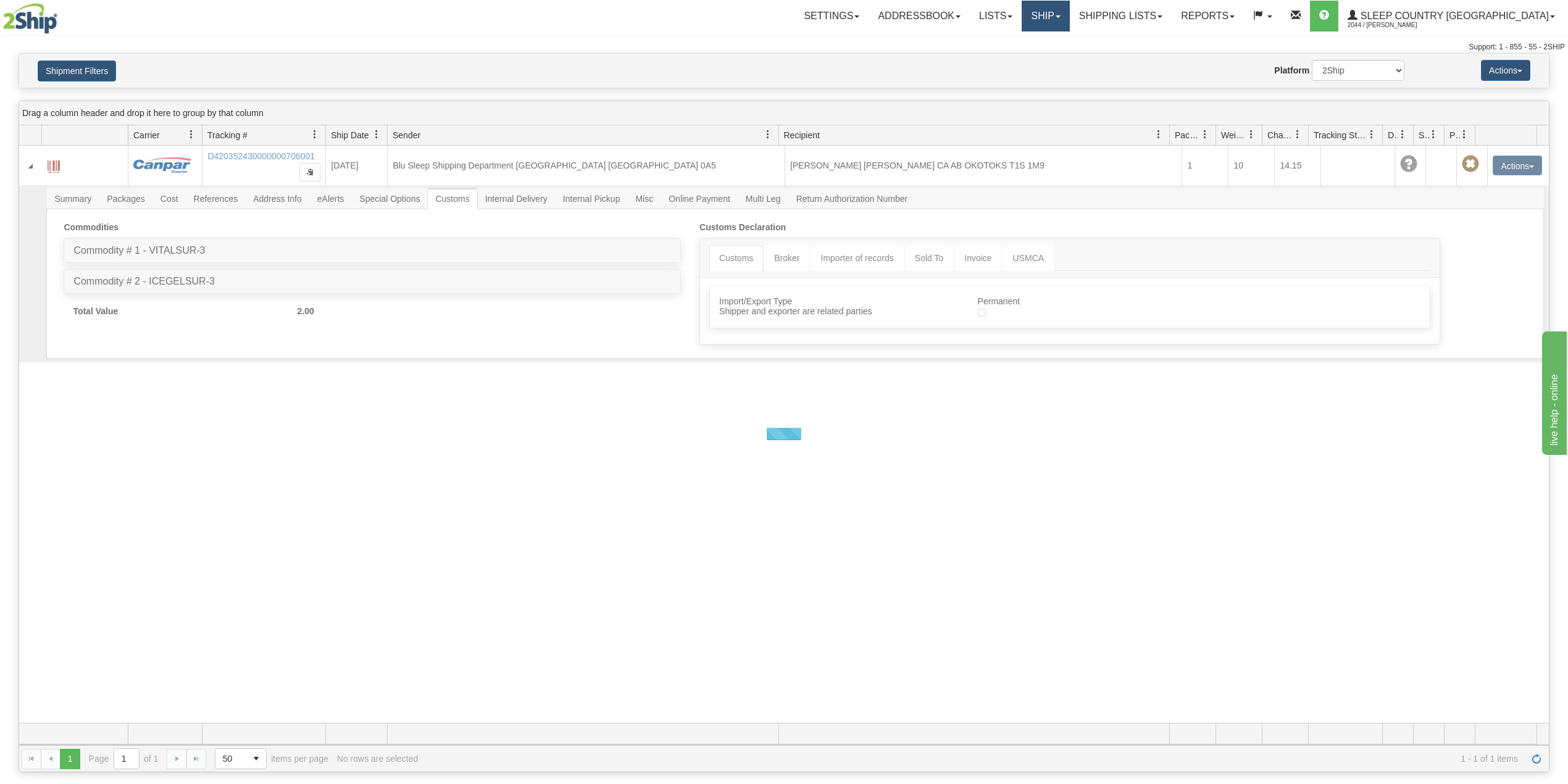
click at [1069, 13] on link "Ship" at bounding box center [1046, 16] width 48 height 31
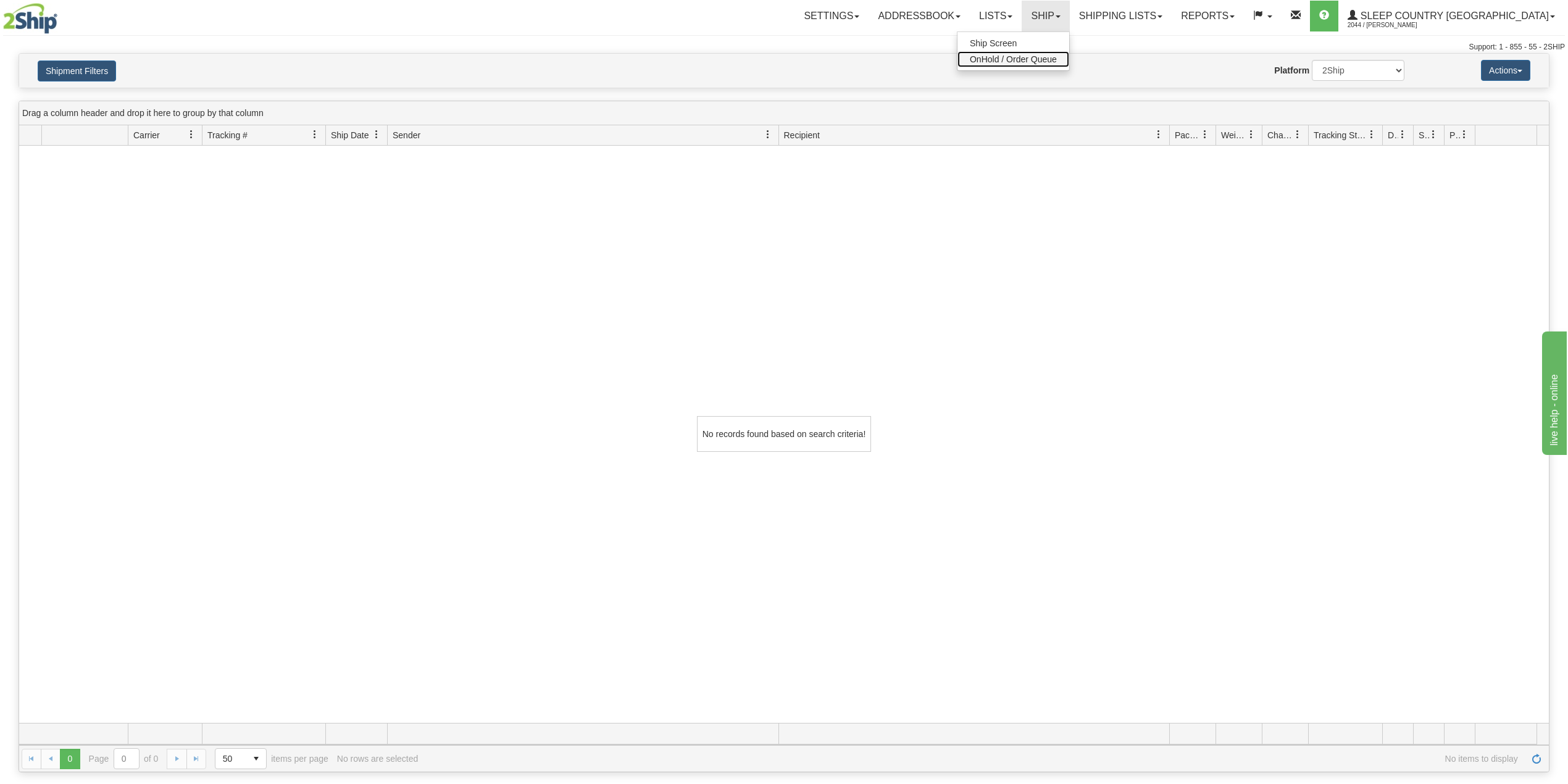
click at [1056, 57] on span "OnHold / Order Queue" at bounding box center [1013, 59] width 87 height 10
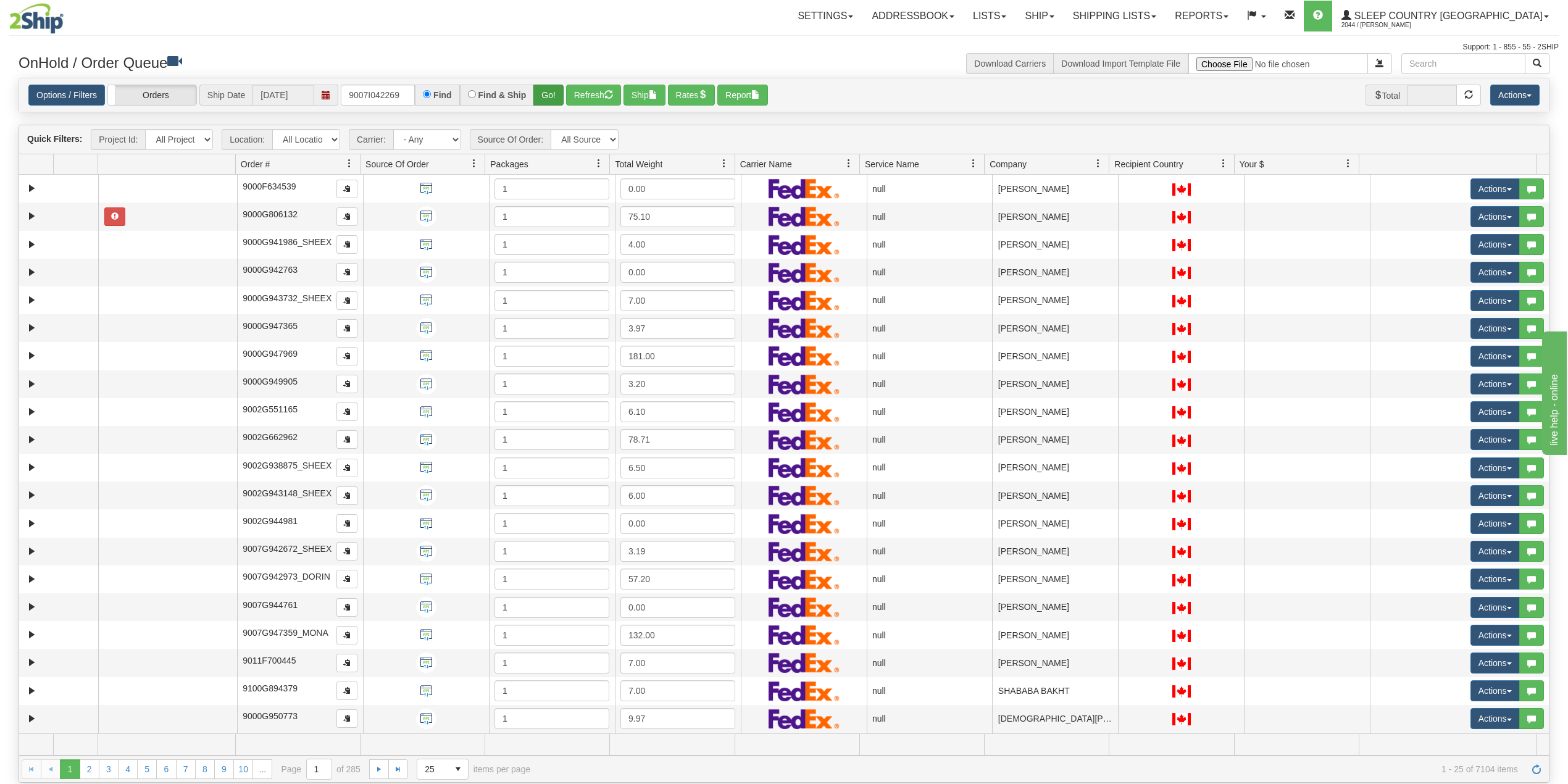
type input "9007I042269"
click at [552, 91] on button "Go!" at bounding box center [548, 95] width 30 height 21
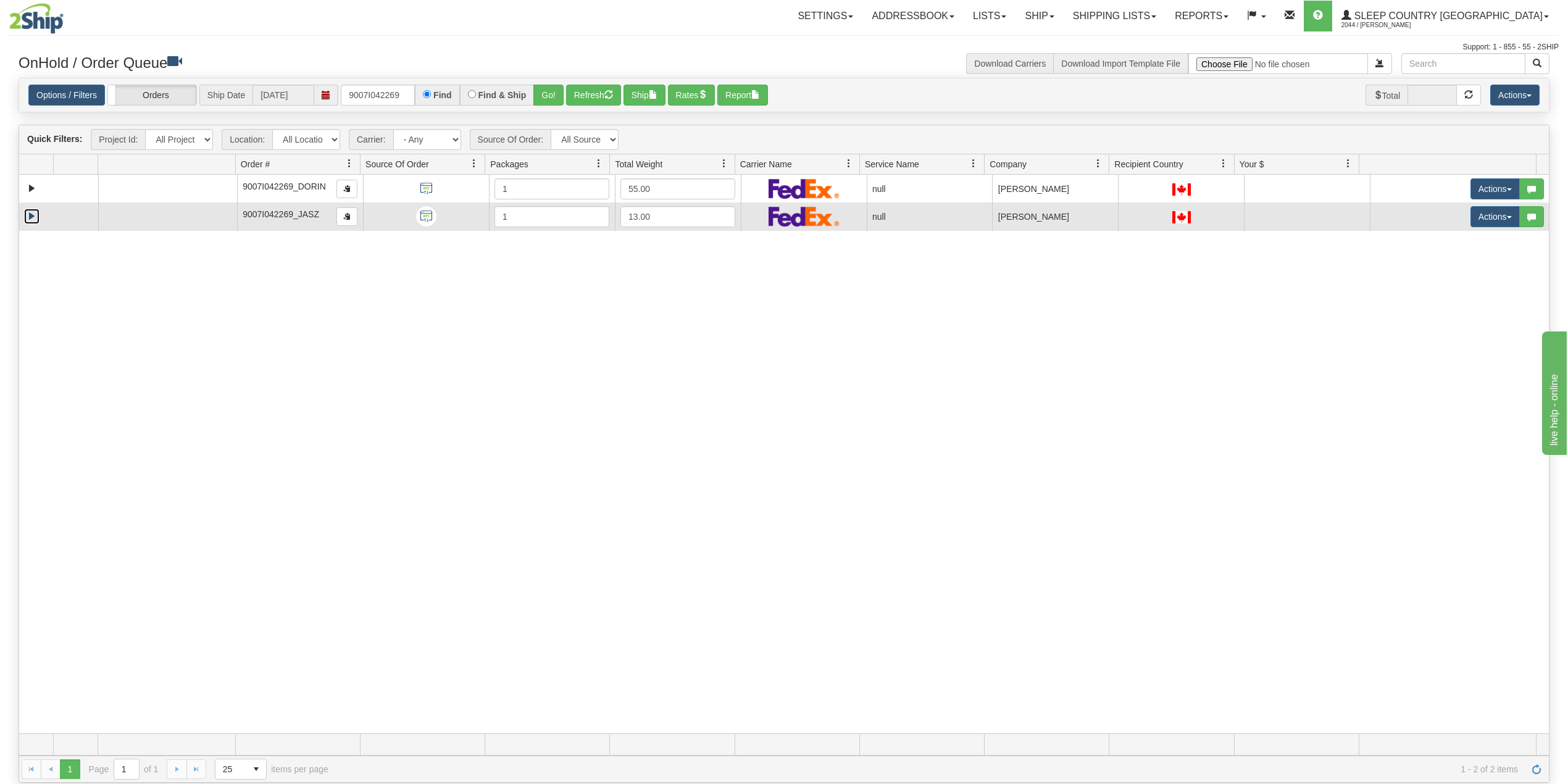
click at [32, 220] on link "Expand" at bounding box center [32, 216] width 15 height 15
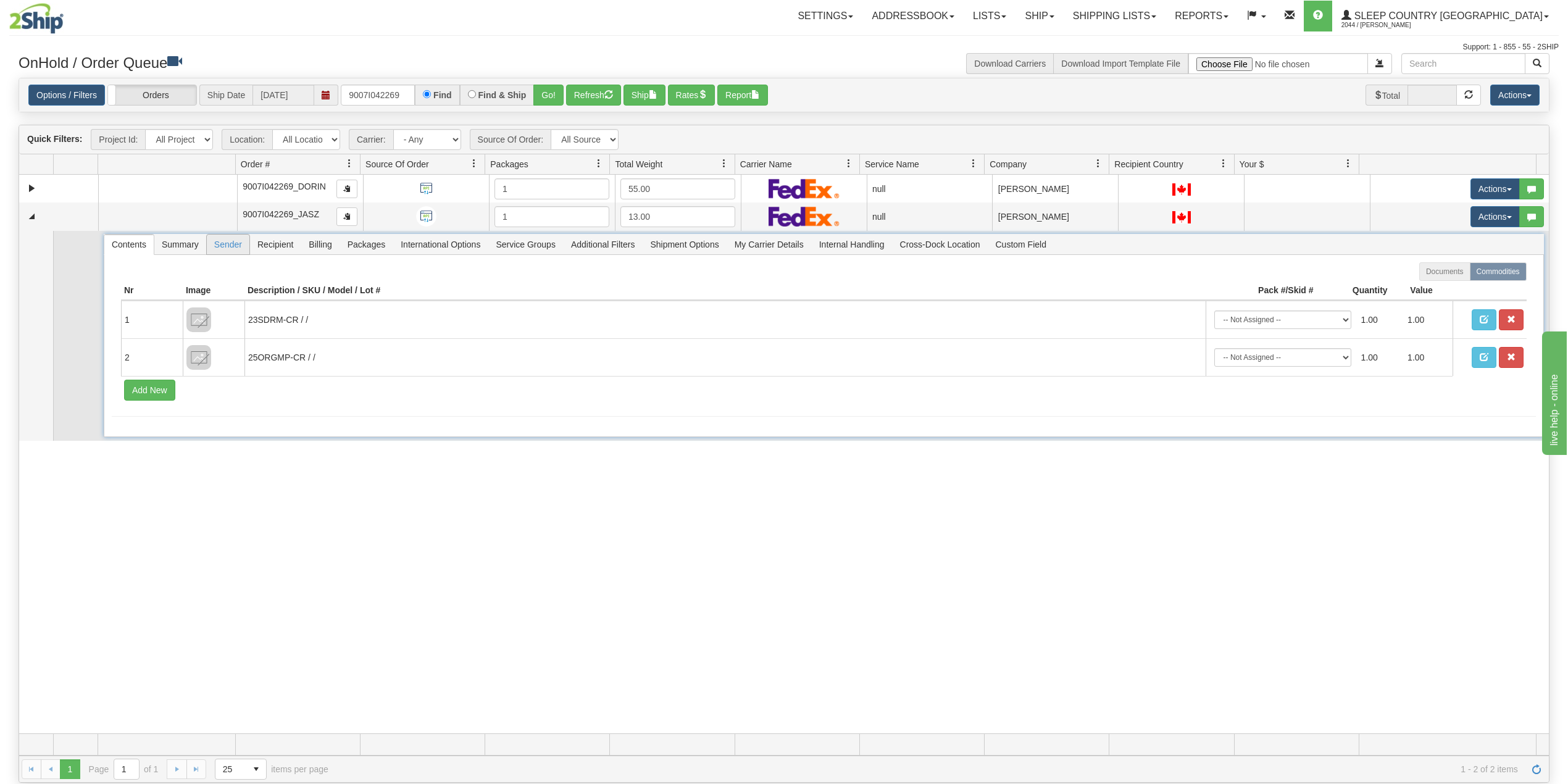
click at [231, 250] on span "Sender" at bounding box center [228, 244] width 43 height 20
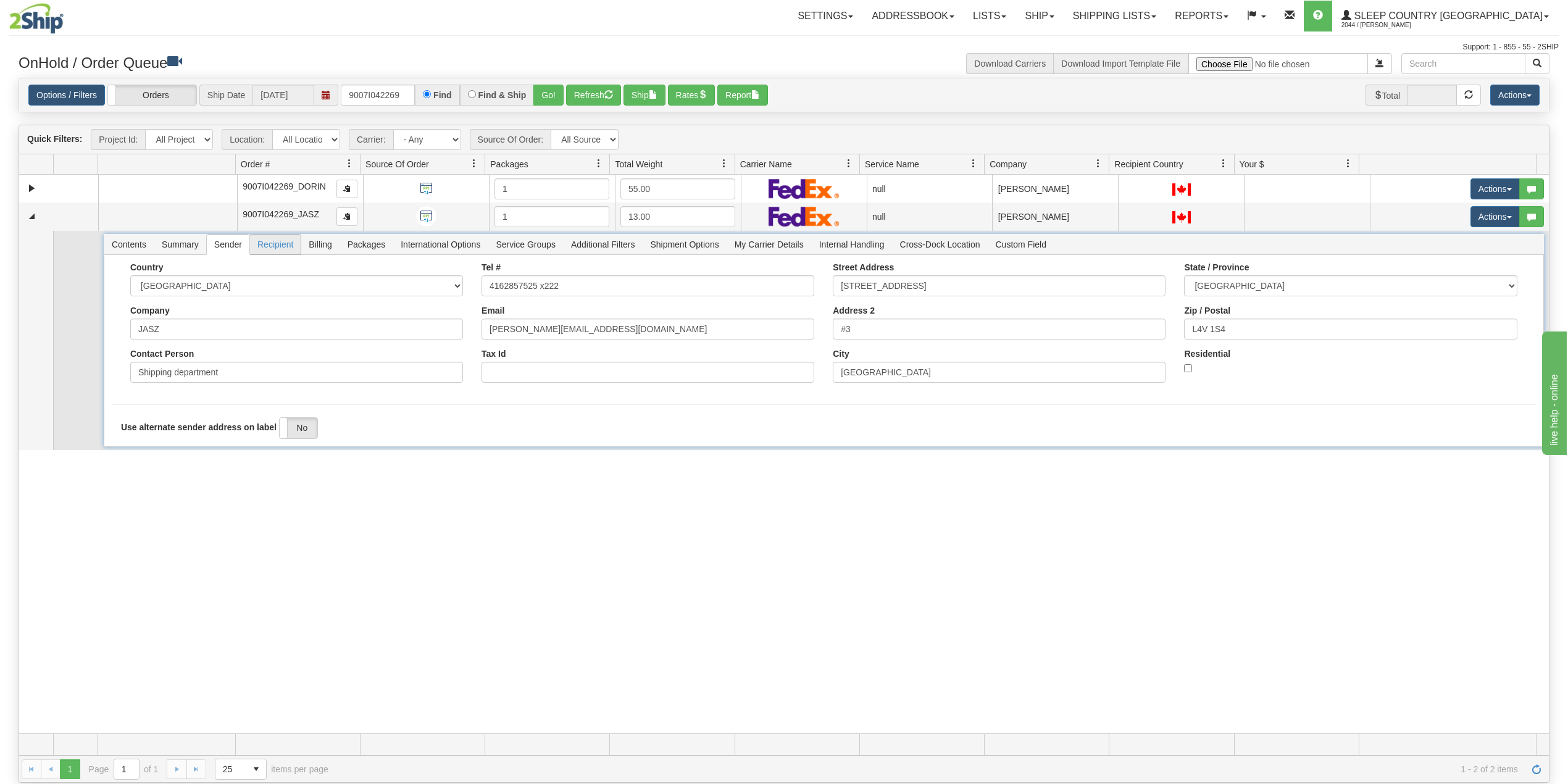
click at [280, 248] on span "Recipient" at bounding box center [275, 244] width 51 height 20
